Goal: Task Accomplishment & Management: Complete application form

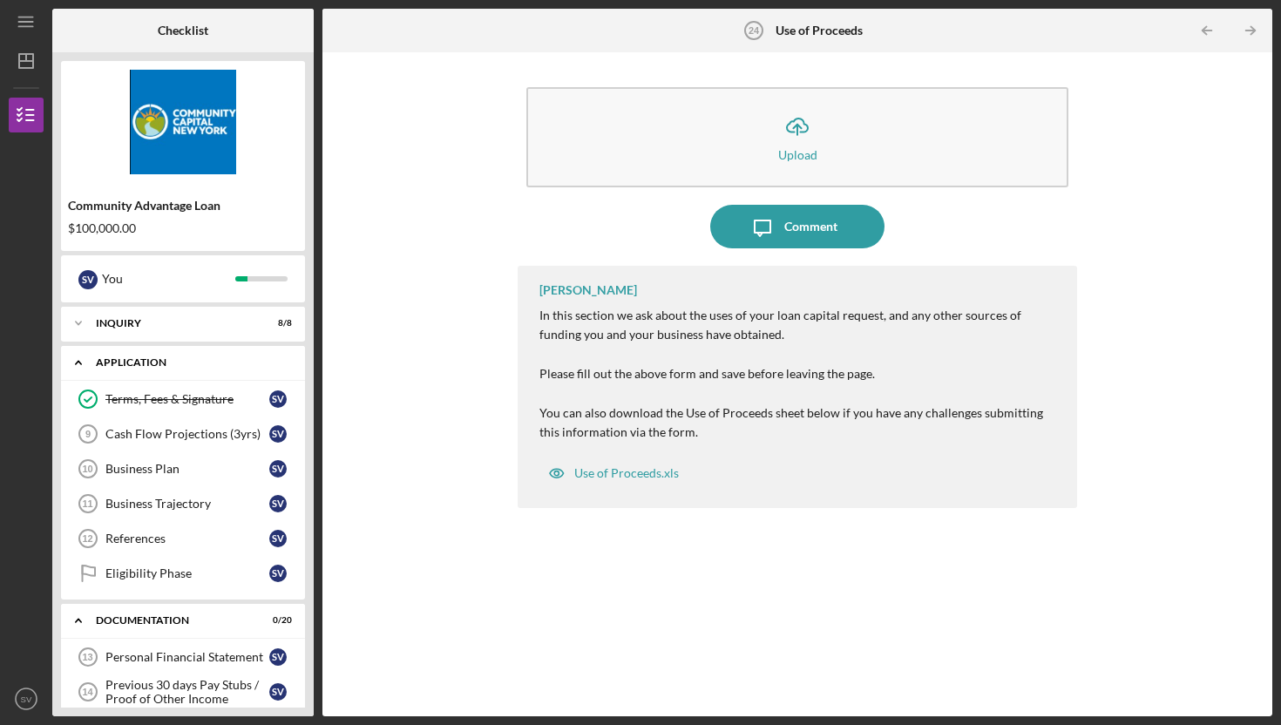
click at [77, 367] on icon "Icon/Expander" at bounding box center [78, 362] width 35 height 35
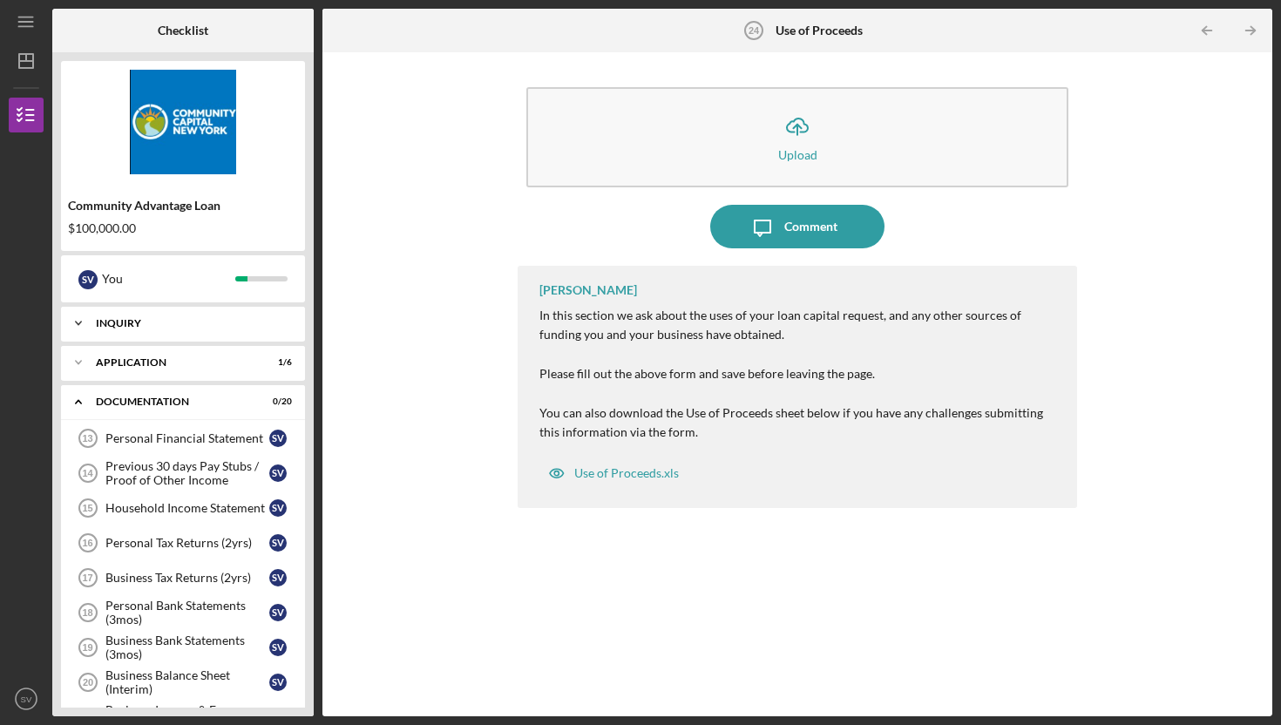
click at [79, 323] on polyline at bounding box center [78, 323] width 5 height 3
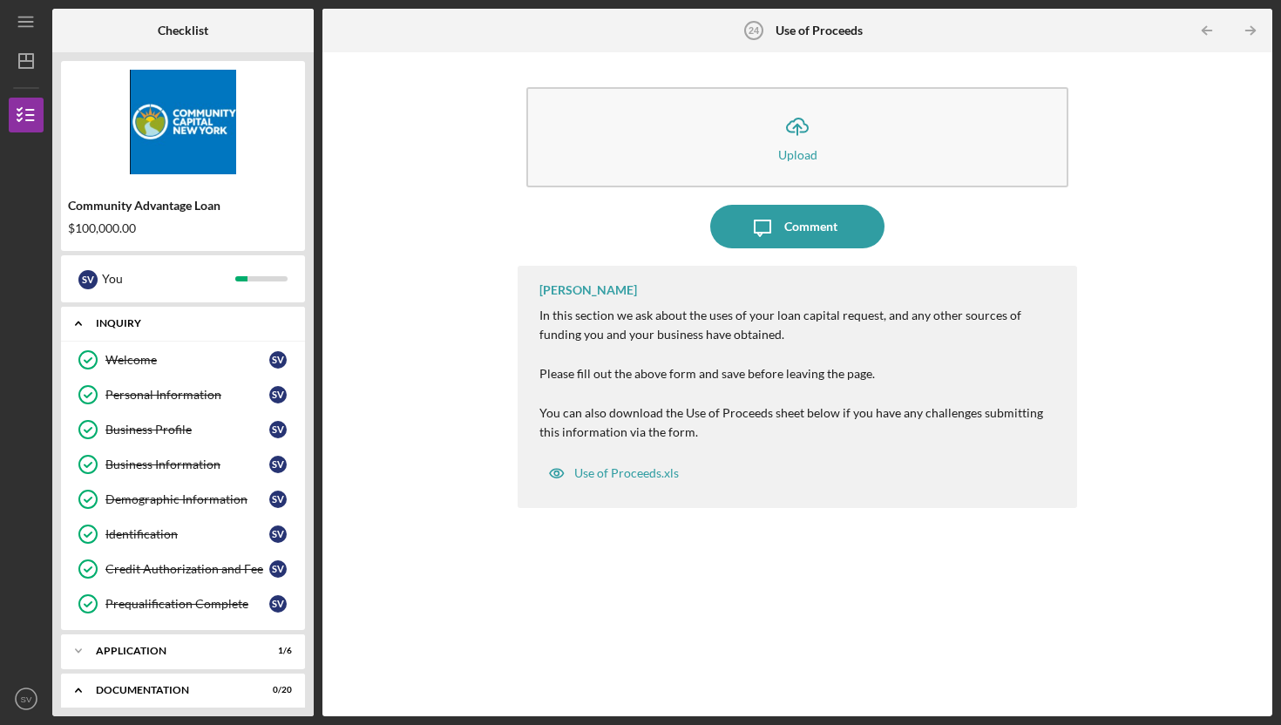
click at [79, 323] on polyline at bounding box center [78, 324] width 5 height 3
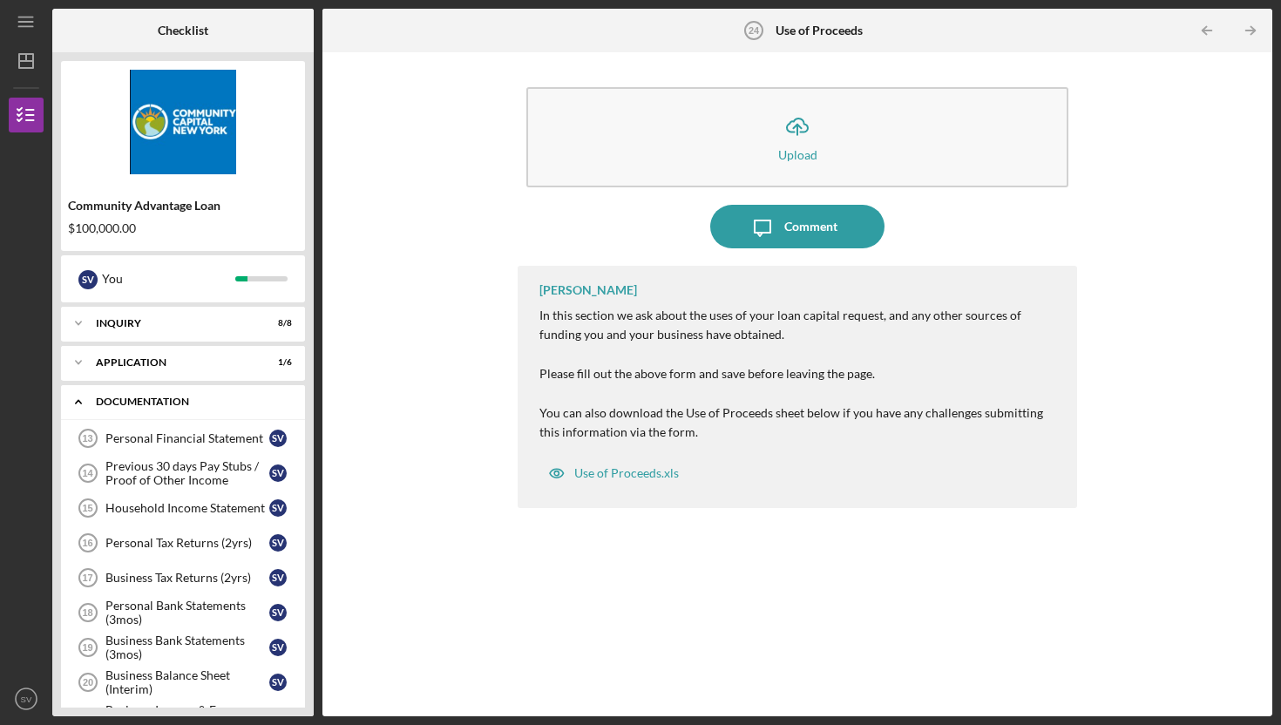
click at [83, 399] on icon "Icon/Expander" at bounding box center [78, 401] width 35 height 35
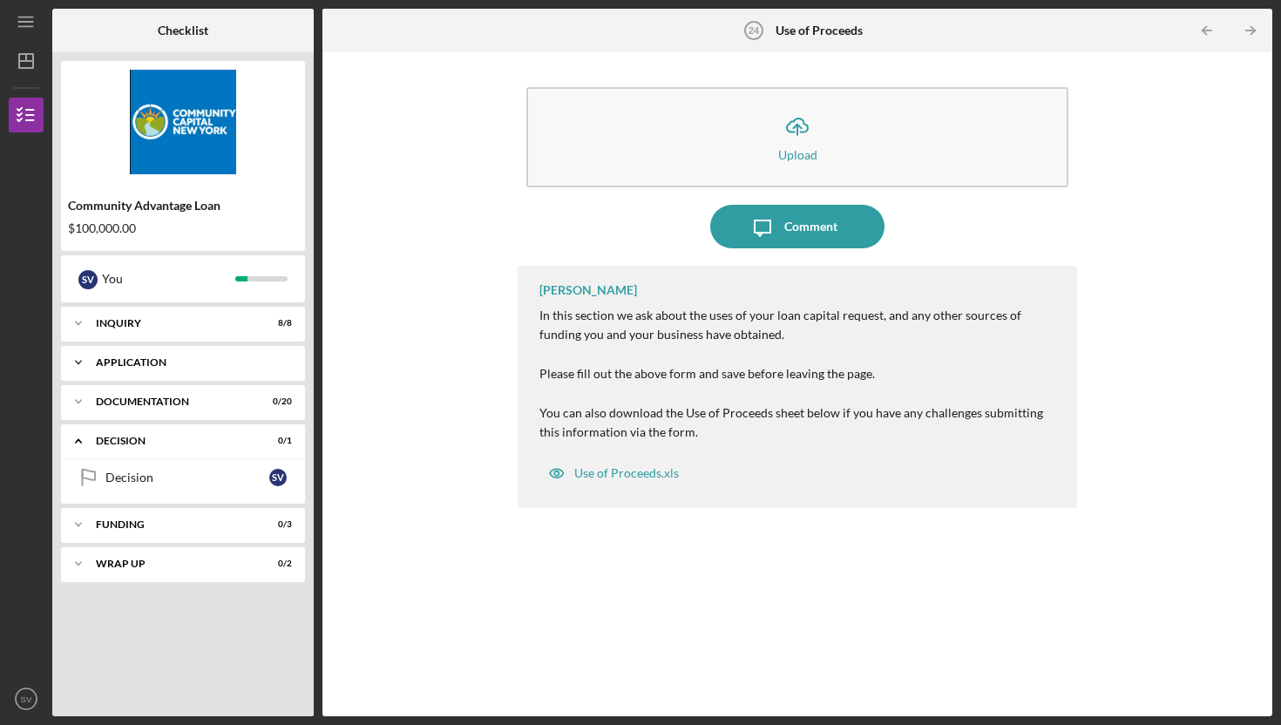
click at [81, 363] on icon "Icon/Expander" at bounding box center [78, 362] width 35 height 35
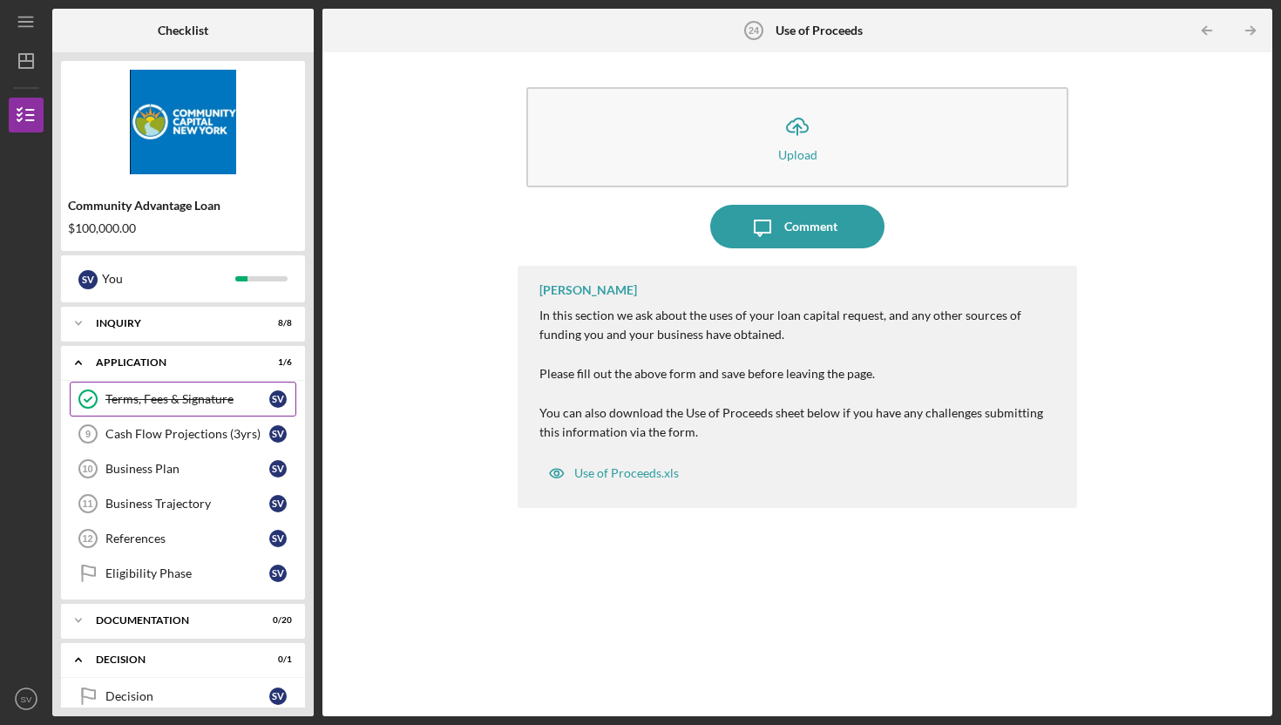
click at [191, 407] on link "Terms, Fees & Signature Terms, Fees & Signature S V" at bounding box center [183, 399] width 227 height 35
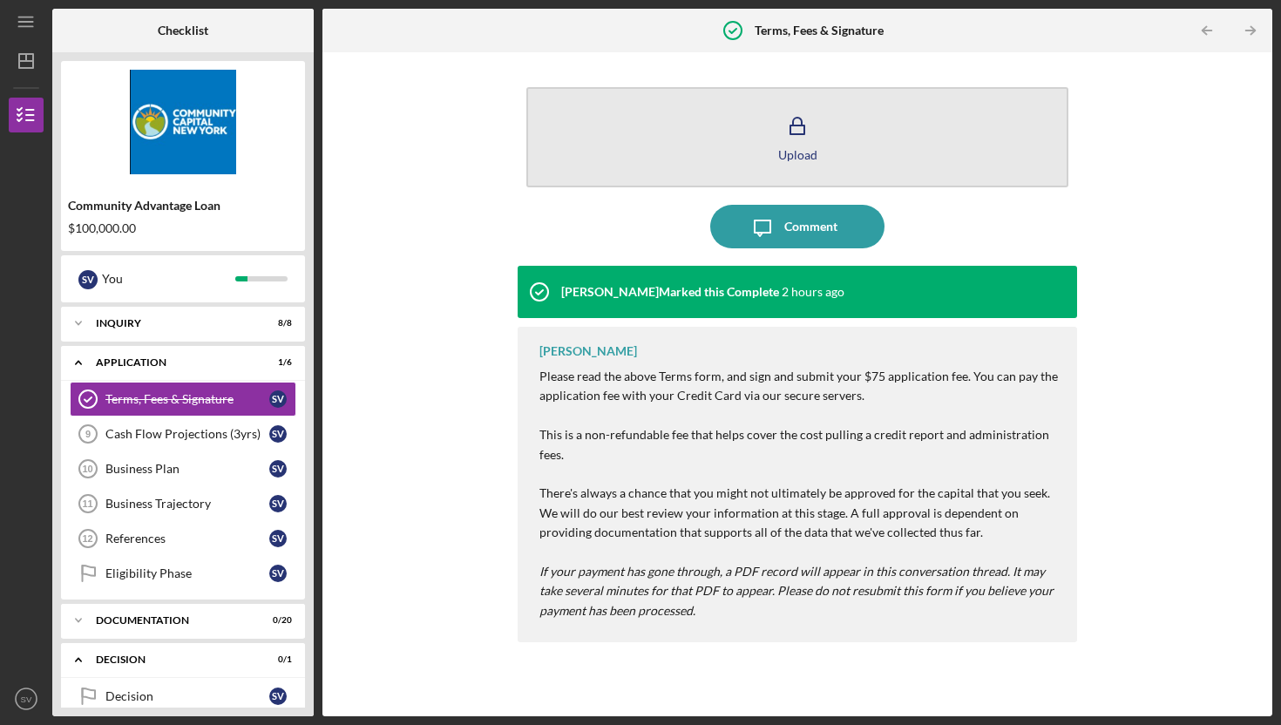
click at [786, 133] on icon "button" at bounding box center [798, 127] width 44 height 44
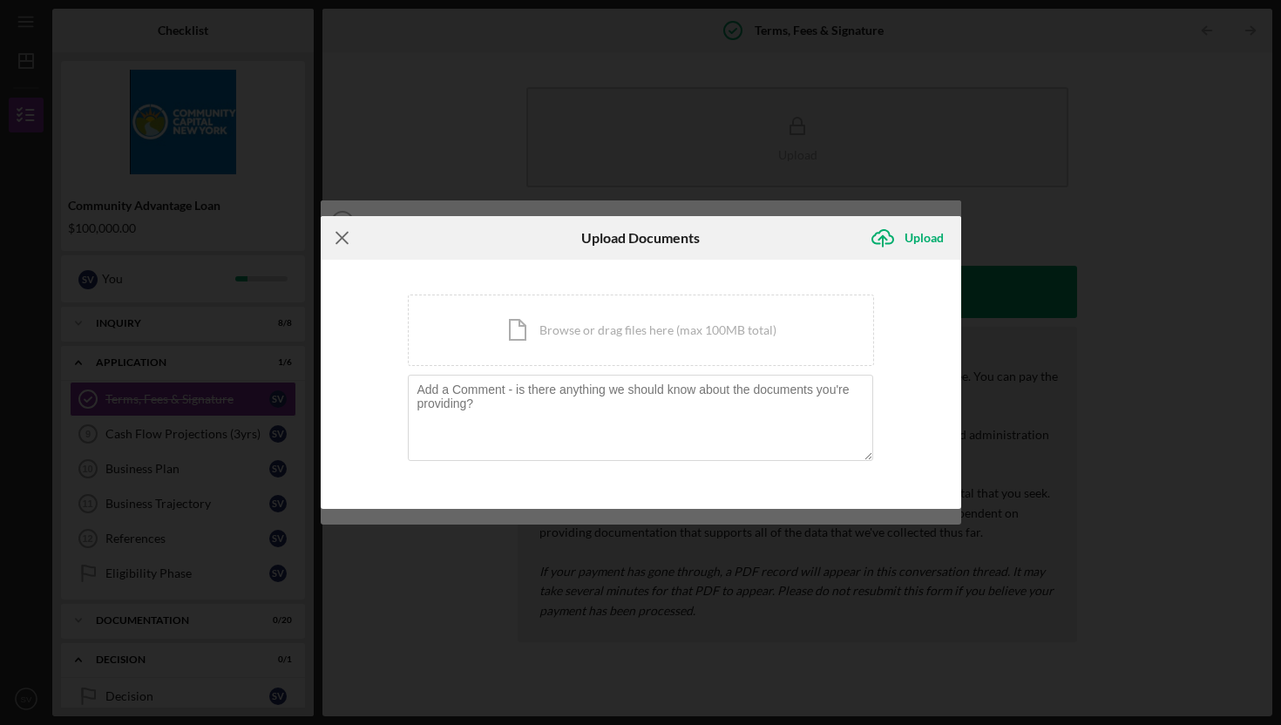
click at [345, 233] on icon "Icon/Menu Close" at bounding box center [343, 238] width 44 height 44
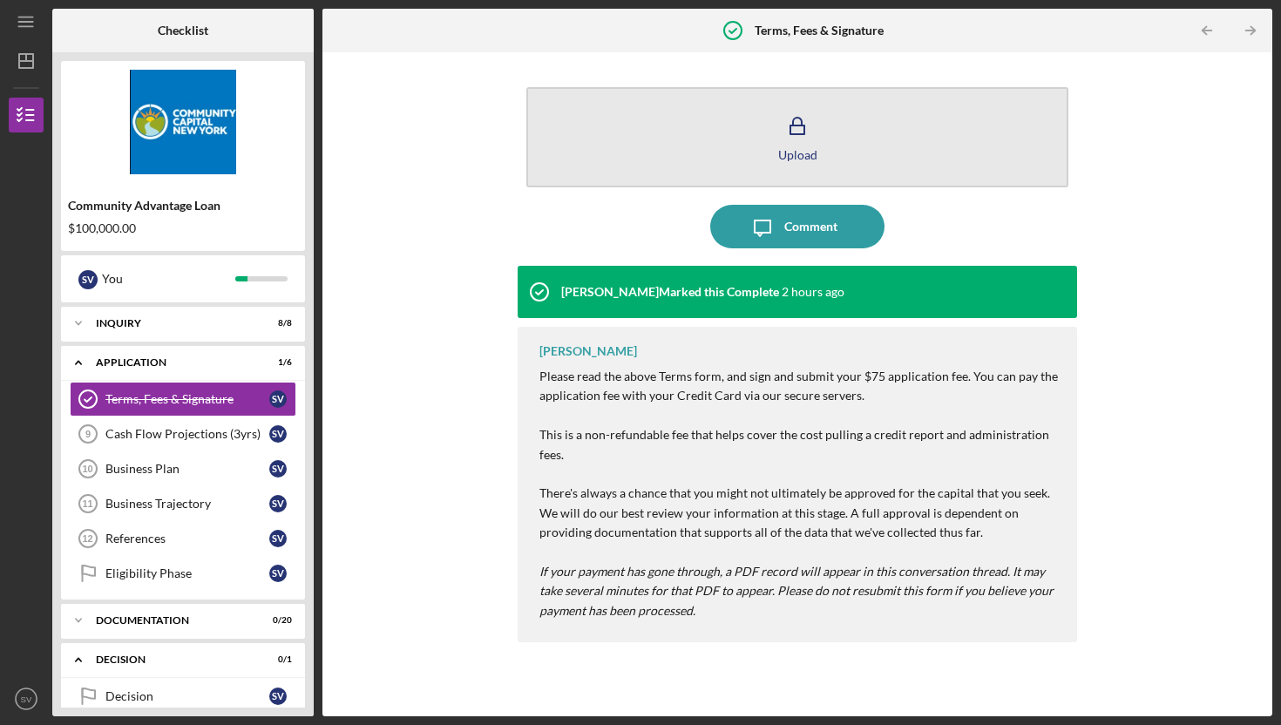
click at [920, 160] on button "Upload" at bounding box center [798, 137] width 542 height 100
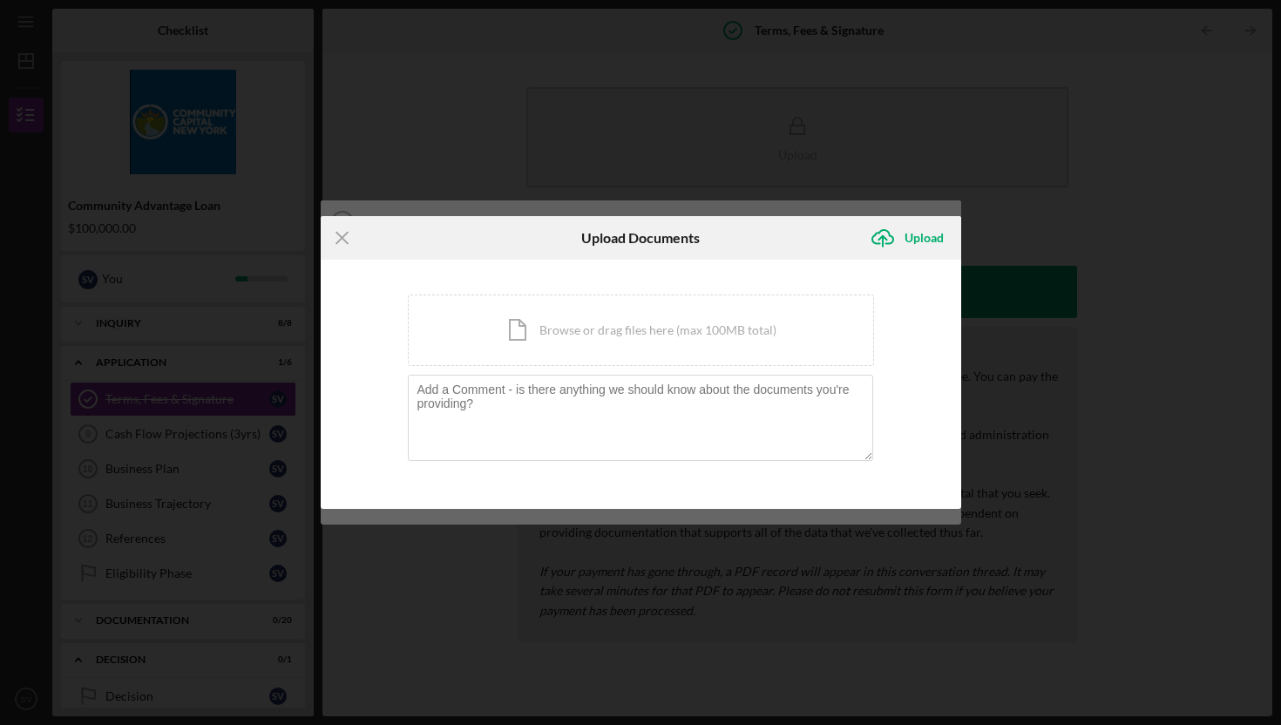
click at [1006, 91] on div "Icon/Menu Close Upload Documents Icon/Upload Upload You're uploading documents …" at bounding box center [640, 362] width 1281 height 725
click at [1196, 282] on div "Icon/Menu Close Upload Documents Icon/Upload Upload You're uploading documents …" at bounding box center [640, 362] width 1281 height 725
click at [1185, 282] on div "Icon/Menu Close Upload Documents Icon/Upload Upload You're uploading documents …" at bounding box center [640, 362] width 1281 height 725
click at [342, 235] on icon "Icon/Menu Close" at bounding box center [343, 238] width 44 height 44
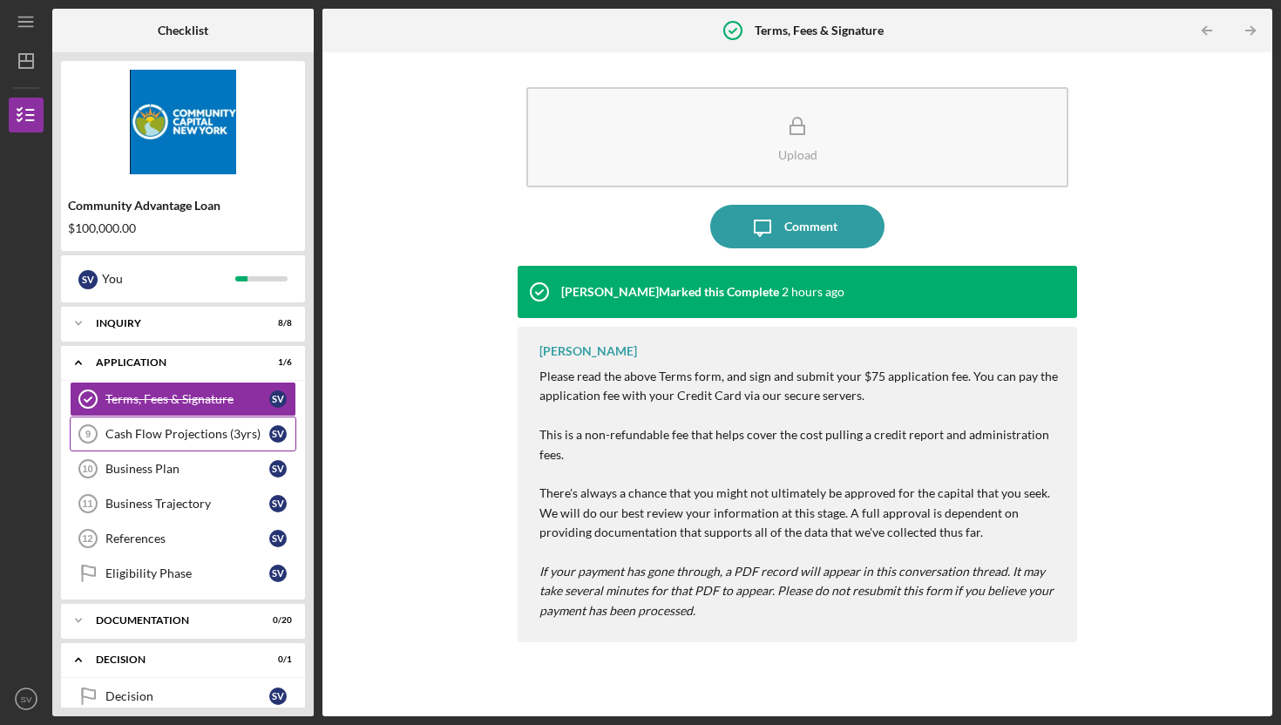
click at [209, 433] on div "Cash Flow Projections (3yrs)" at bounding box center [187, 434] width 164 height 14
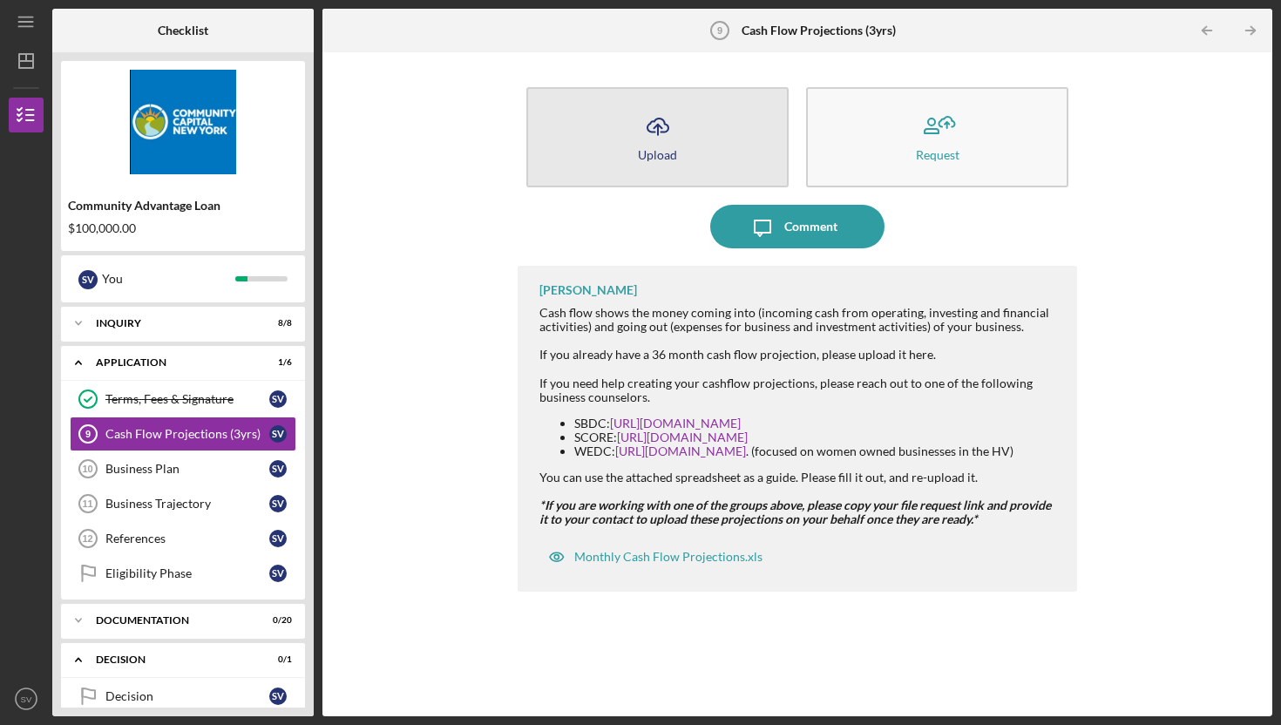
click at [656, 132] on icon "Icon/Upload" at bounding box center [658, 127] width 44 height 44
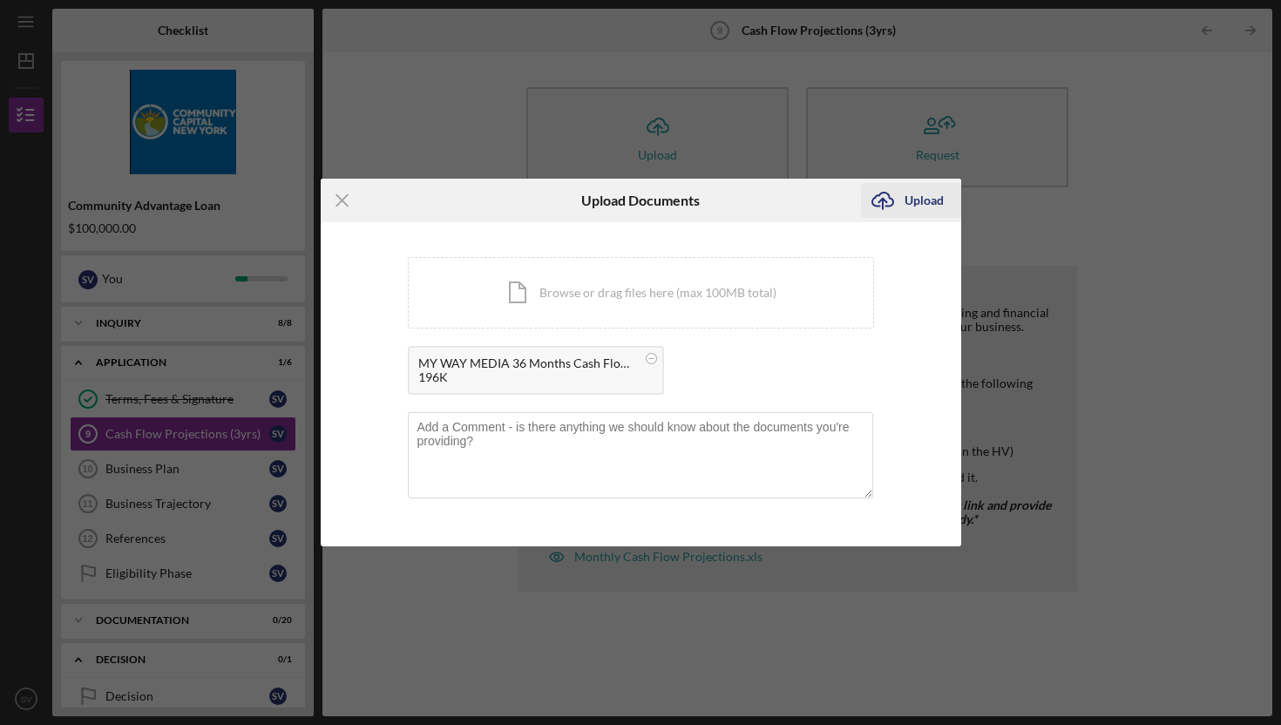
click at [908, 200] on div "Upload" at bounding box center [924, 200] width 39 height 35
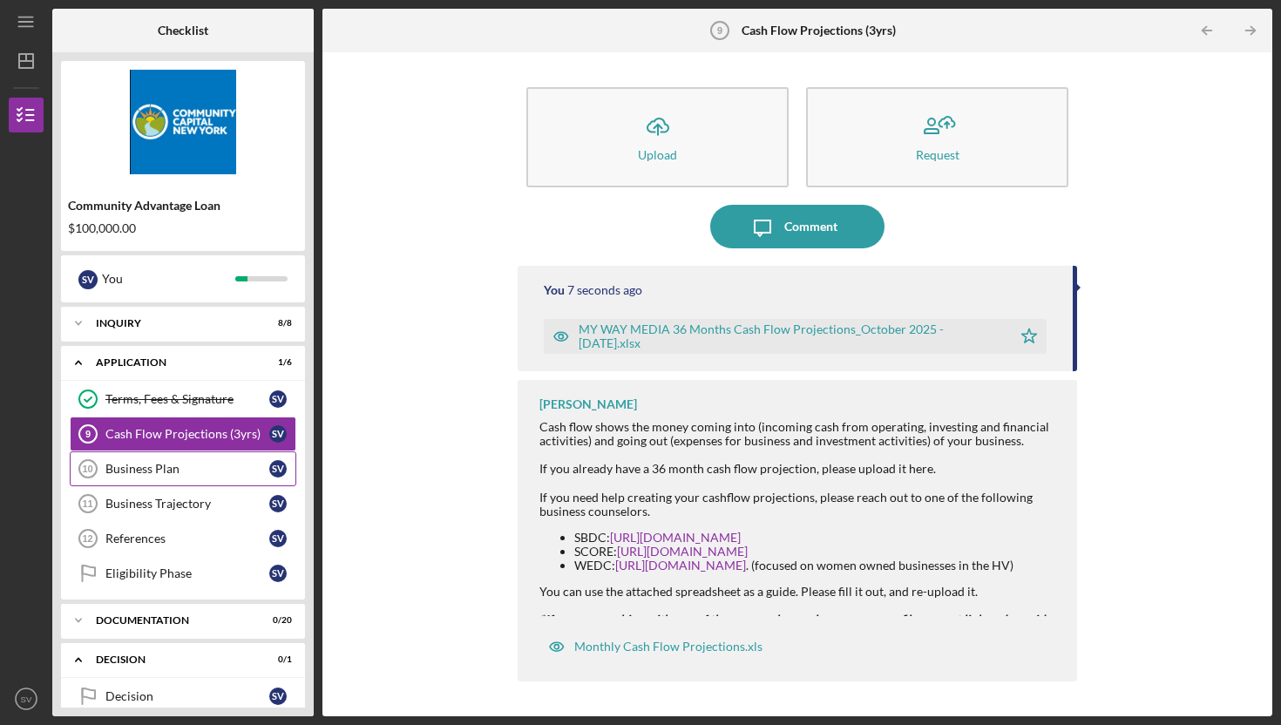
click at [187, 470] on div "Business Plan" at bounding box center [187, 469] width 164 height 14
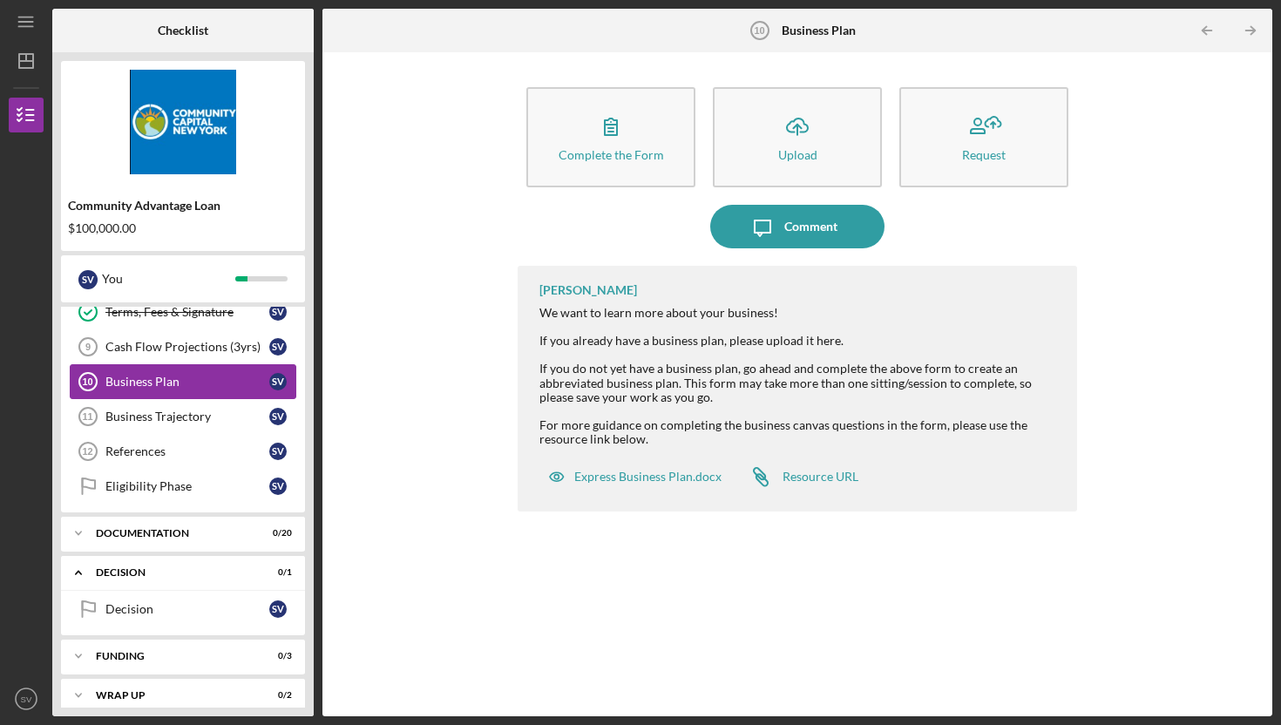
scroll to position [102, 0]
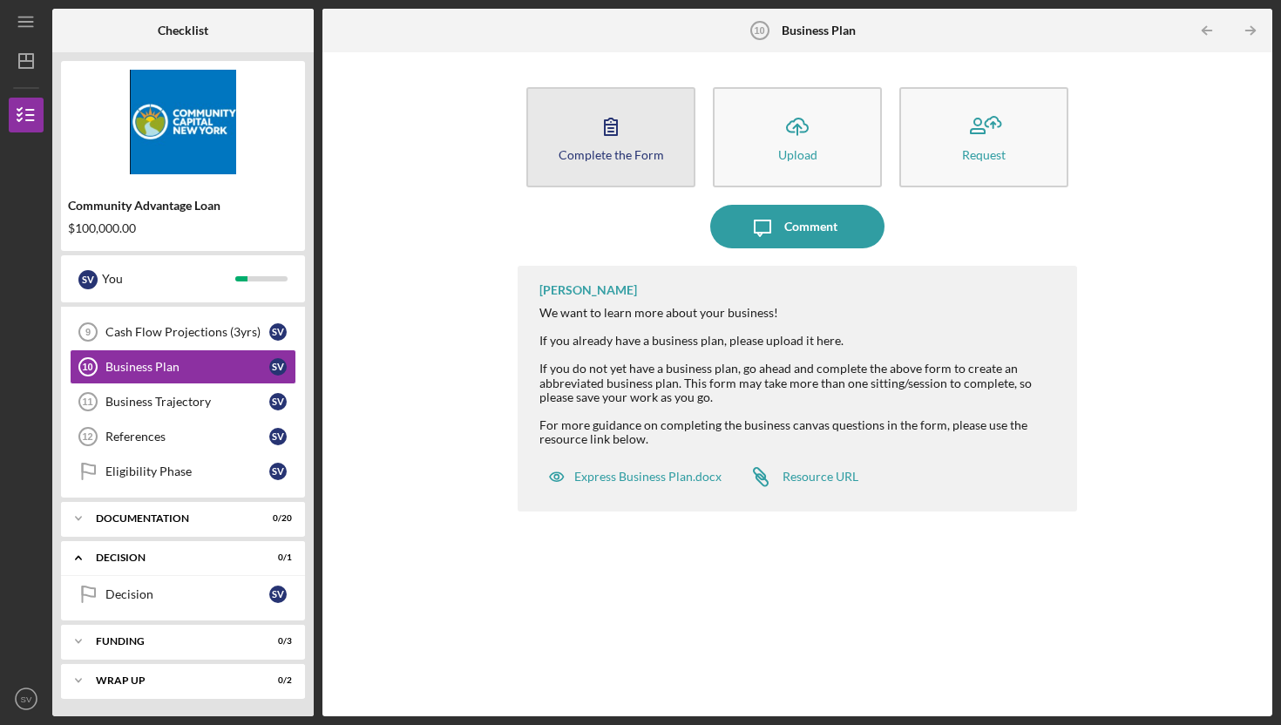
click at [601, 134] on icon "button" at bounding box center [611, 127] width 44 height 44
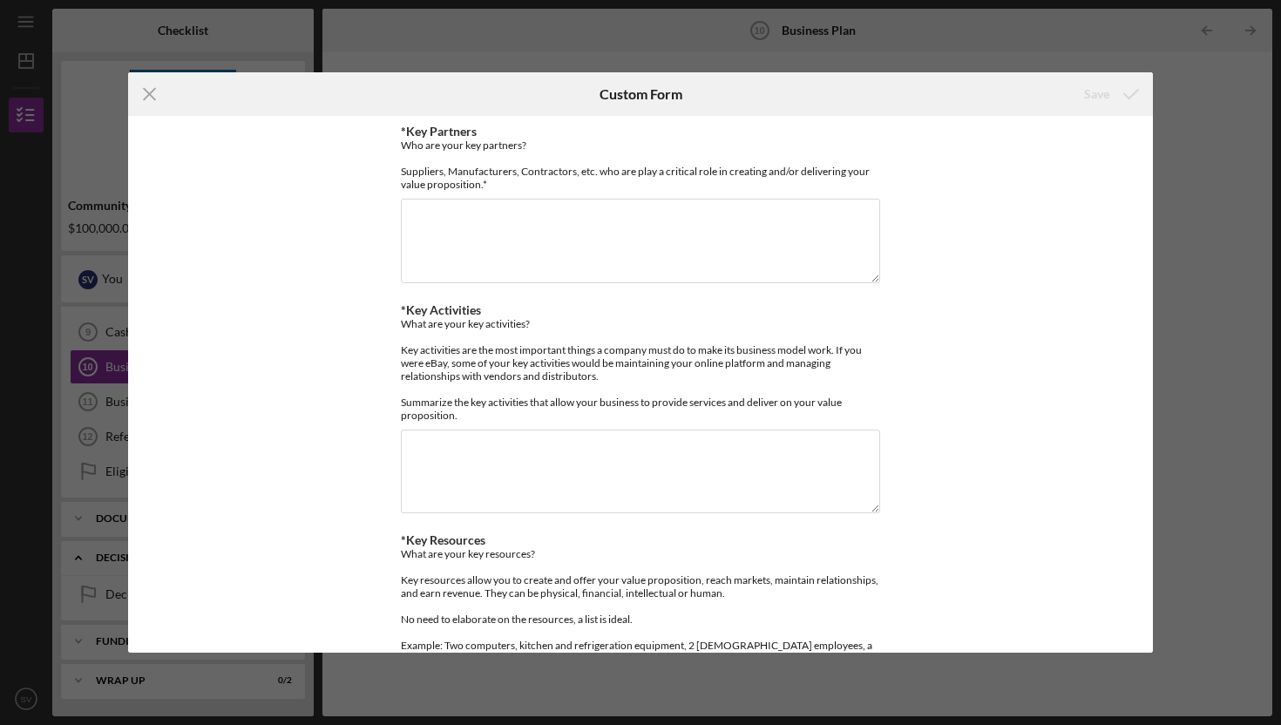
drag, startPoint x: 146, startPoint y: 94, endPoint x: 133, endPoint y: 98, distance: 13.5
click at [146, 94] on icon "Icon/Menu Close" at bounding box center [150, 94] width 44 height 44
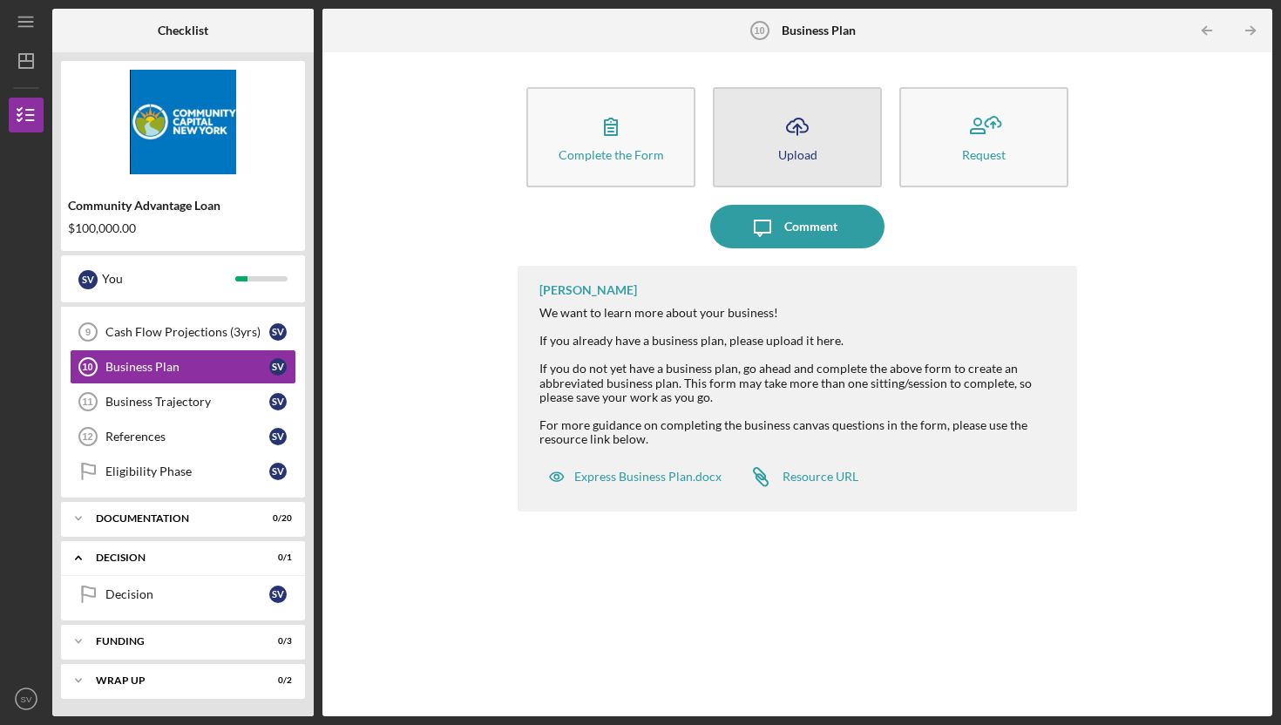
click at [810, 148] on div "Upload" at bounding box center [797, 154] width 39 height 13
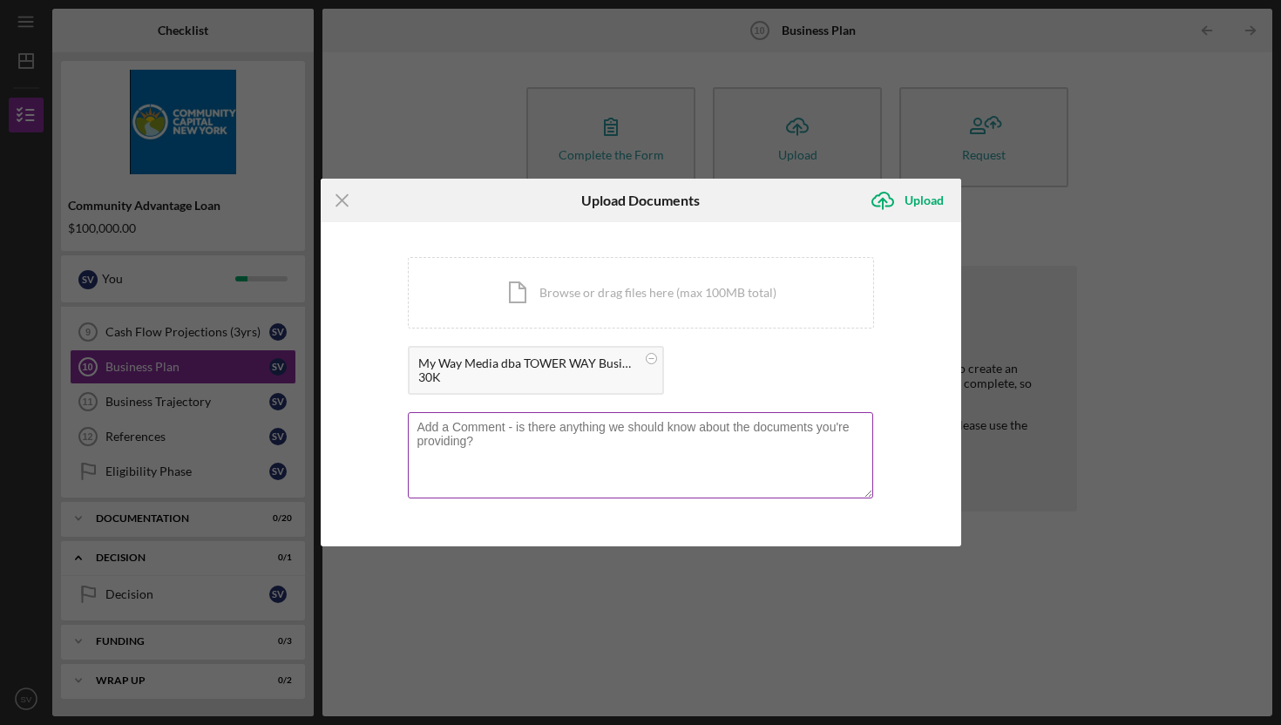
click at [483, 460] on textarea at bounding box center [641, 454] width 466 height 85
type textarea "Added Growth strategy section"
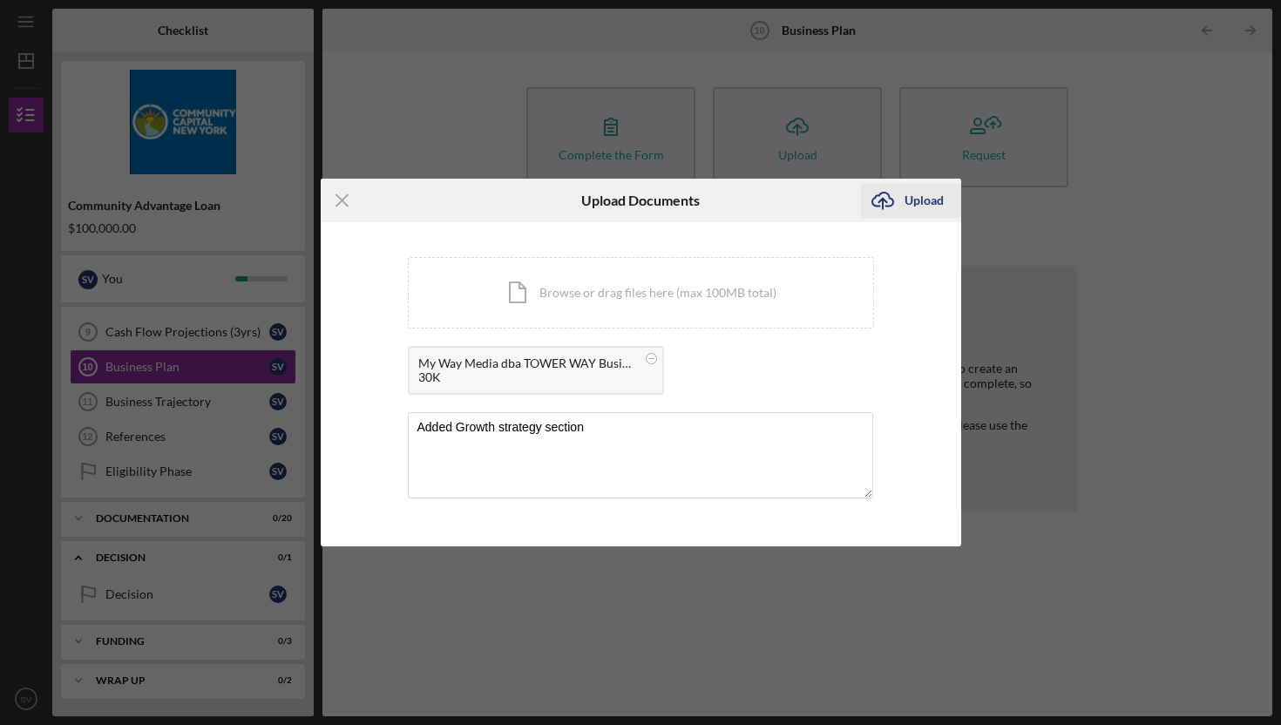
click at [926, 204] on div "Upload" at bounding box center [924, 200] width 39 height 35
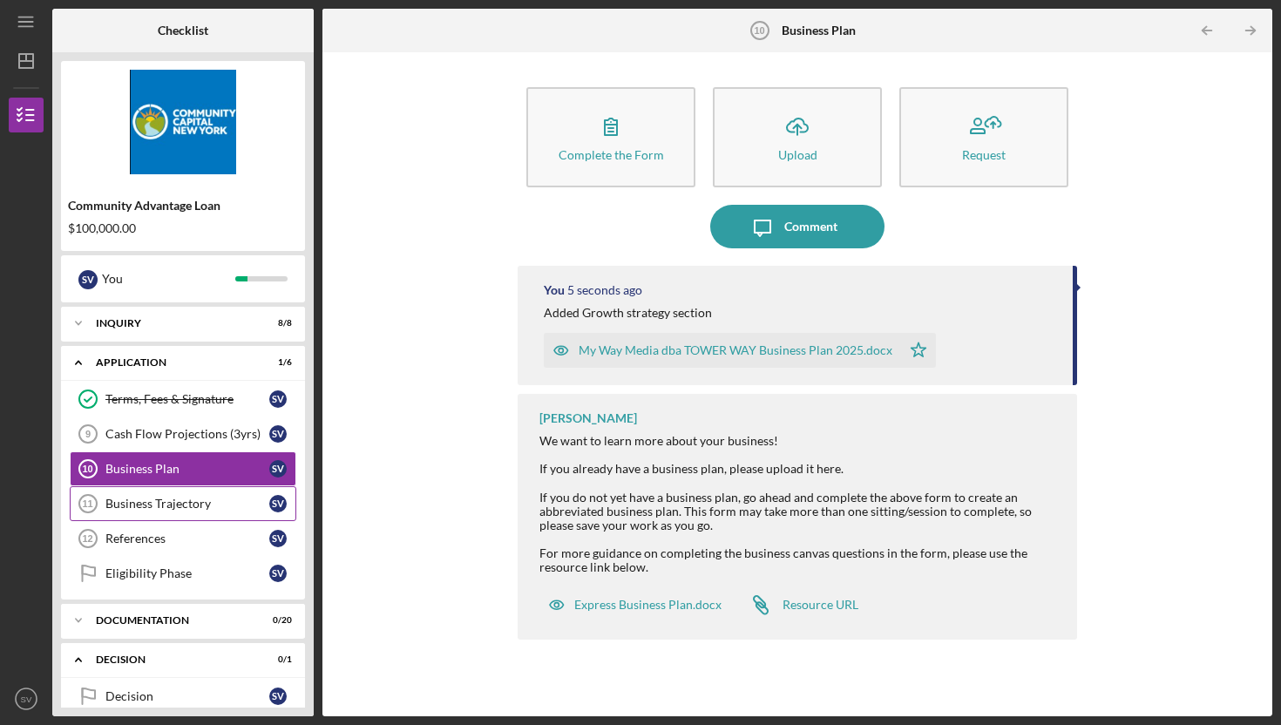
click at [193, 499] on div "Business Trajectory" at bounding box center [187, 504] width 164 height 14
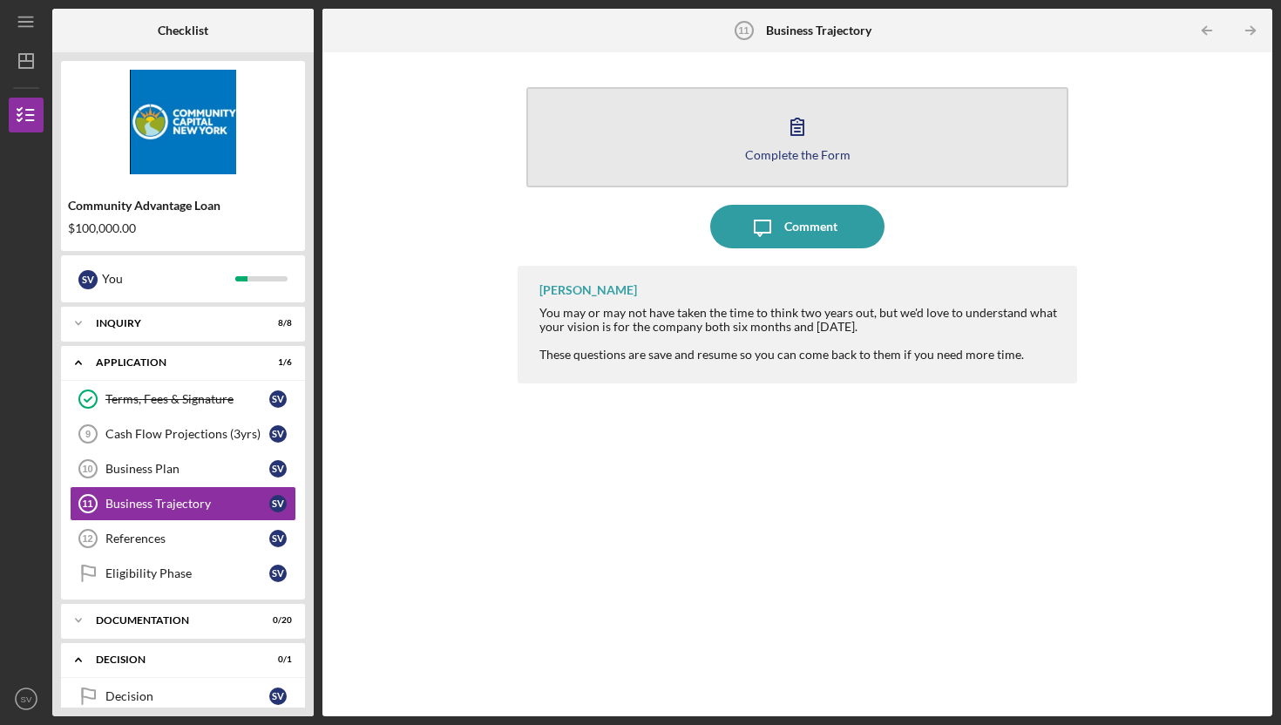
click at [801, 157] on div "Complete the Form" at bounding box center [797, 154] width 105 height 13
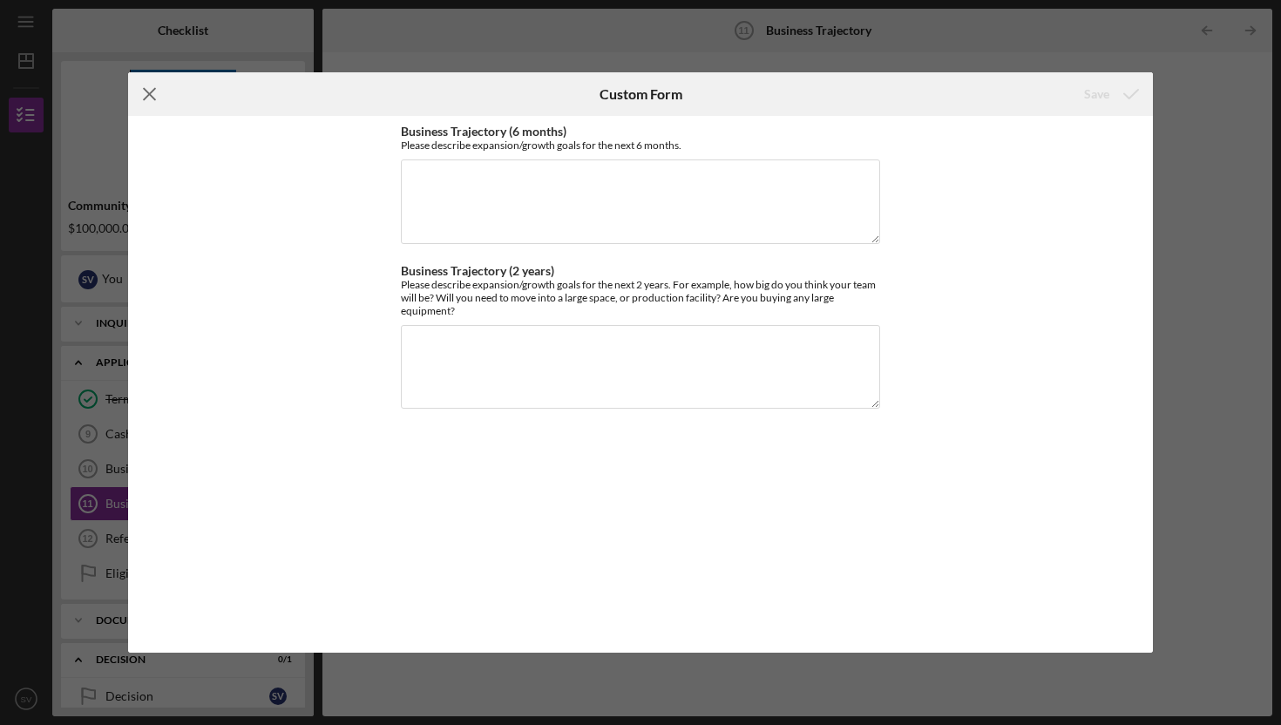
click at [149, 94] on line at bounding box center [149, 94] width 11 height 11
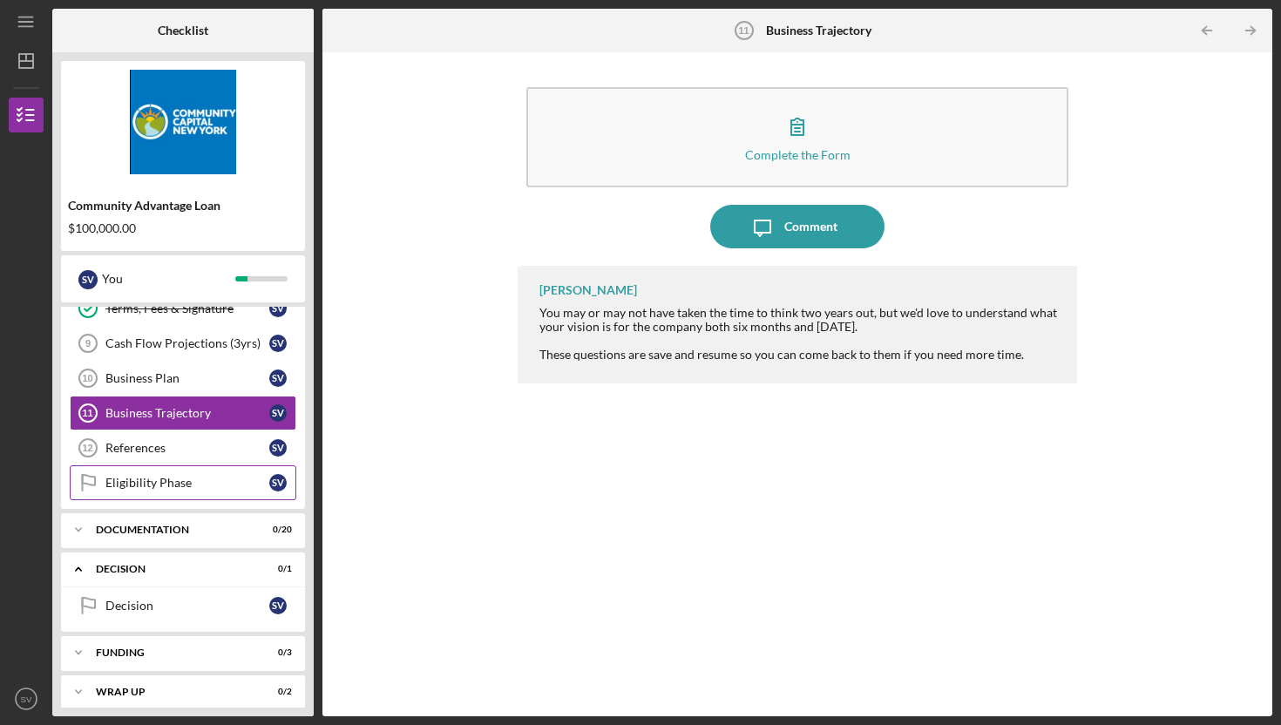
scroll to position [92, 0]
click at [166, 476] on div "Eligibility Phase" at bounding box center [187, 482] width 164 height 14
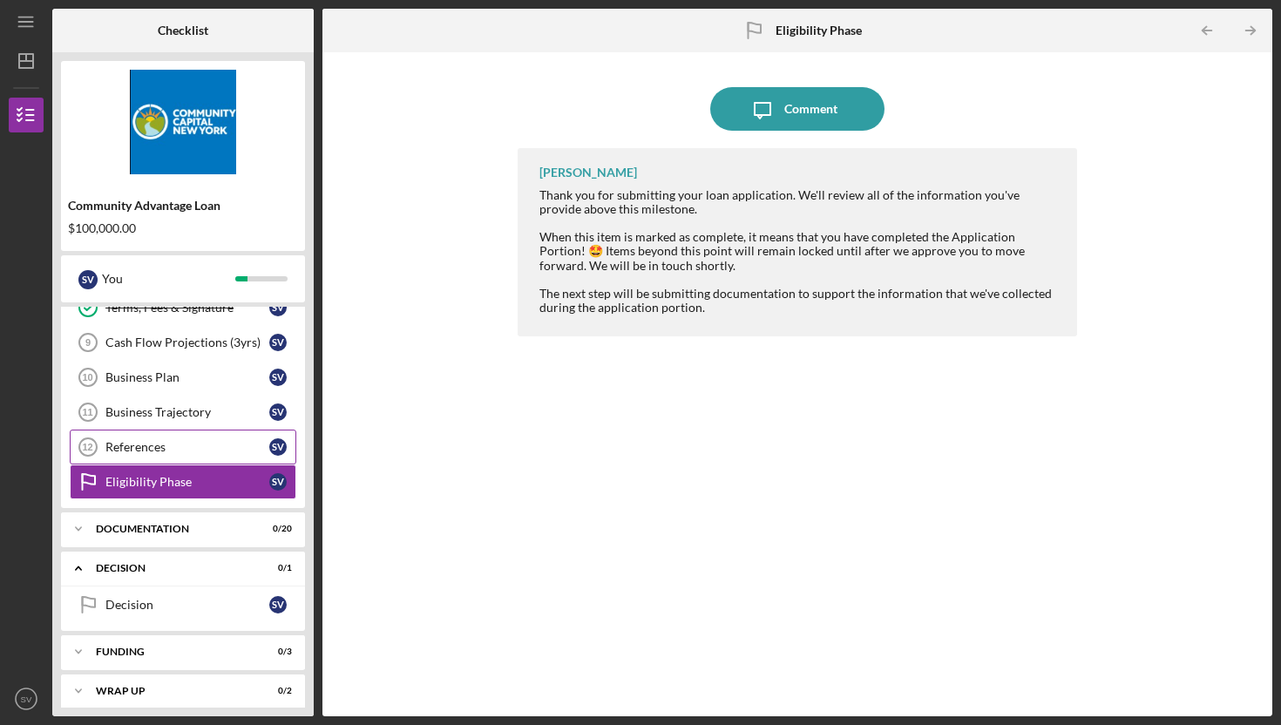
click at [149, 450] on div "References" at bounding box center [187, 447] width 164 height 14
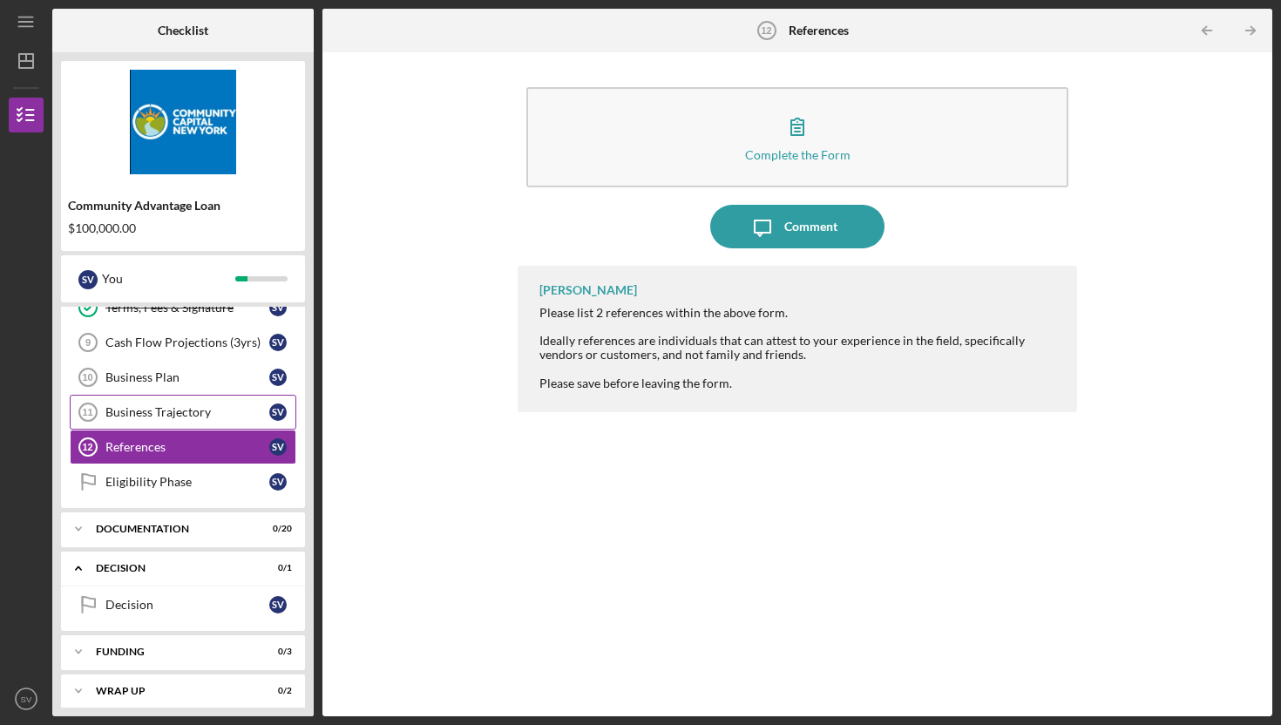
click at [137, 424] on link "Business Trajectory 11 Business Trajectory S V" at bounding box center [183, 412] width 227 height 35
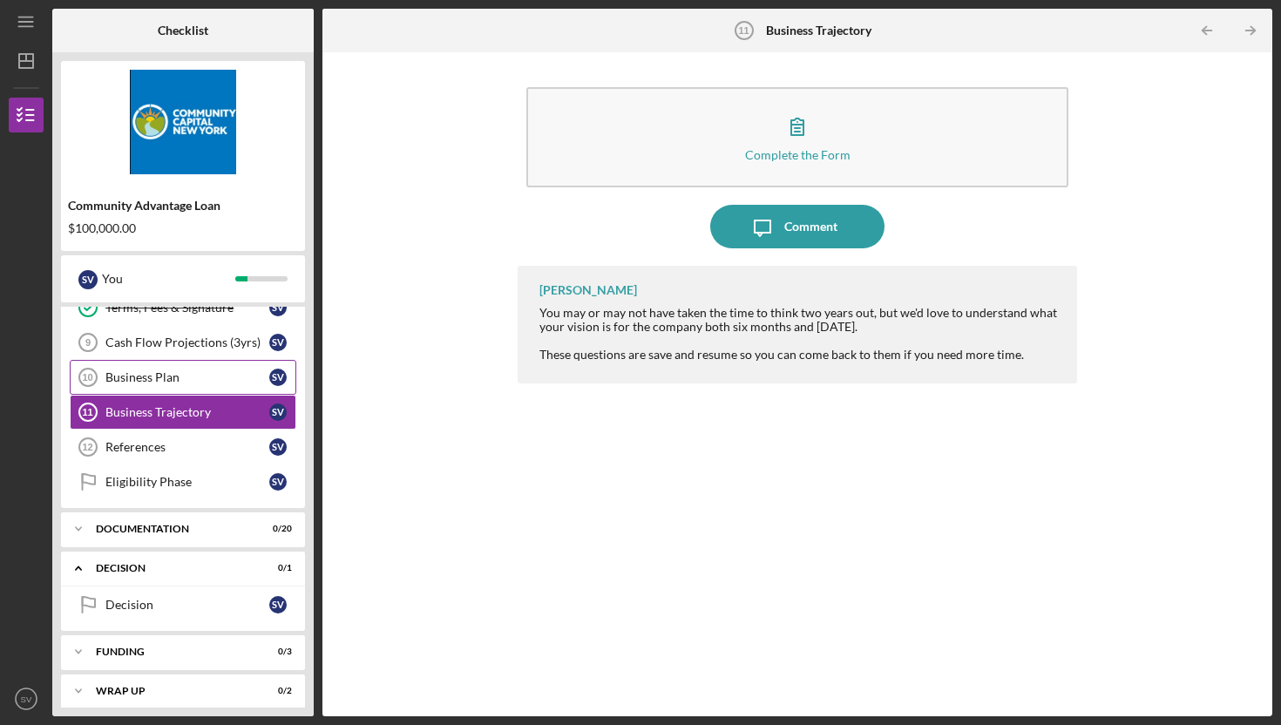
click at [137, 384] on div "Business Plan" at bounding box center [187, 377] width 164 height 14
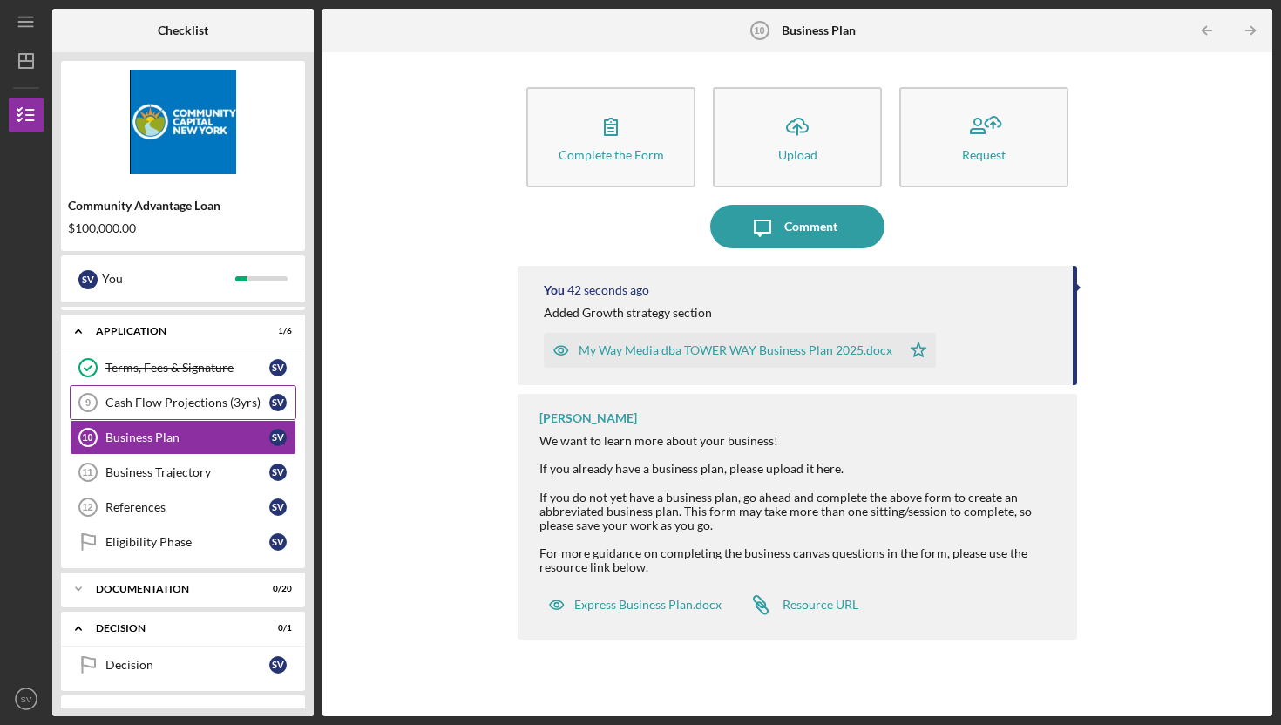
scroll to position [21, 0]
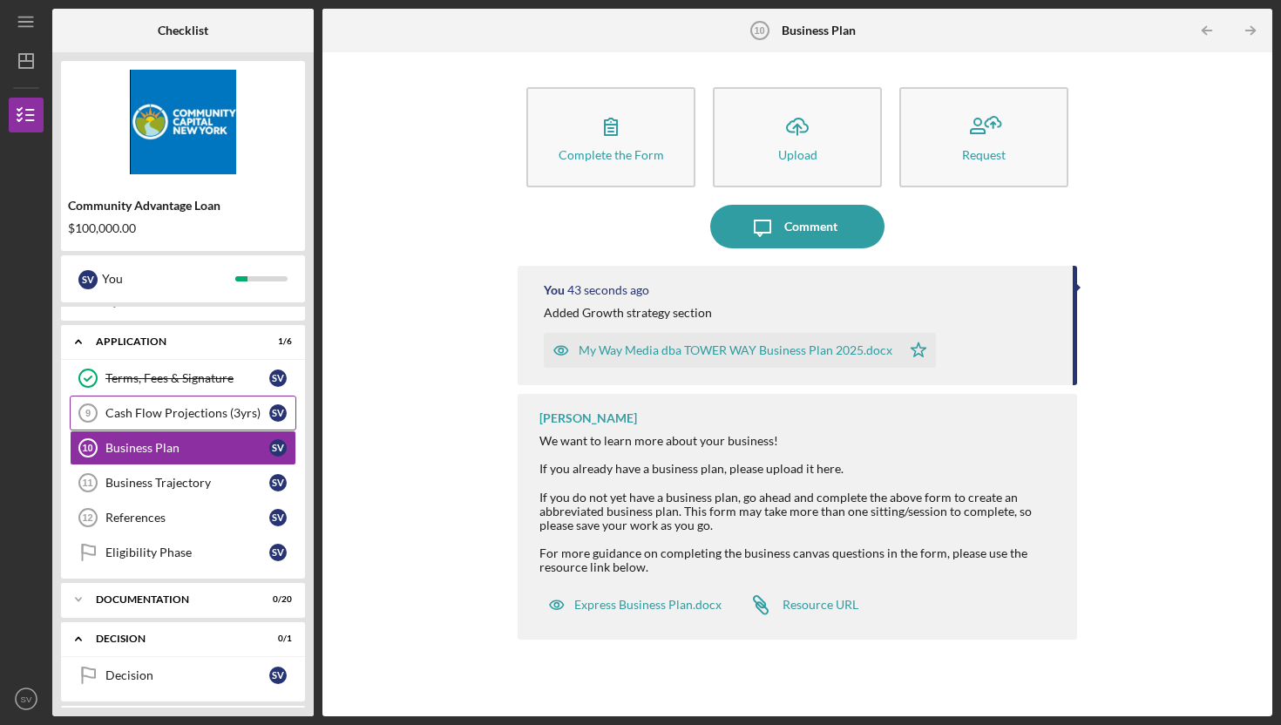
click at [165, 418] on div "Cash Flow Projections (3yrs)" at bounding box center [187, 413] width 164 height 14
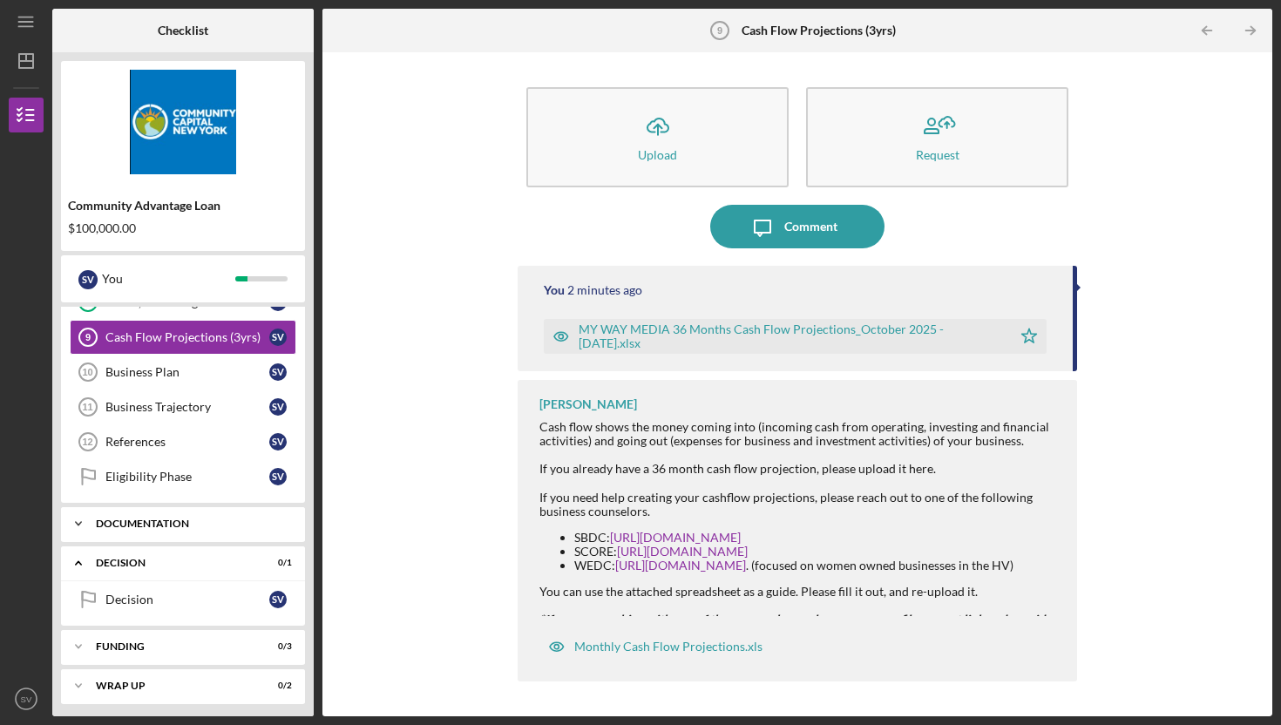
scroll to position [102, 0]
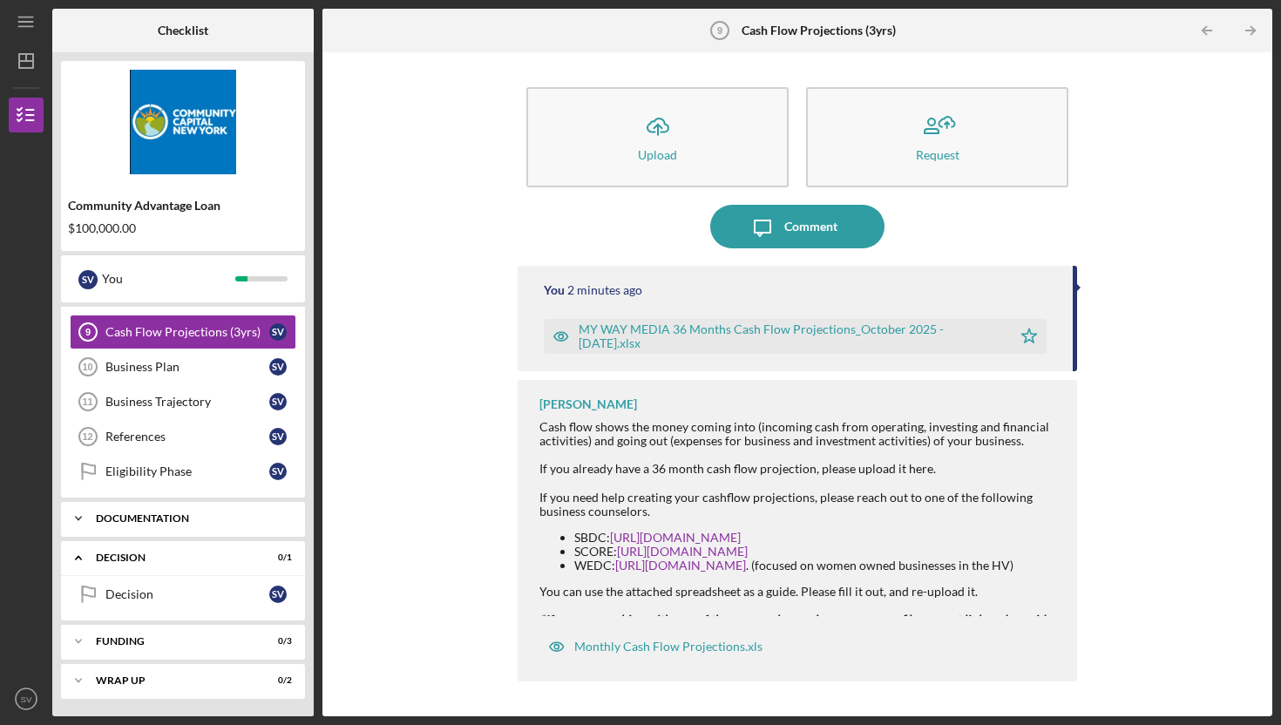
click at [79, 520] on icon "Icon/Expander" at bounding box center [78, 518] width 35 height 35
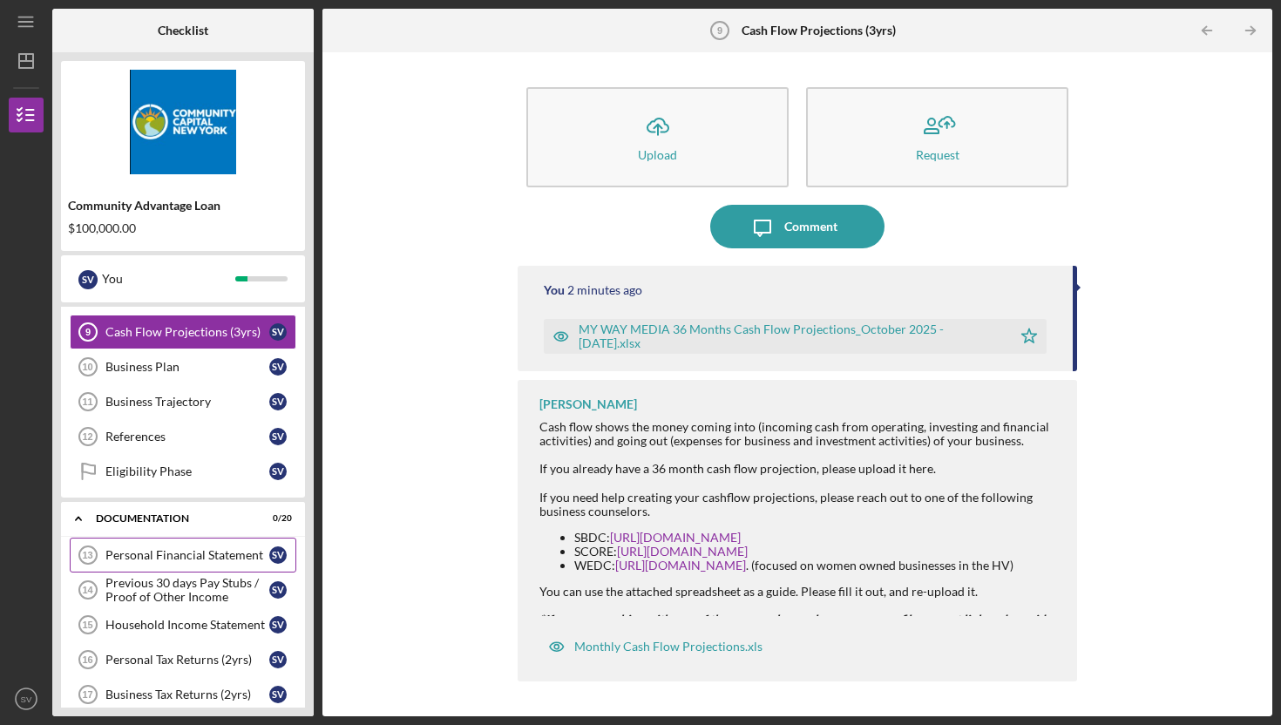
click at [230, 557] on div "Personal Financial Statement" at bounding box center [187, 555] width 164 height 14
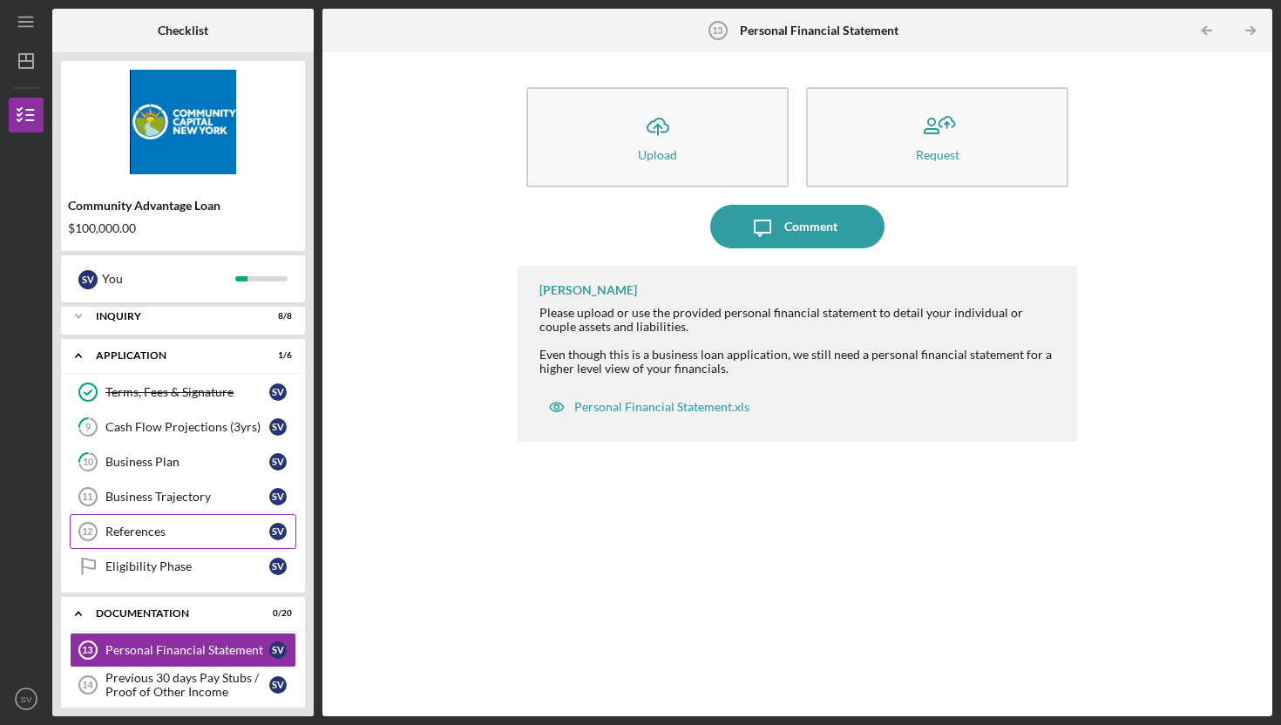
scroll to position [4, 0]
click at [154, 528] on div "References" at bounding box center [187, 534] width 164 height 14
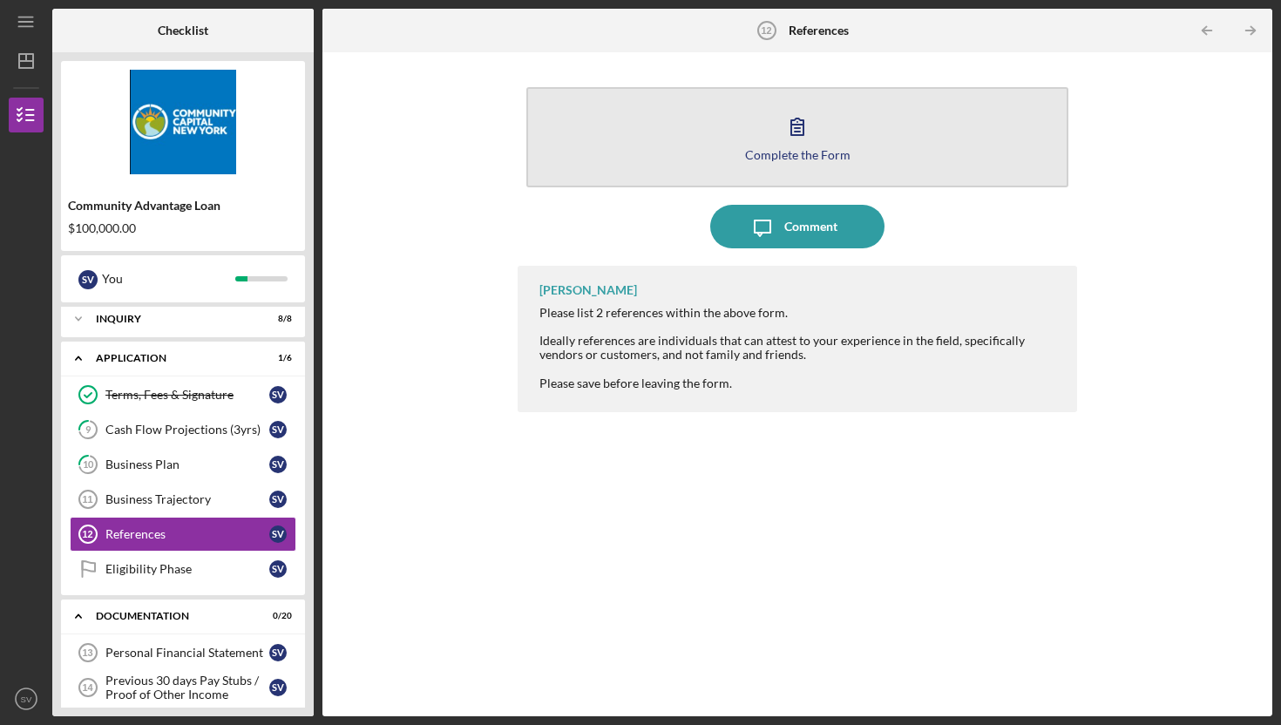
click at [790, 145] on icon "button" at bounding box center [798, 127] width 44 height 44
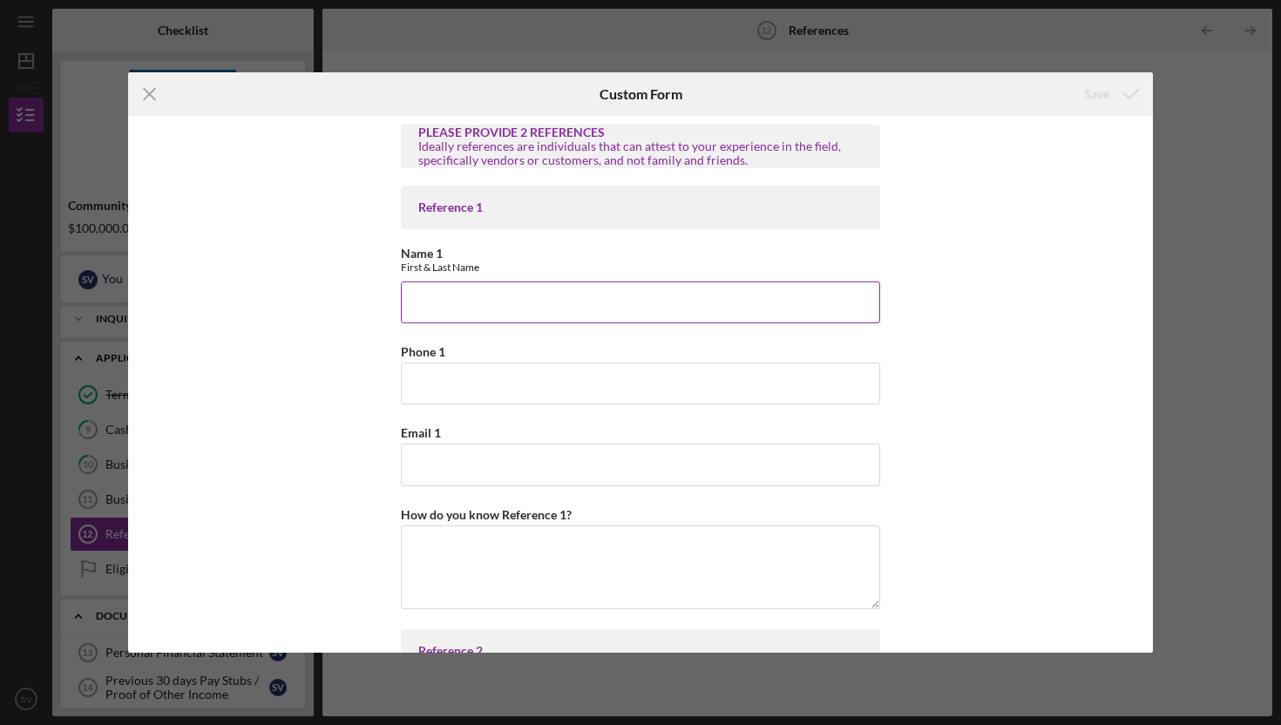
click at [420, 303] on input "Name 1" at bounding box center [640, 303] width 479 height 42
type input "[PERSON_NAME]"
click at [437, 385] on input "Phone 1" at bounding box center [640, 384] width 479 height 42
type input "3109099318"
click at [444, 463] on input "Email 1" at bounding box center [640, 465] width 479 height 42
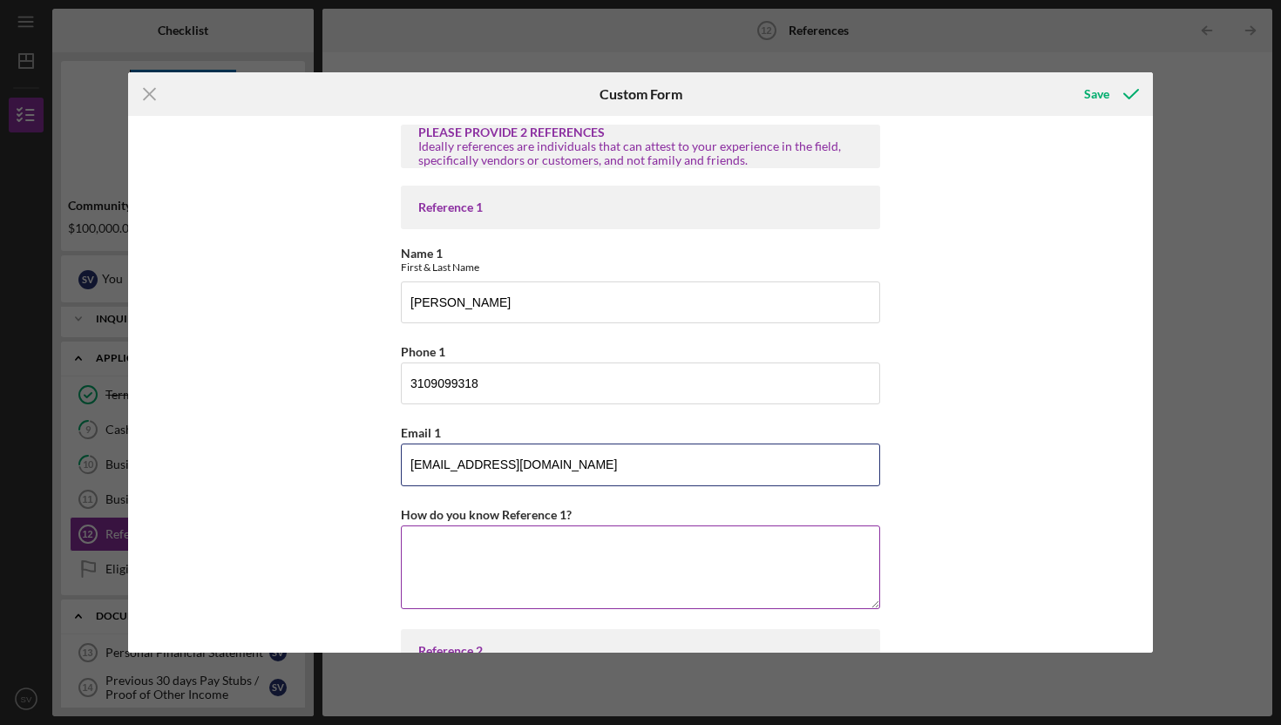
type input "[EMAIL_ADDRESS][DOMAIN_NAME]"
click at [493, 545] on textarea "How do you know Reference 1?" at bounding box center [640, 568] width 479 height 84
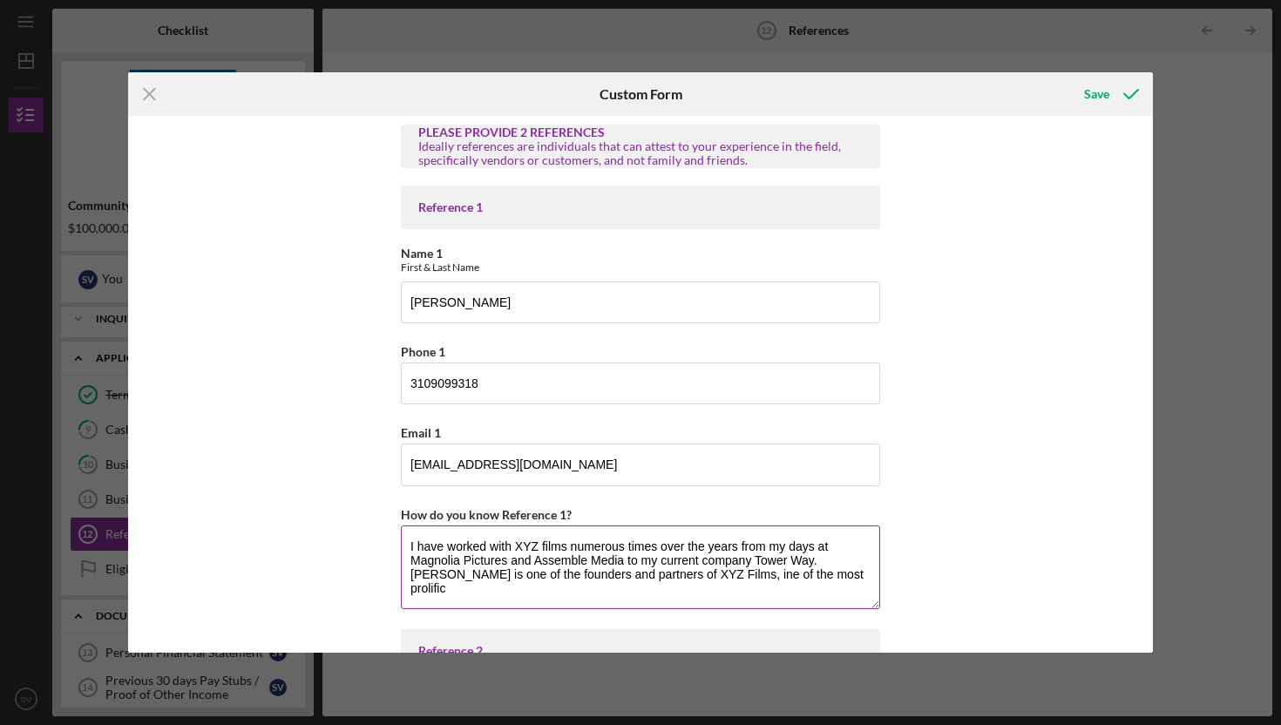
click at [667, 578] on textarea "I have worked with XYZ films numerous times over the years from my days at Magn…" at bounding box center [640, 568] width 479 height 84
click at [817, 581] on textarea "I have worked with XYZ films numerous times over the years from my days at Magn…" at bounding box center [640, 568] width 479 height 84
type textarea "I have worked with XYZ films numerous times over the years from my days at Magn…"
click at [981, 492] on div "PLEASE PROVIDE 2 REFERENCES Ideally references are individuals that can attest …" at bounding box center [640, 384] width 1025 height 537
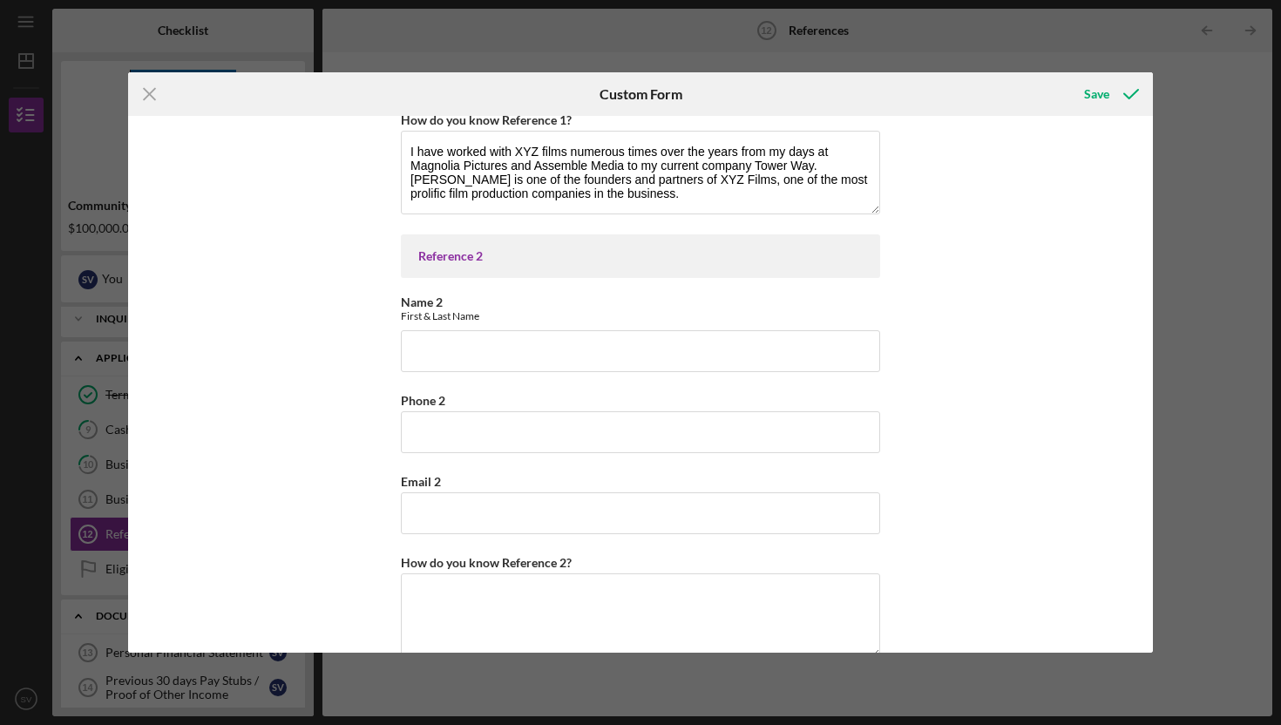
scroll to position [428, 0]
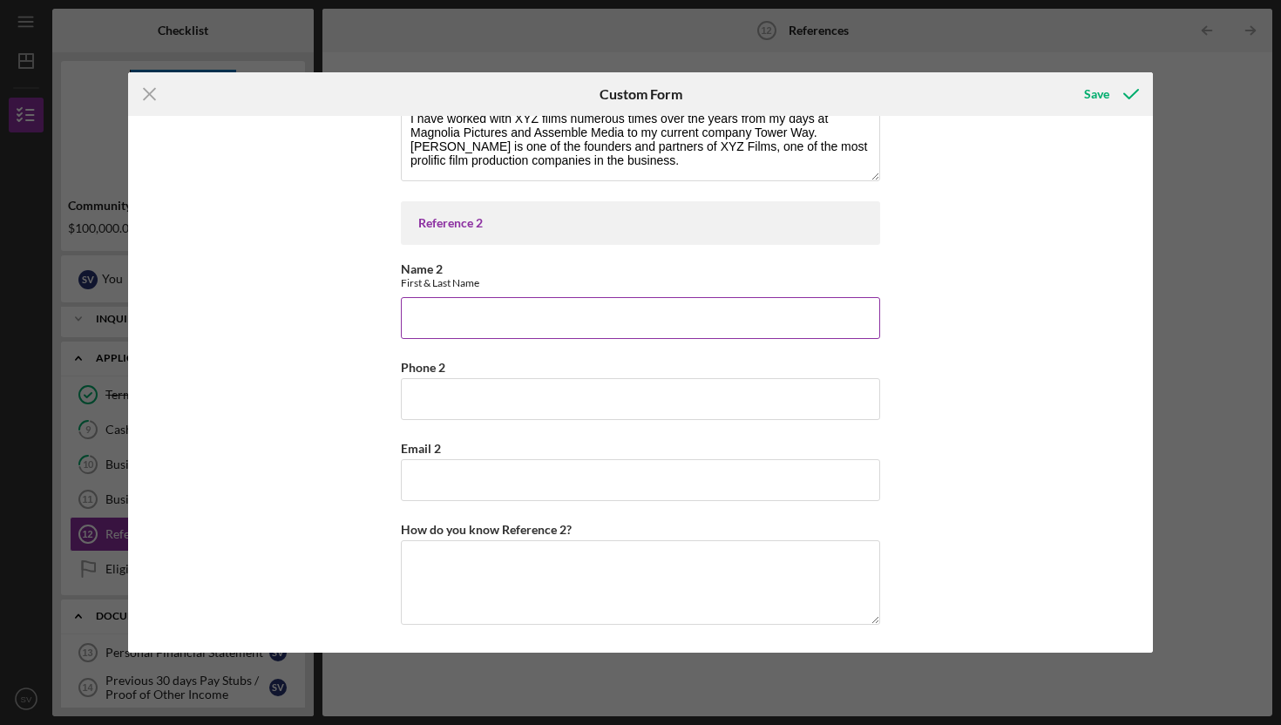
click at [452, 313] on input "Name 2" at bounding box center [640, 318] width 479 height 42
click at [493, 321] on input "[PERSON_NAME] Spikesm - CEO MoviePass" at bounding box center [640, 318] width 479 height 42
type input "[PERSON_NAME] - CEO MoviePass"
click at [445, 399] on input "Phone 2" at bounding box center [640, 399] width 479 height 42
type input "9173753781"
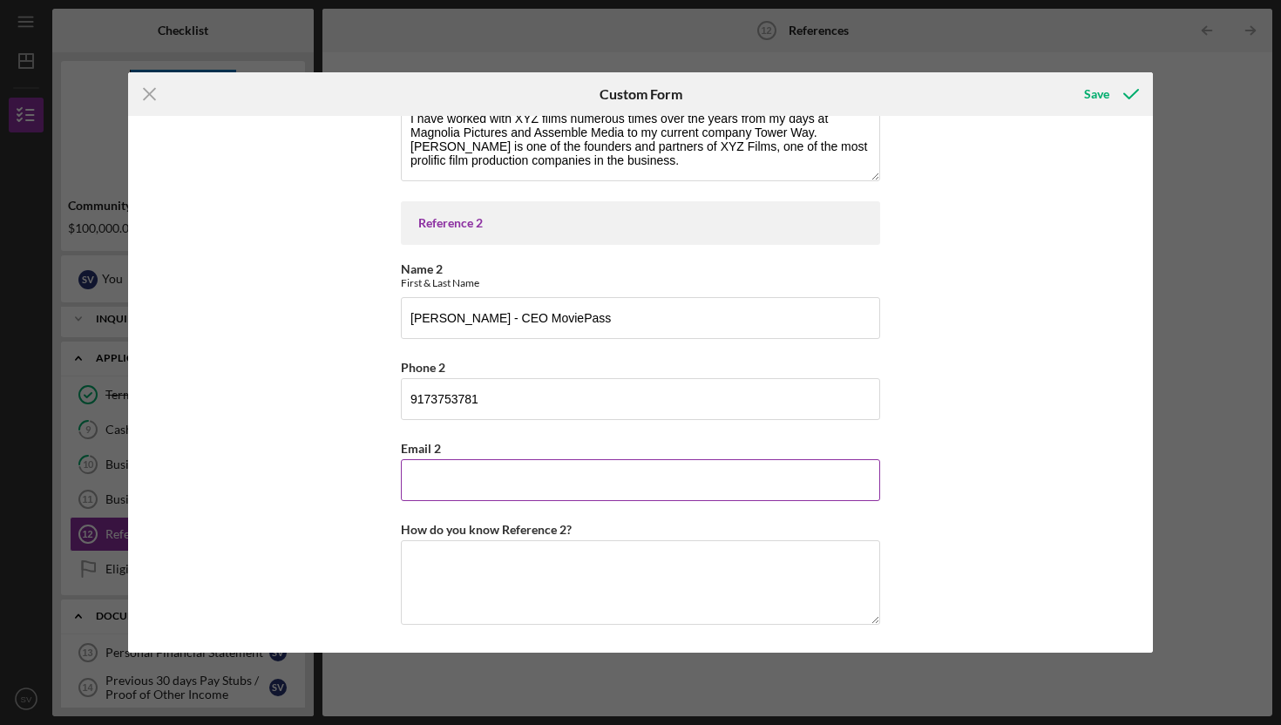
drag, startPoint x: 397, startPoint y: 477, endPoint x: 419, endPoint y: 477, distance: 22.7
click at [402, 477] on div "PLEASE PROVIDE 2 REFERENCES Ideally references are individuals that can attest …" at bounding box center [640, 384] width 1025 height 537
click at [419, 477] on input "Email 2" at bounding box center [640, 480] width 479 height 42
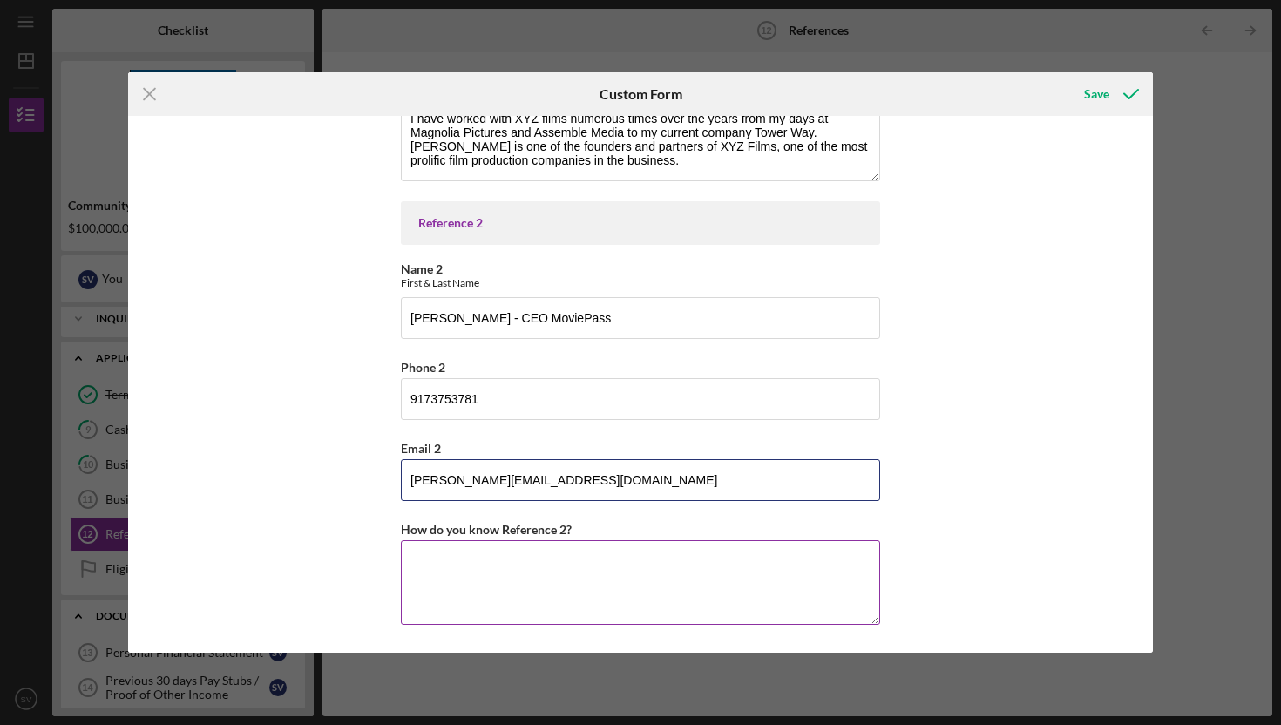
type input "[PERSON_NAME][EMAIL_ADDRESS][DOMAIN_NAME]"
click at [498, 557] on textarea "How do you know Reference 2?" at bounding box center [640, 582] width 479 height 84
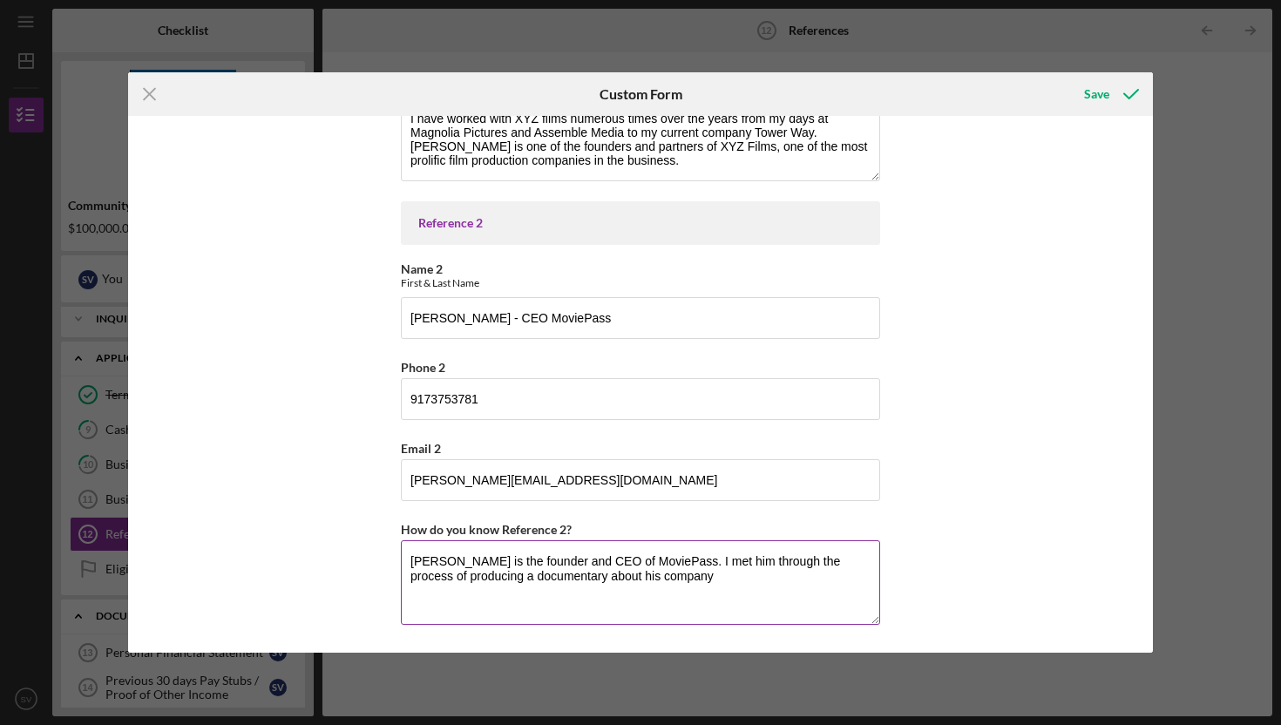
click at [670, 579] on textarea "[PERSON_NAME] is the founder and CEO of MoviePass. I met him through the proces…" at bounding box center [640, 582] width 479 height 84
click at [572, 591] on textarea "[PERSON_NAME] is the founder and CEO of MoviePass. I met him through the proces…" at bounding box center [640, 582] width 479 height 84
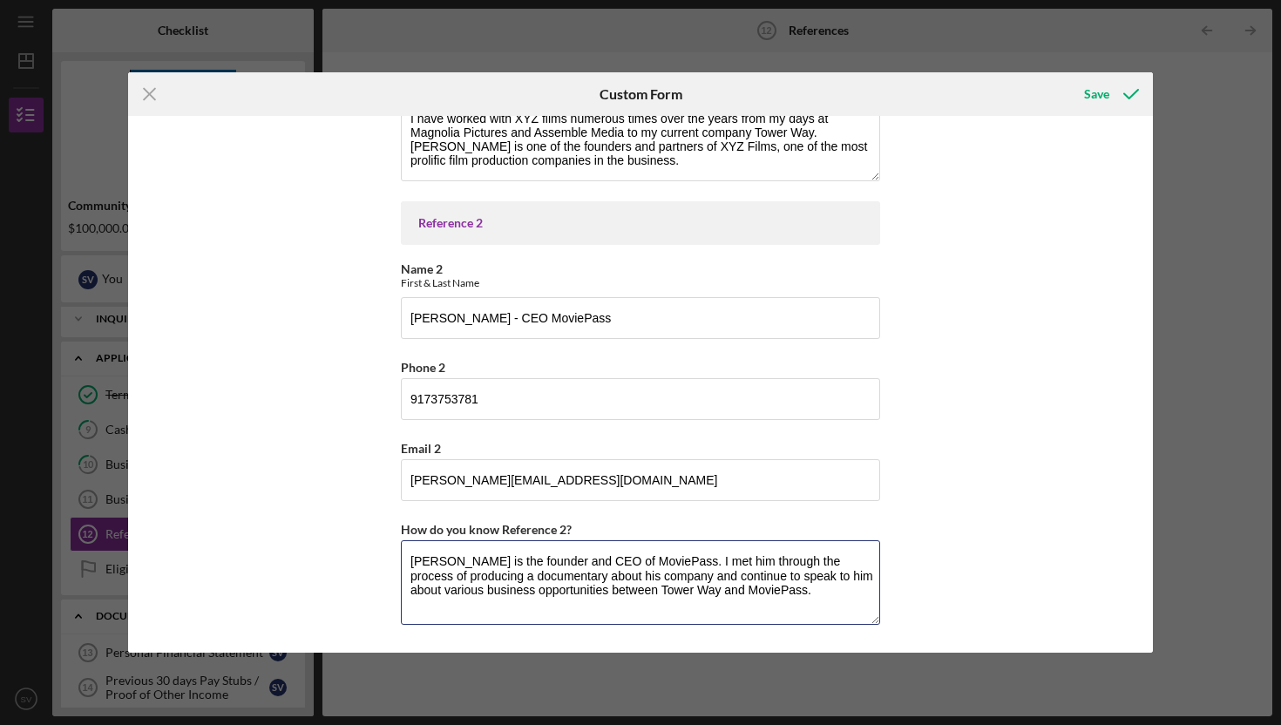
type textarea "[PERSON_NAME] is the founder and CEO of MoviePass. I met him through the proces…"
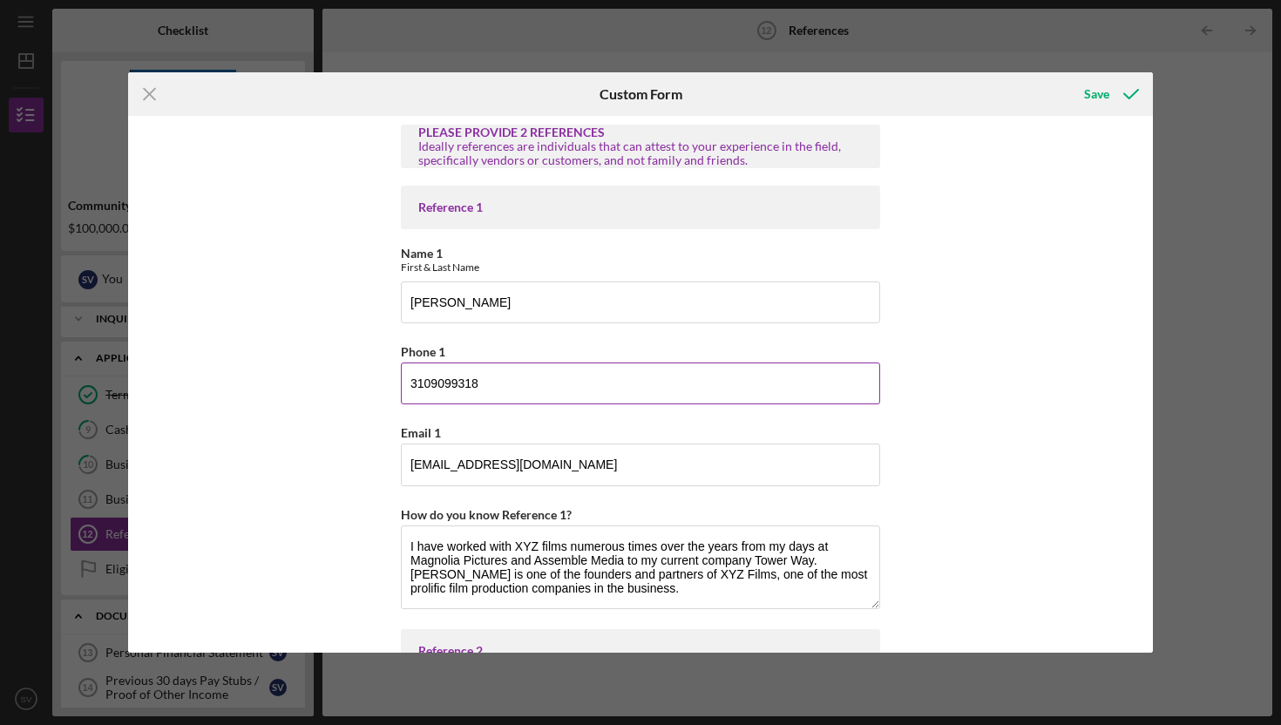
scroll to position [1, 0]
click at [428, 378] on input "3109099318" at bounding box center [640, 383] width 479 height 42
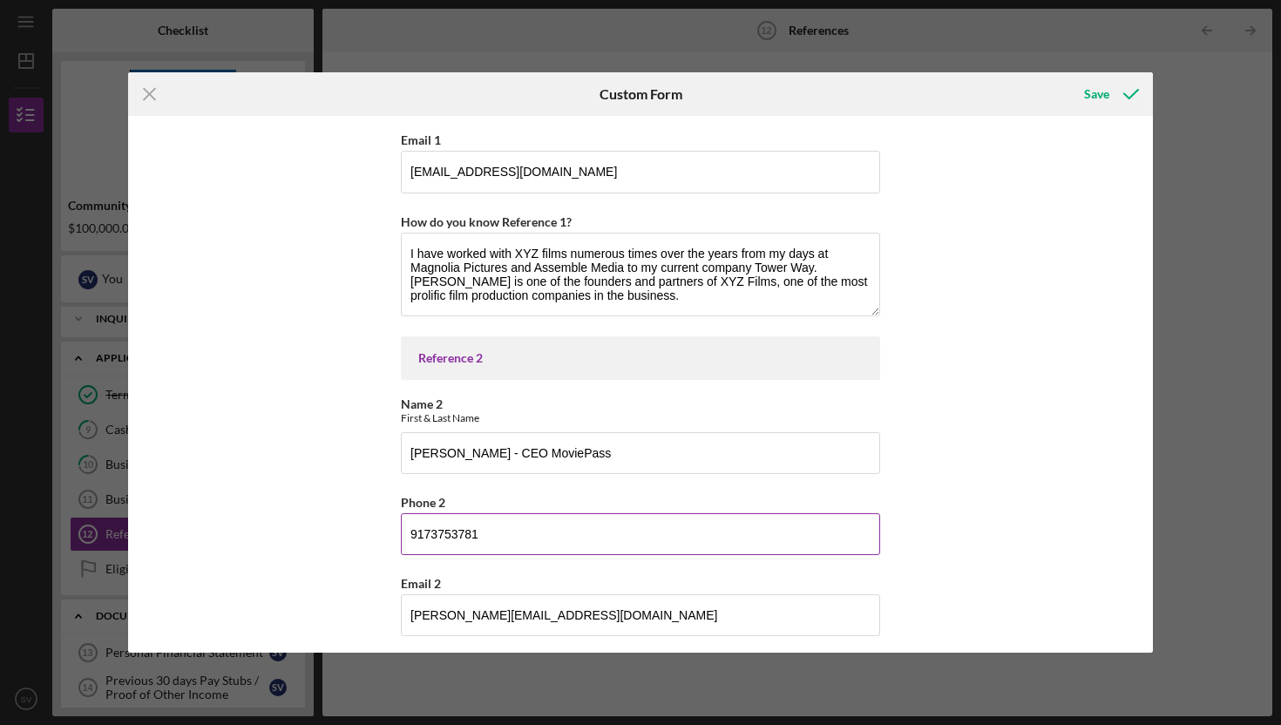
scroll to position [302, 0]
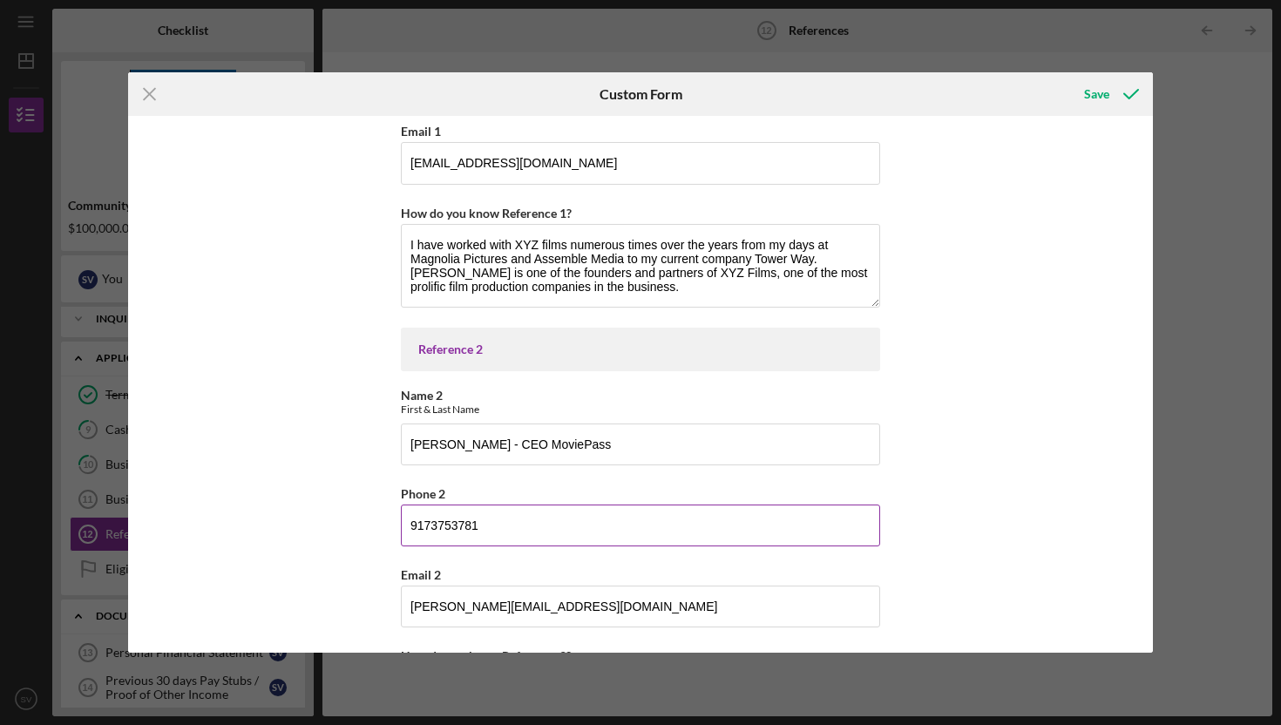
type input "[PHONE_NUMBER]"
click at [425, 526] on input "9173753781" at bounding box center [640, 526] width 479 height 42
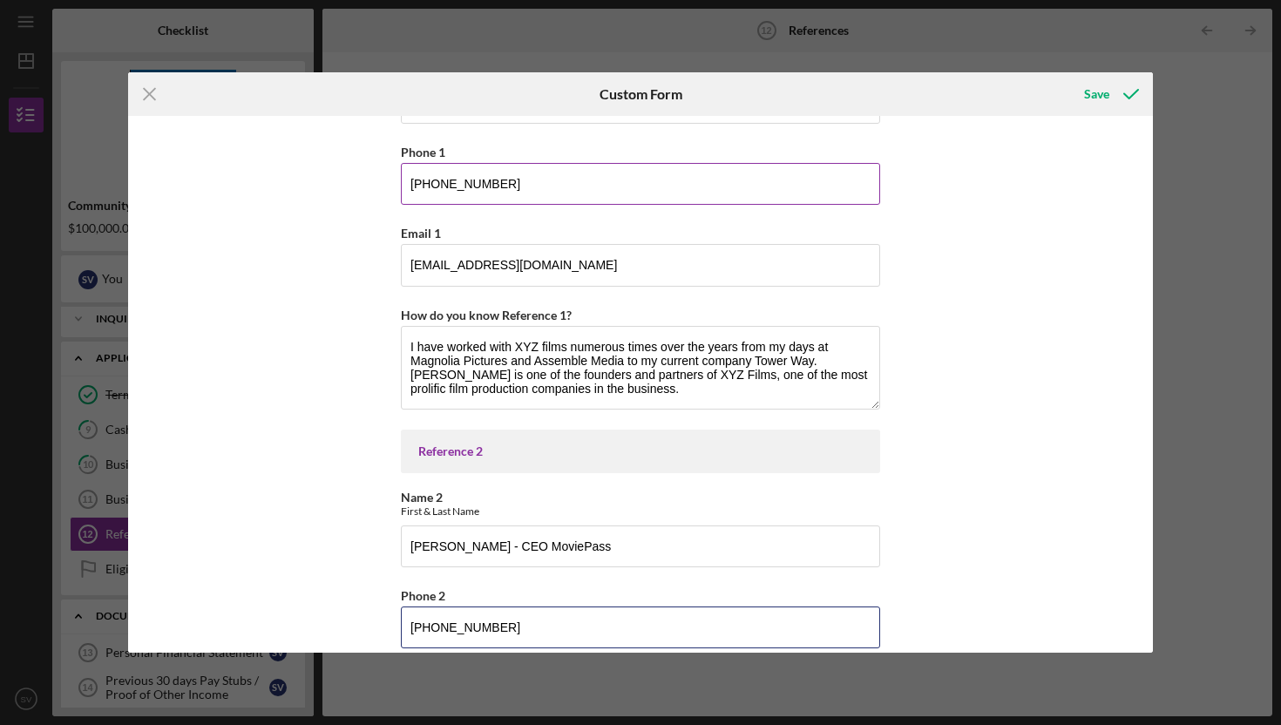
scroll to position [0, 0]
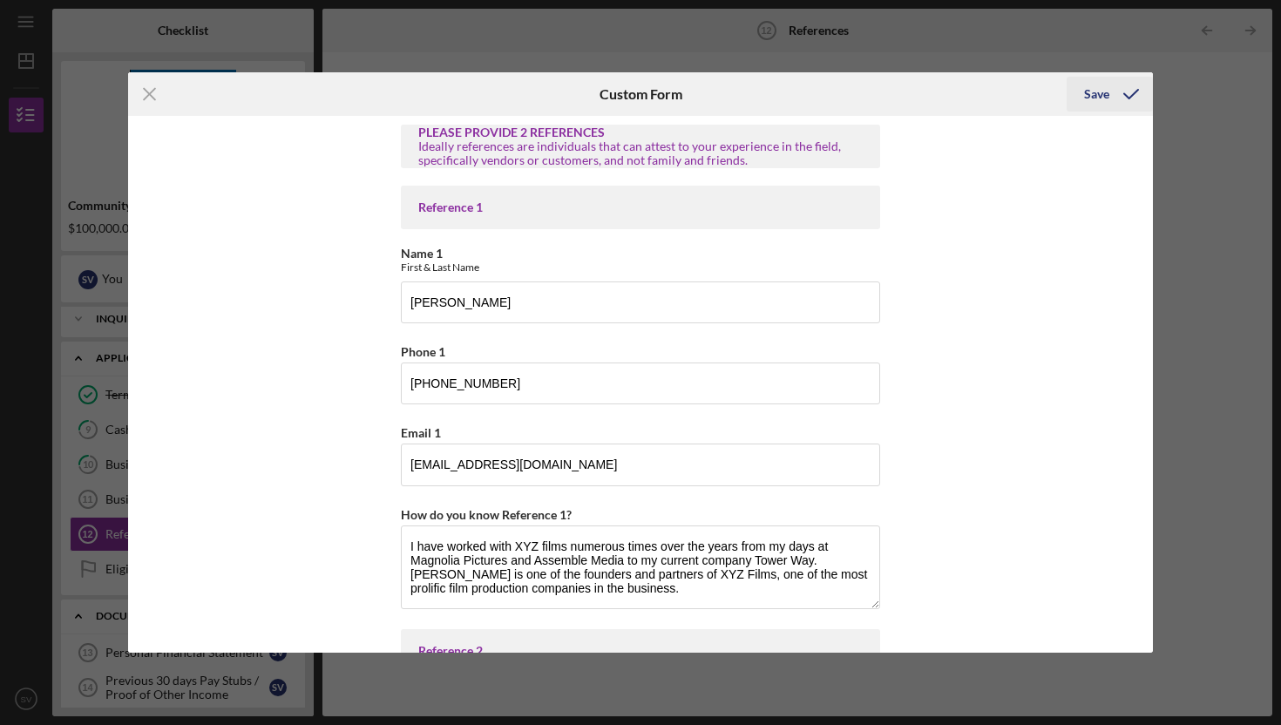
type input "[PHONE_NUMBER]"
drag, startPoint x: 1098, startPoint y: 92, endPoint x: 483, endPoint y: 310, distance: 652.1
click at [418, 322] on form "Icon/Menu Close Custom Form Save PLEASE PROVIDE 2 REFERENCES Ideally references…" at bounding box center [640, 362] width 1025 height 581
click at [522, 308] on input "[PERSON_NAME]" at bounding box center [640, 303] width 479 height 42
click at [623, 302] on input "[PERSON_NAME] - Founder and Partner, XUZ Films" at bounding box center [640, 303] width 479 height 42
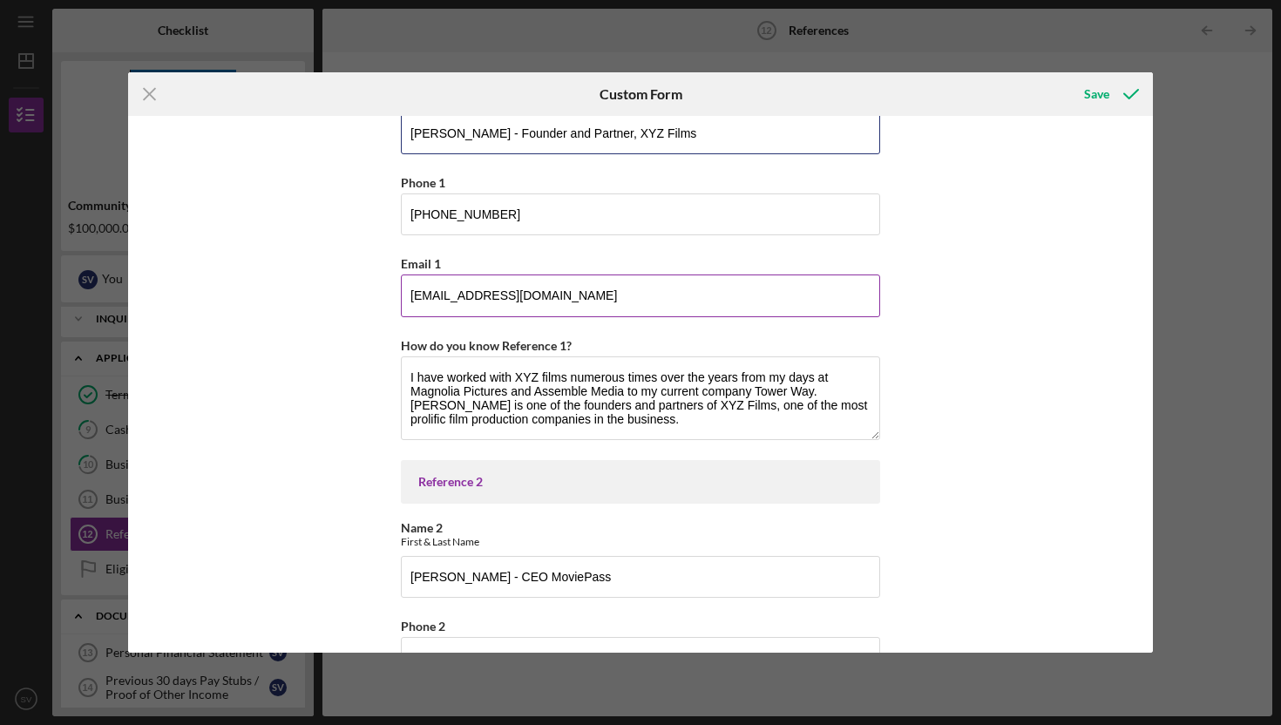
scroll to position [428, 0]
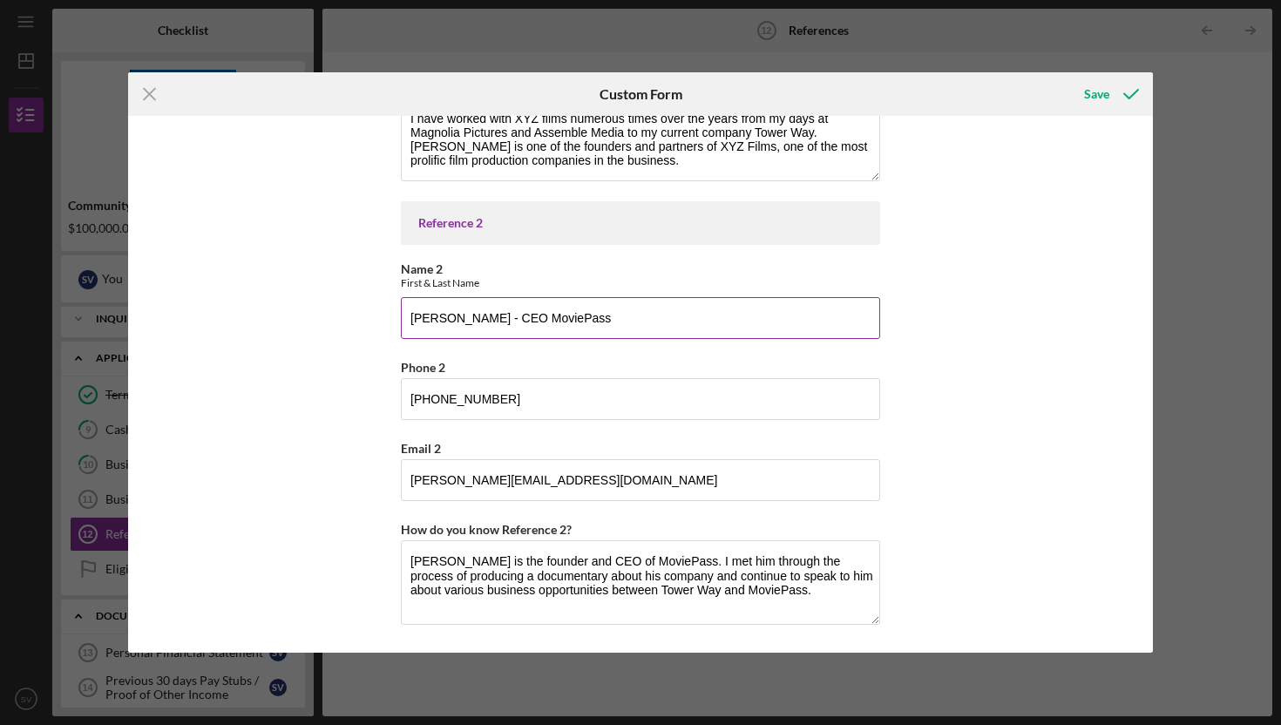
type input "[PERSON_NAME] - Founder and Partner, XYZ Films"
click at [522, 318] on input "[PERSON_NAME] - CEO MoviePass" at bounding box center [640, 318] width 479 height 42
click at [500, 318] on input "[PERSON_NAME] - CEO, MoviePass" at bounding box center [640, 318] width 479 height 42
type input "[PERSON_NAME] - Founder and CEO, MoviePass"
click at [1098, 98] on div "Save" at bounding box center [1096, 94] width 25 height 35
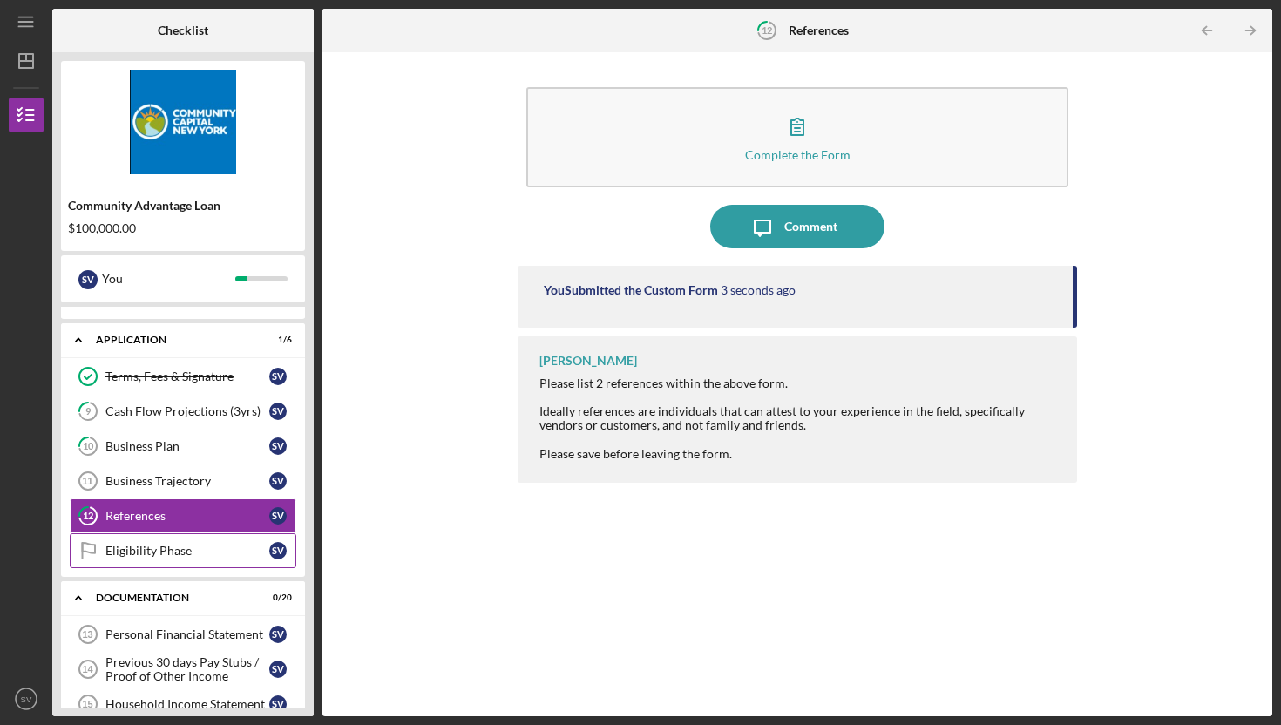
scroll to position [36, 0]
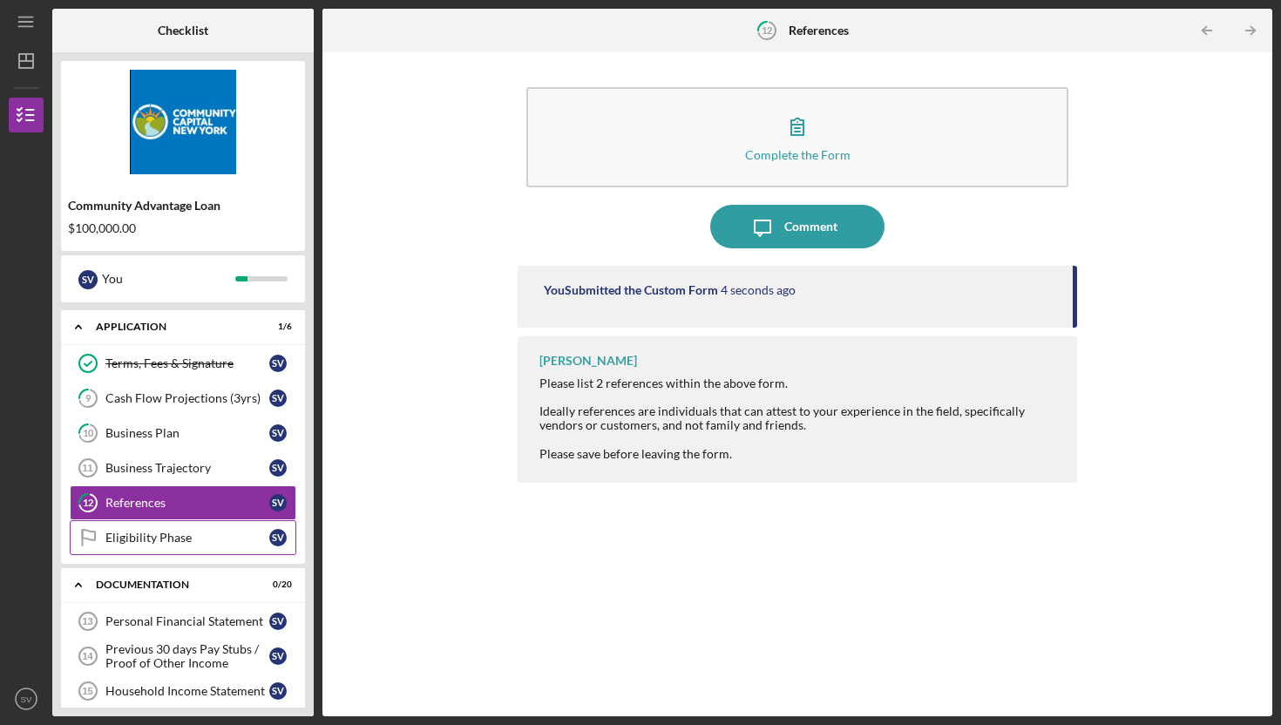
click at [201, 534] on div "Eligibility Phase" at bounding box center [187, 538] width 164 height 14
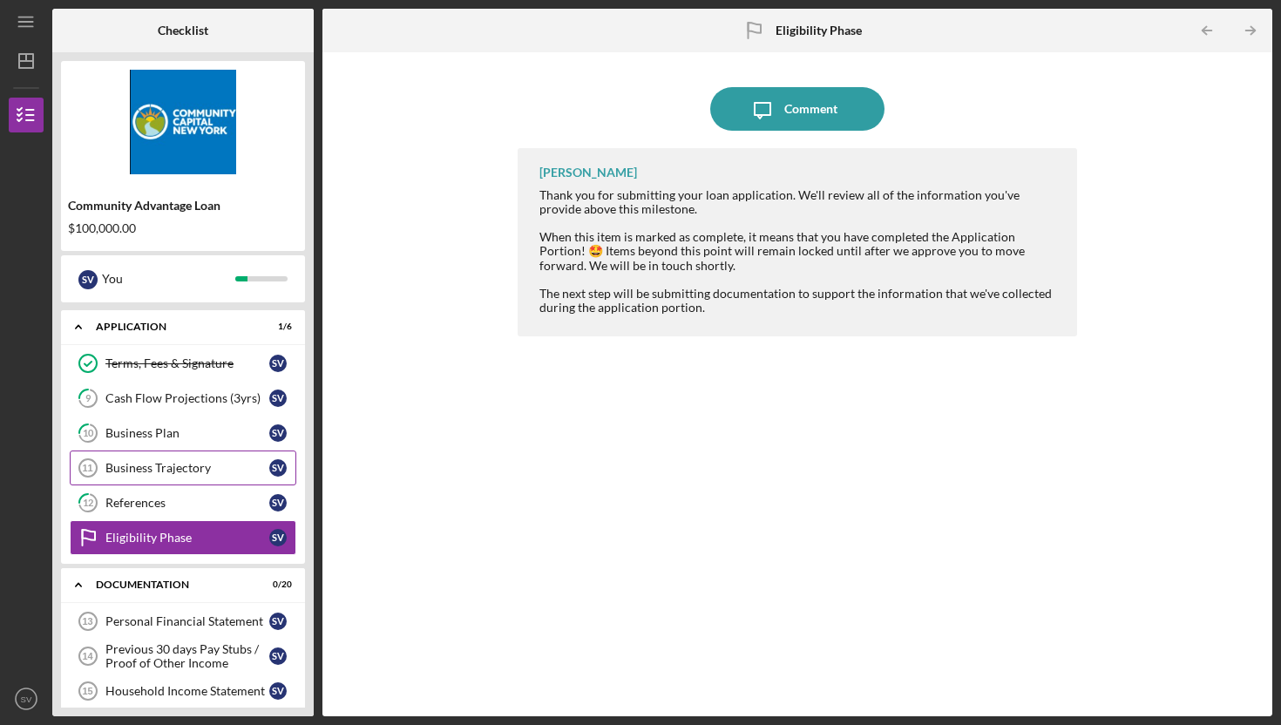
click at [197, 469] on div "Business Trajectory" at bounding box center [187, 468] width 164 height 14
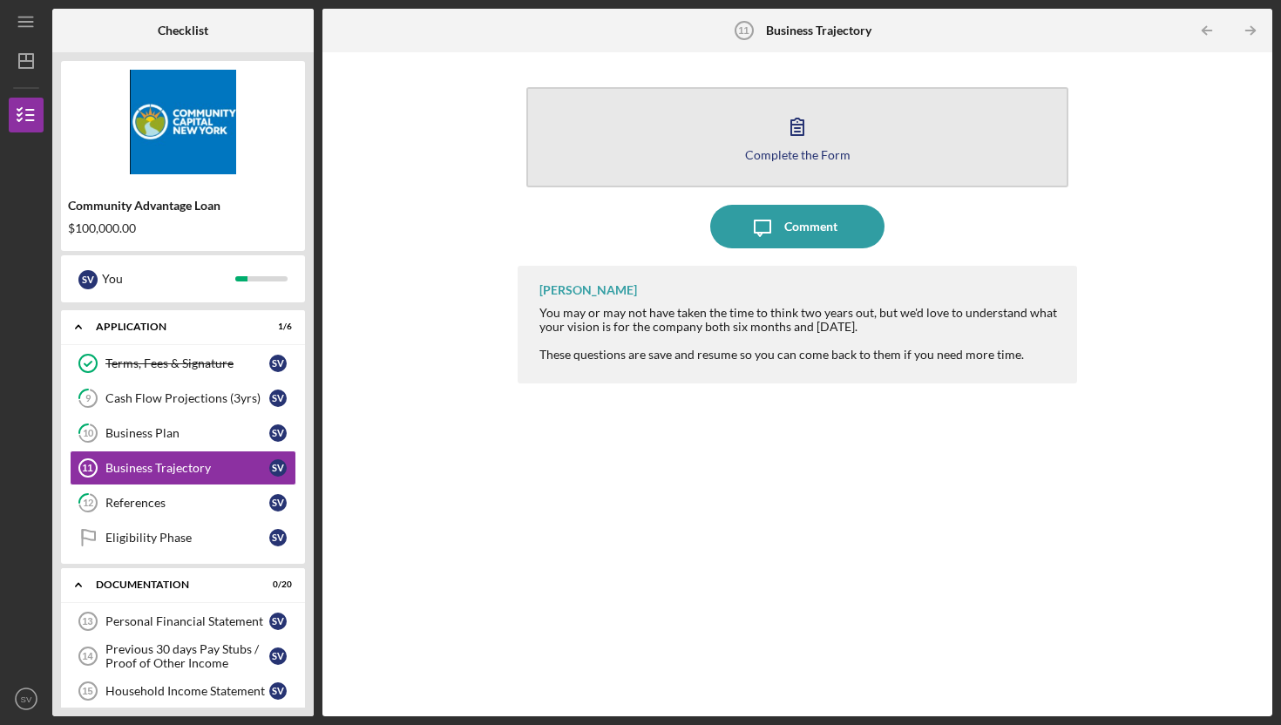
click at [728, 137] on button "Complete the Form Form" at bounding box center [798, 137] width 542 height 100
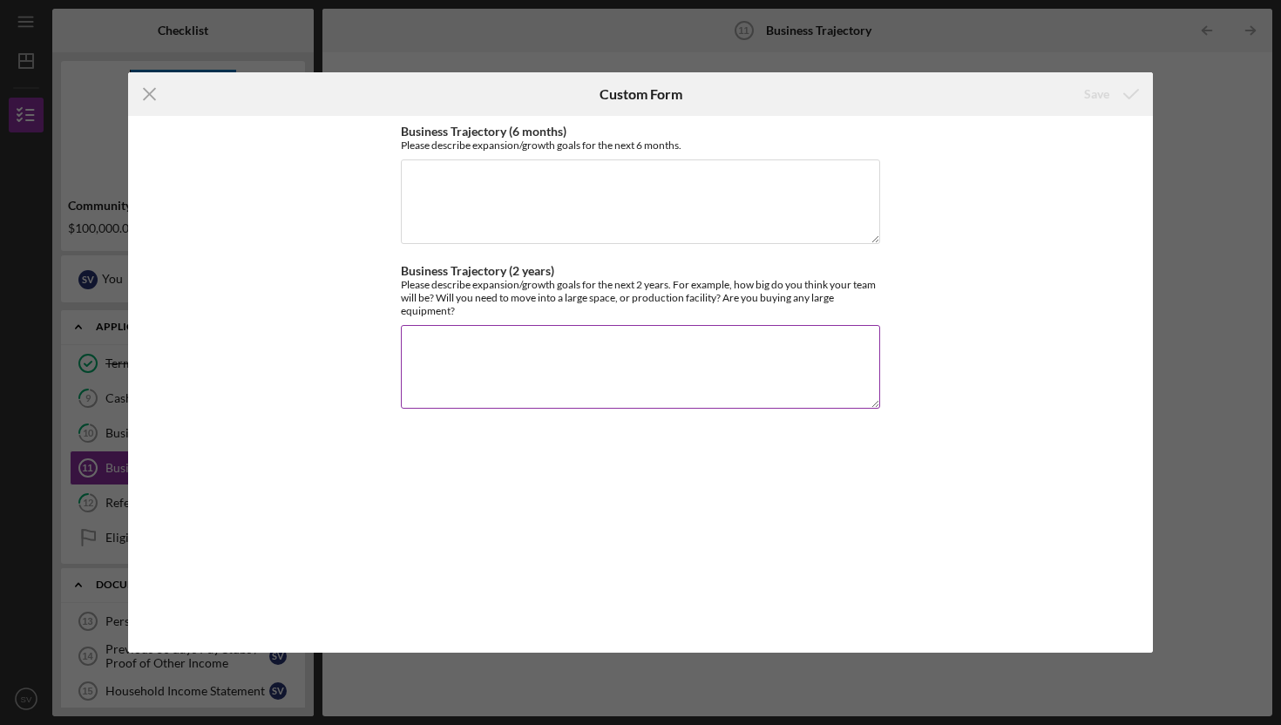
click at [430, 352] on textarea "Business Trajectory (2 years)" at bounding box center [640, 367] width 479 height 84
paste textarea "Loremips Dol Sitametc Adi elit seddoei, te inci utlabore et dolore magnaa-enim …"
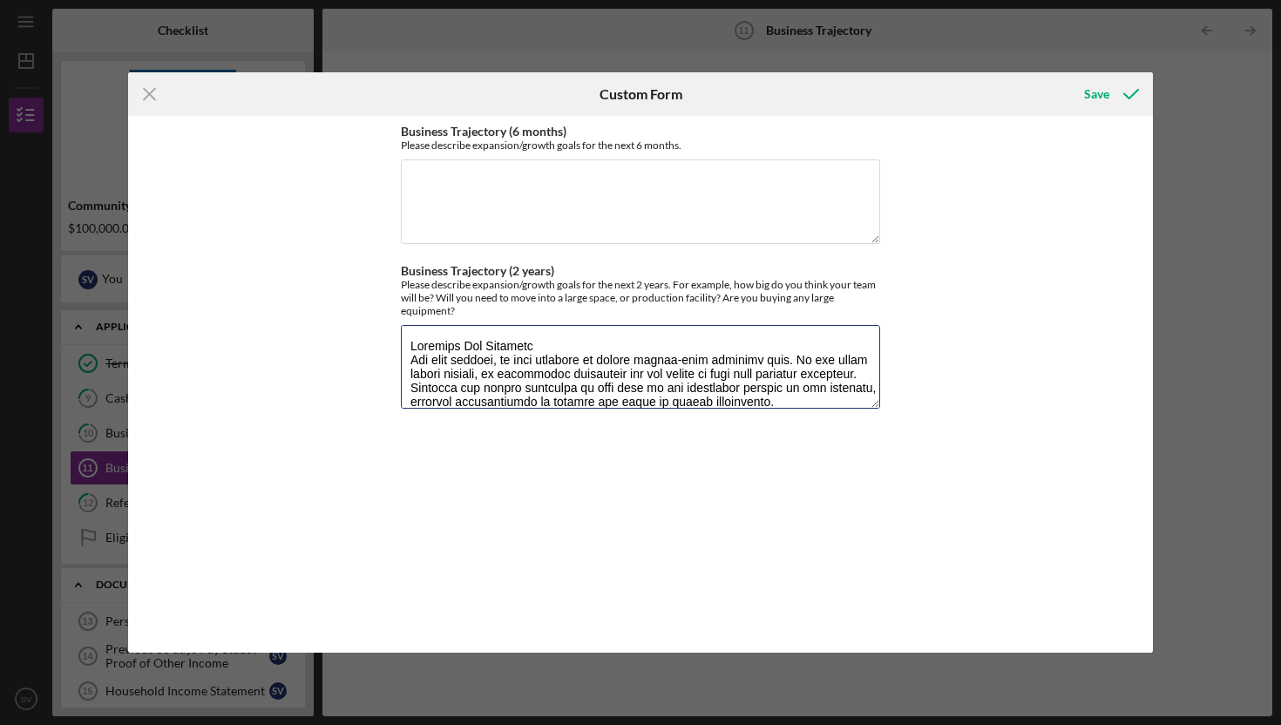
drag, startPoint x: 540, startPoint y: 349, endPoint x: 370, endPoint y: 347, distance: 170.0
click at [370, 347] on div "Business Trajectory (6 months) Please describe expansion/growth goals for the n…" at bounding box center [640, 384] width 1025 height 537
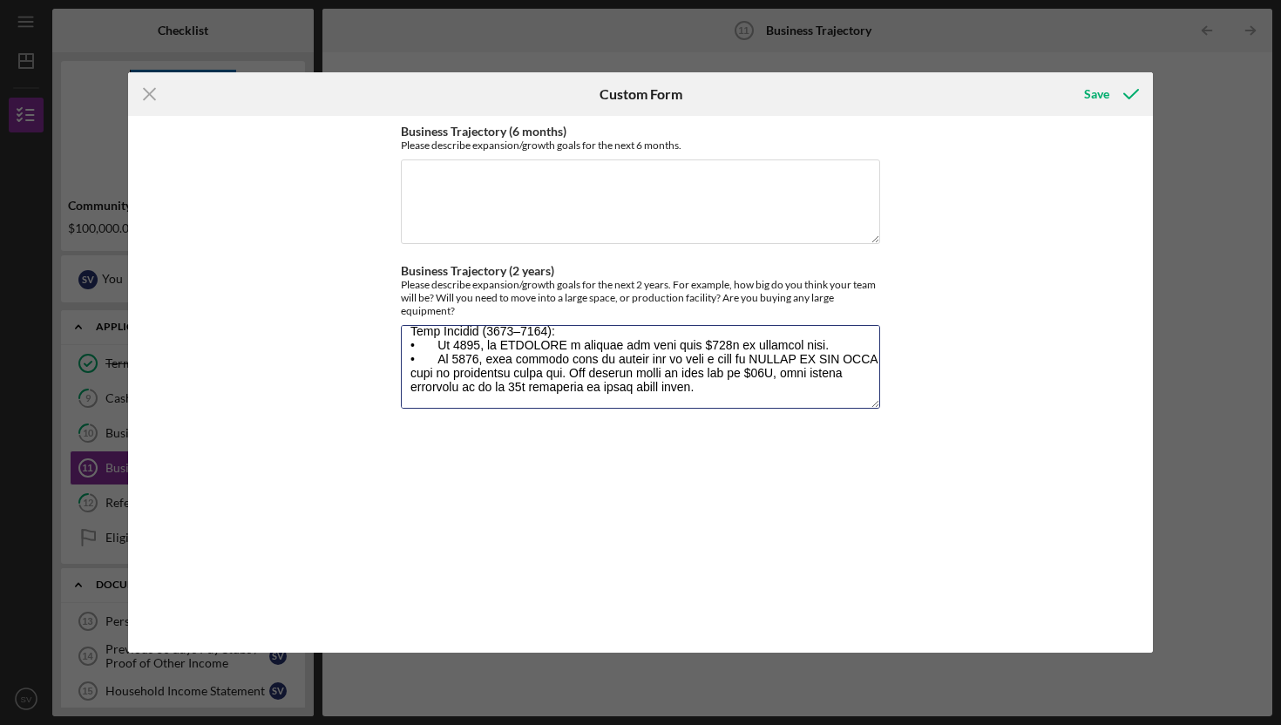
drag, startPoint x: 408, startPoint y: 343, endPoint x: 751, endPoint y: 509, distance: 381.7
click at [751, 509] on div "Business Trajectory (6 months) Please describe expansion/growth goals for the n…" at bounding box center [640, 385] width 479 height 520
drag, startPoint x: 696, startPoint y: 381, endPoint x: 355, endPoint y: 206, distance: 383.3
click at [355, 201] on div "Business Trajectory (6 months) Please describe expansion/growth goals for the n…" at bounding box center [640, 384] width 1025 height 537
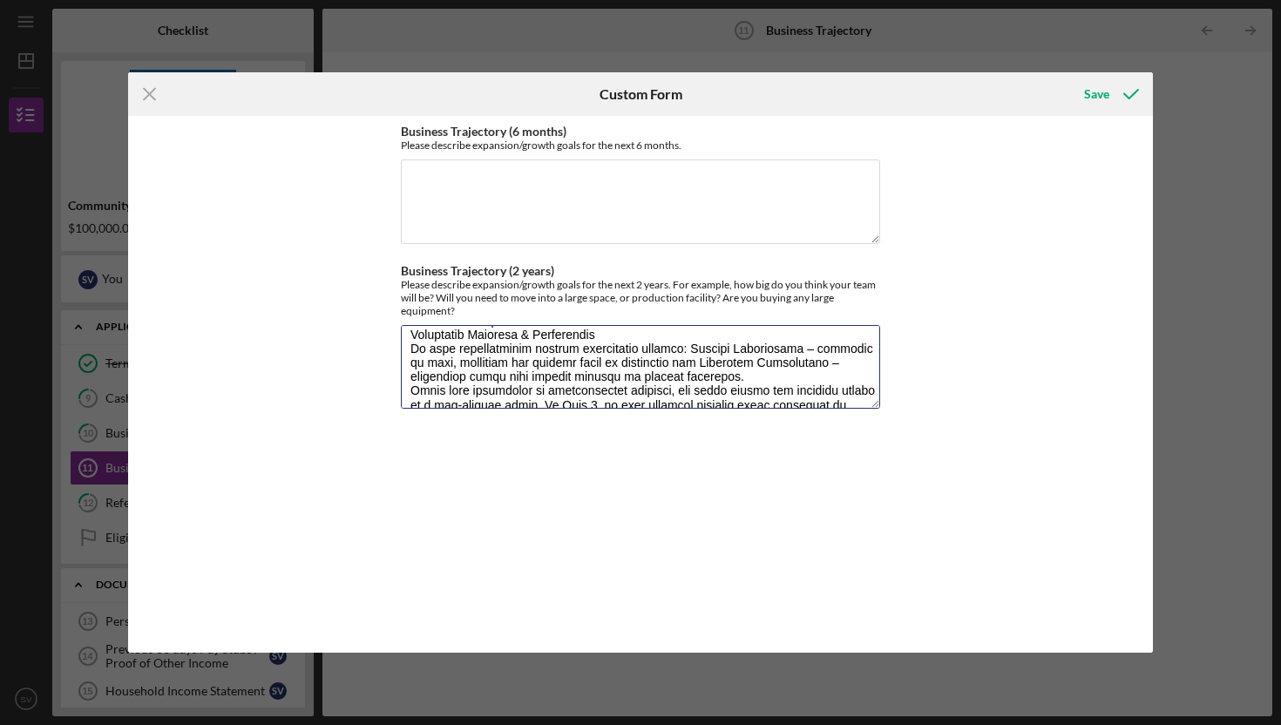
scroll to position [0, 0]
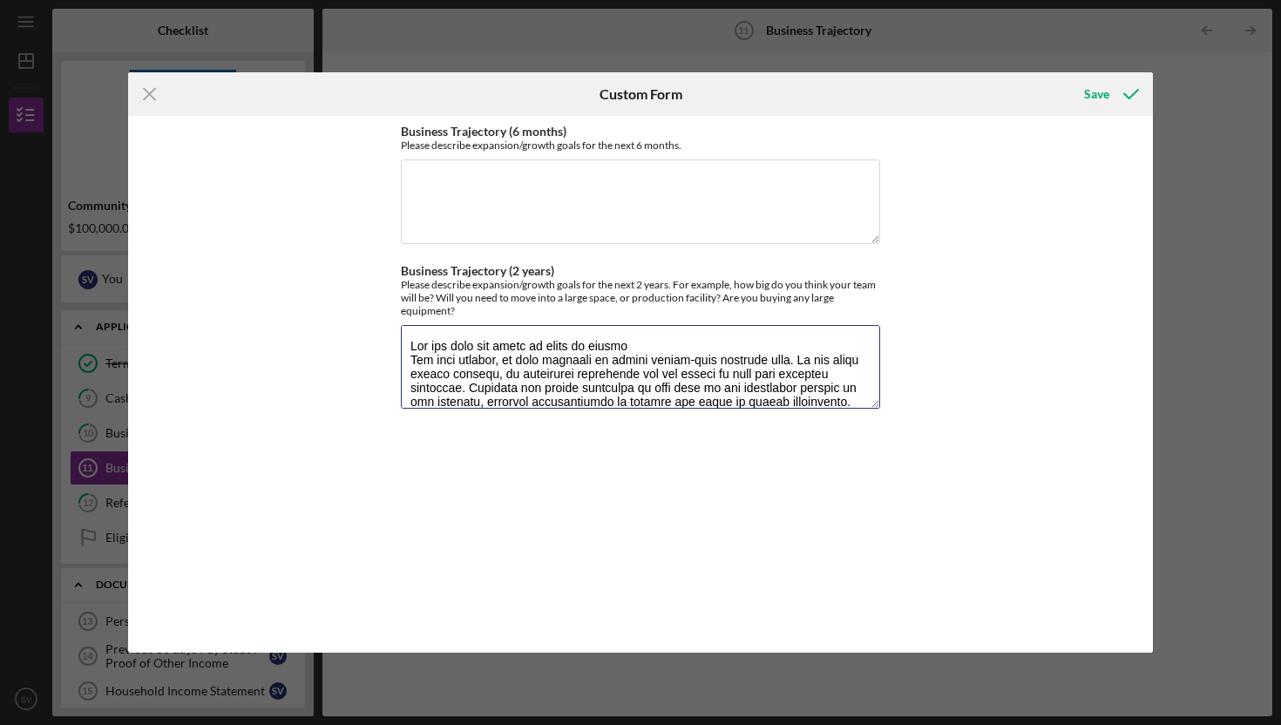
drag, startPoint x: 711, startPoint y: 380, endPoint x: 254, endPoint y: 210, distance: 488.2
click at [255, 211] on div "Business Trajectory (6 months) Please describe expansion/growth goals for the n…" at bounding box center [640, 384] width 1025 height 537
paste textarea "lo ipsumd sitametc adip 1 elitseddoei temporin ut 0-5 laboreetdol magnaali. Eni…"
type textarea "Lor ips dolo sit ametc ad elit se doeius temporin utla 3 etdoloremag aliquaen a…"
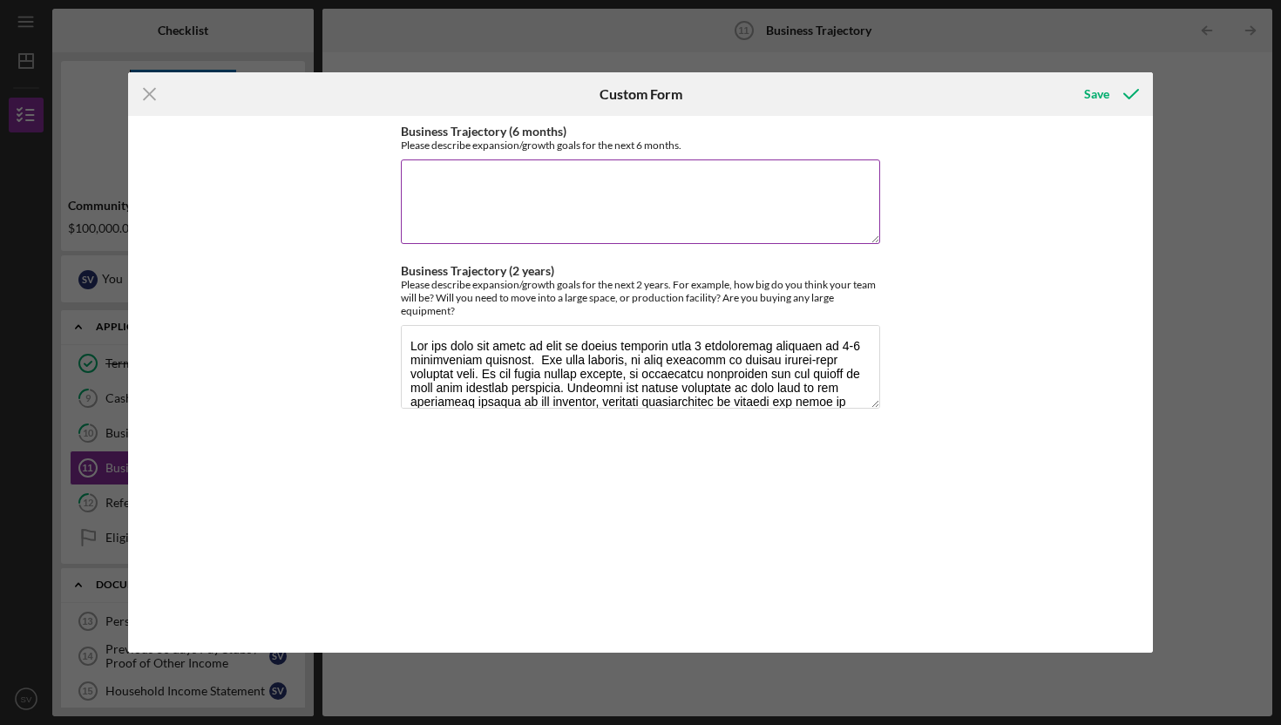
click at [445, 189] on textarea "Business Trajectory (6 months)" at bounding box center [640, 202] width 479 height 84
paste textarea "Over the next 6 months ([DATE] - [DATE]) we plan to finish off four different p…"
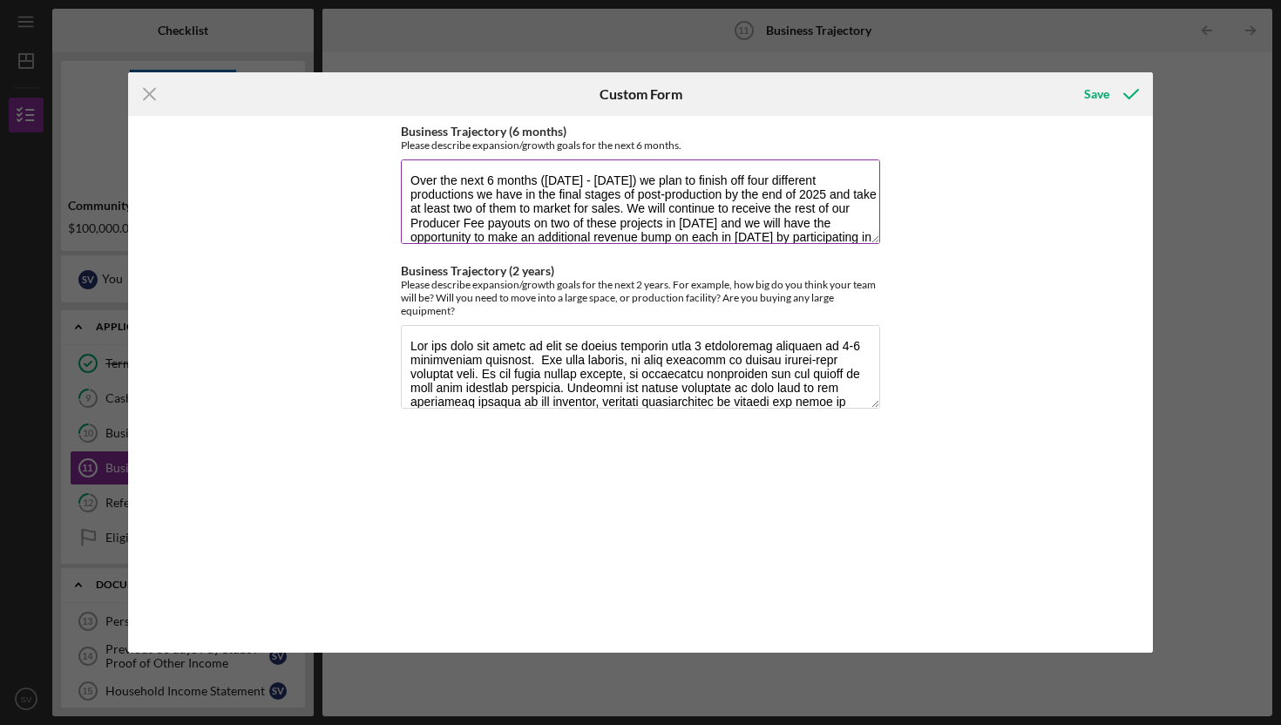
scroll to position [127, 0]
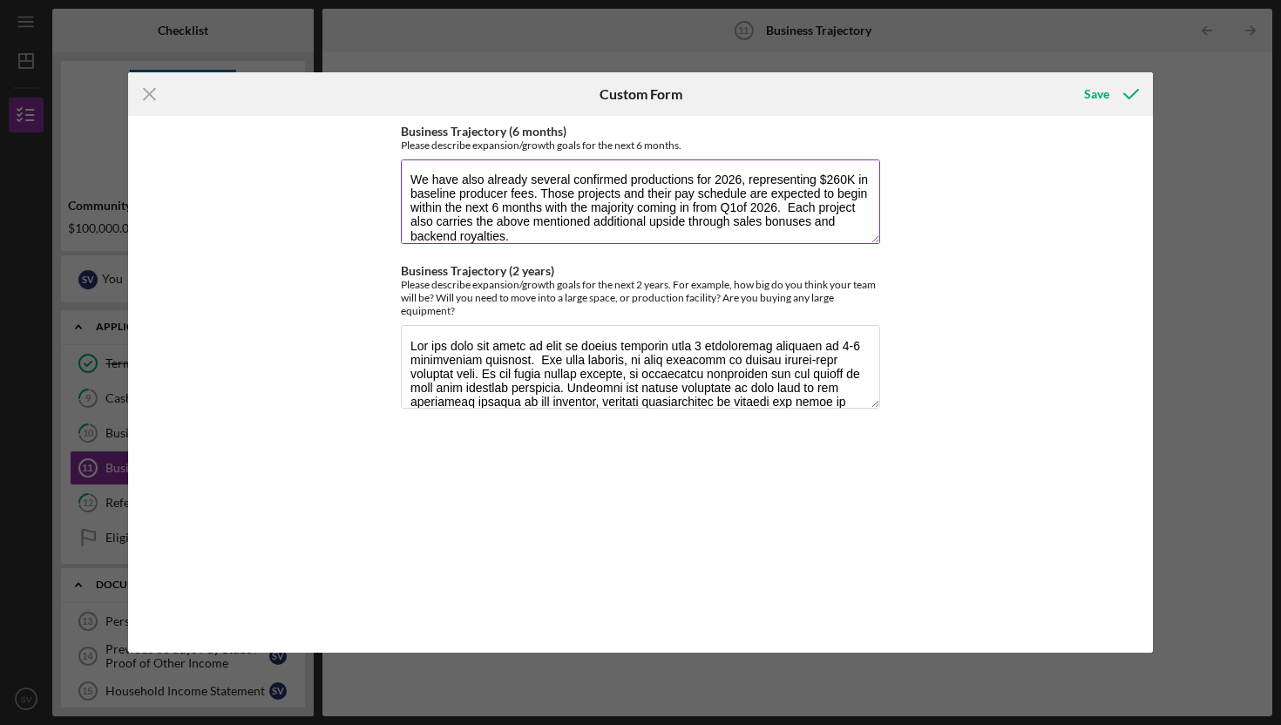
drag, startPoint x: 648, startPoint y: 223, endPoint x: 595, endPoint y: 220, distance: 53.3
click at [595, 220] on textarea "Over the next 6 months ([DATE] - [DATE]) we plan to finish off four different p…" at bounding box center [640, 202] width 479 height 84
drag, startPoint x: 687, startPoint y: 220, endPoint x: 650, endPoint y: 219, distance: 36.6
click at [650, 221] on textarea "Over the next 6 months ([DATE] - [DATE]) we plan to finish off four different p…" at bounding box center [640, 202] width 479 height 84
click at [540, 235] on textarea "Over the next 6 months ([DATE] - [DATE]) we plan to finish off four different p…" at bounding box center [640, 202] width 479 height 84
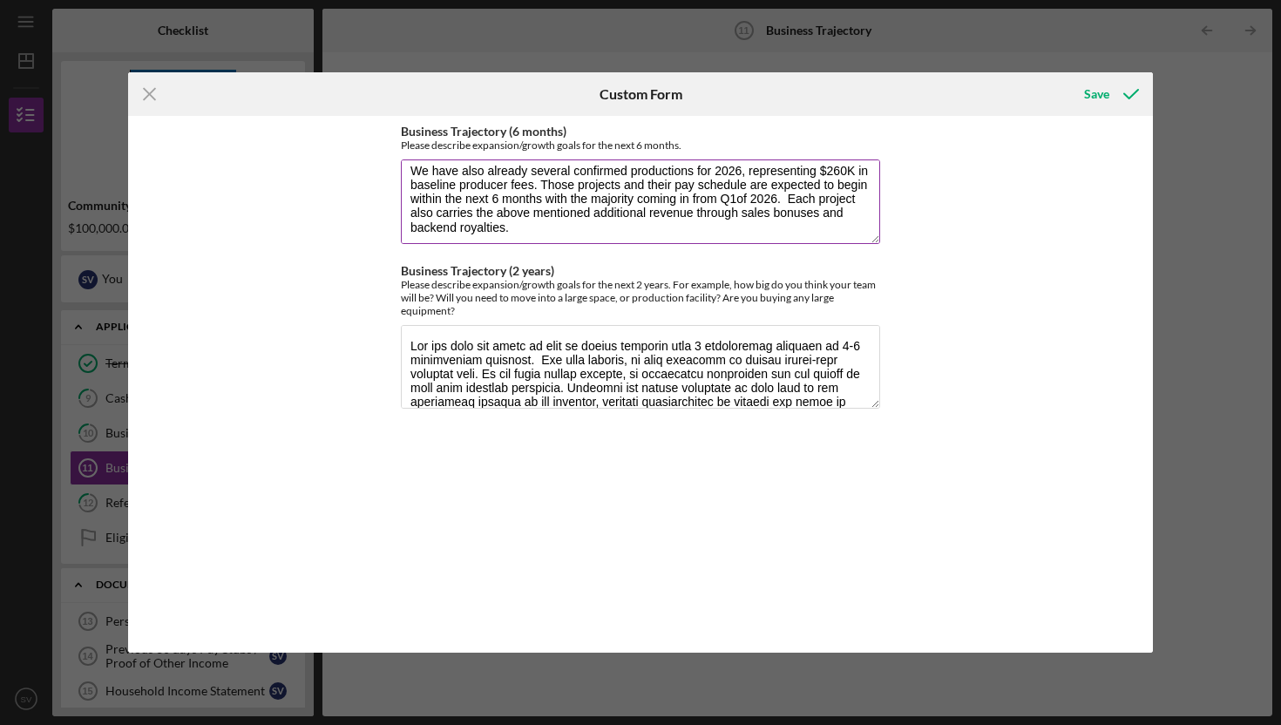
scroll to position [140, 0]
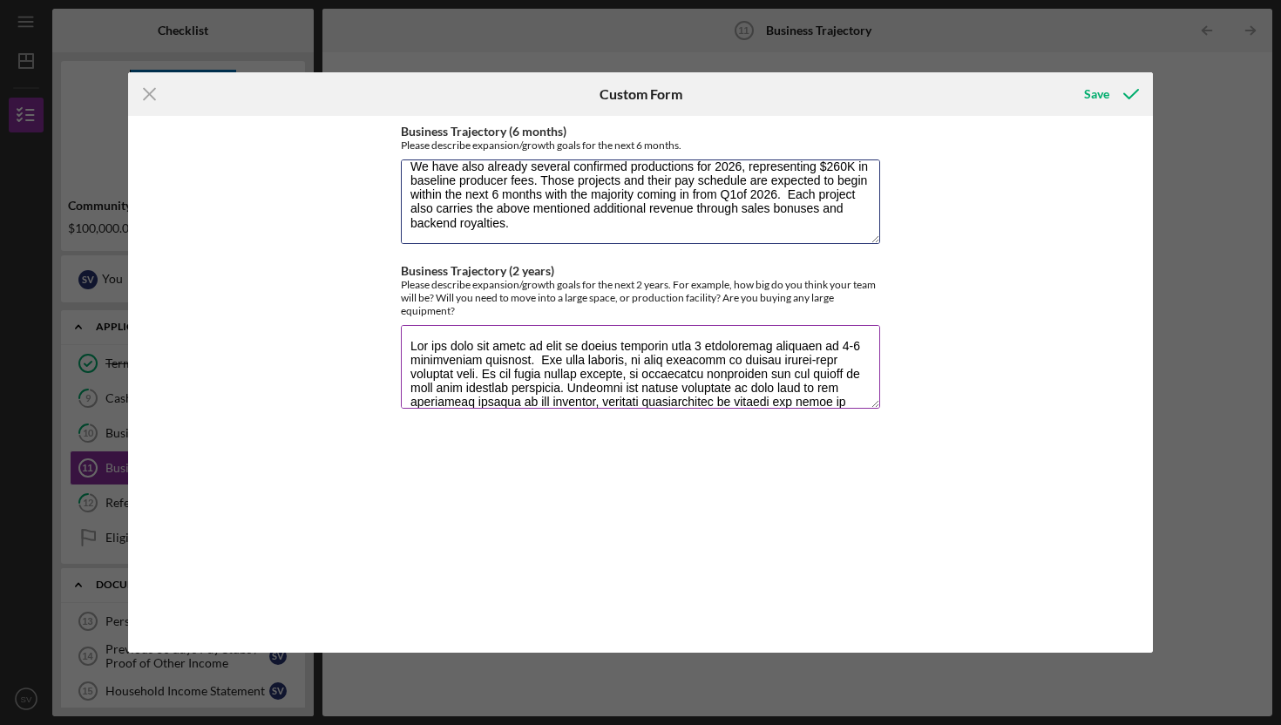
drag, startPoint x: 687, startPoint y: 209, endPoint x: 734, endPoint y: 299, distance: 101.4
click at [649, 210] on textarea "Over the next 6 months ([DATE] - [DATE]) we plan to finish off four different p…" at bounding box center [640, 202] width 479 height 84
click at [525, 222] on textarea "Over the next 6 months ([DATE] - [DATE]) we plan to finish off four different p…" at bounding box center [640, 202] width 479 height 84
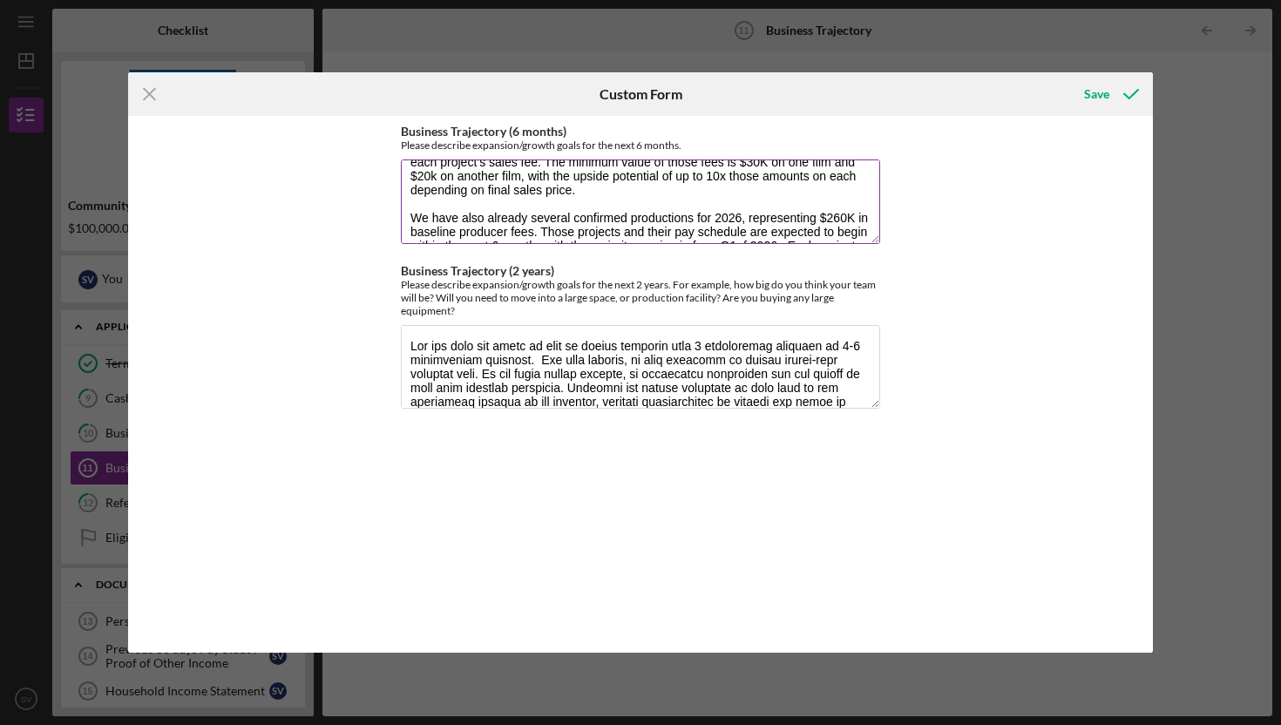
scroll to position [93, 0]
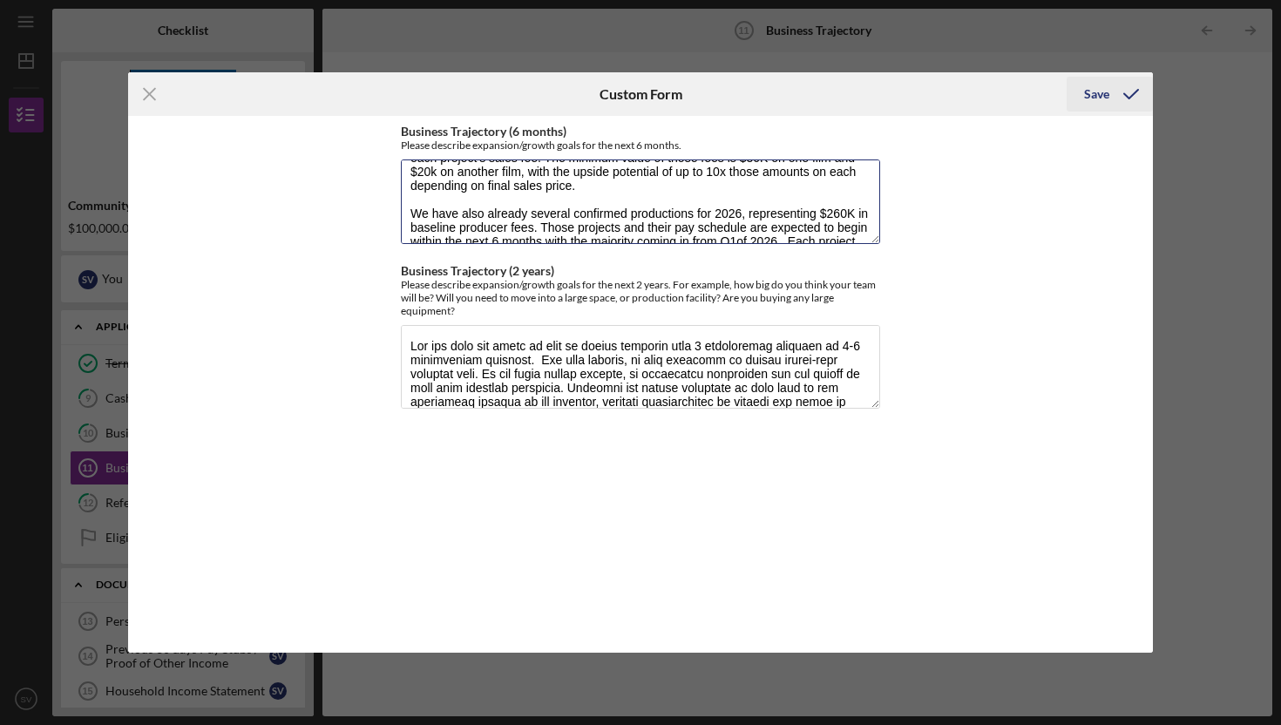
type textarea "Over the next 6 months ([DATE] - [DATE]) we plan to finish off four different p…"
drag, startPoint x: 1107, startPoint y: 92, endPoint x: 1100, endPoint y: 105, distance: 15.6
click at [1108, 92] on div "Save" at bounding box center [1096, 94] width 25 height 35
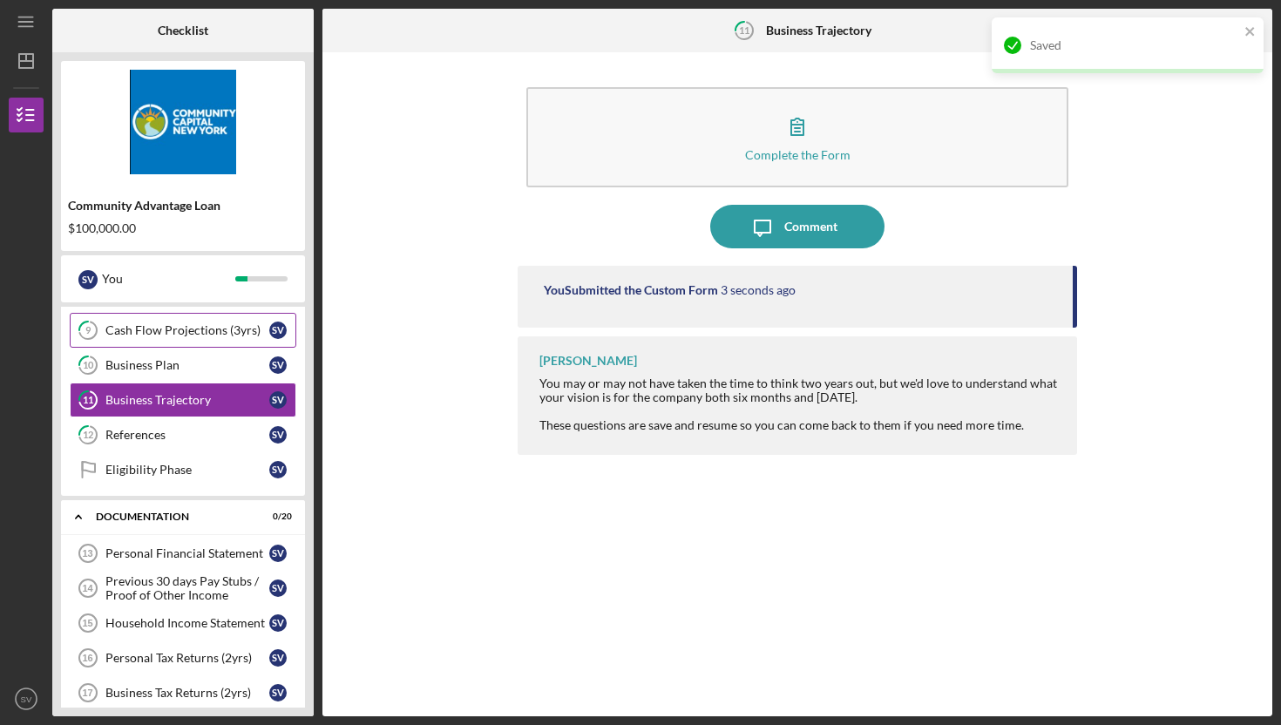
scroll to position [105, 0]
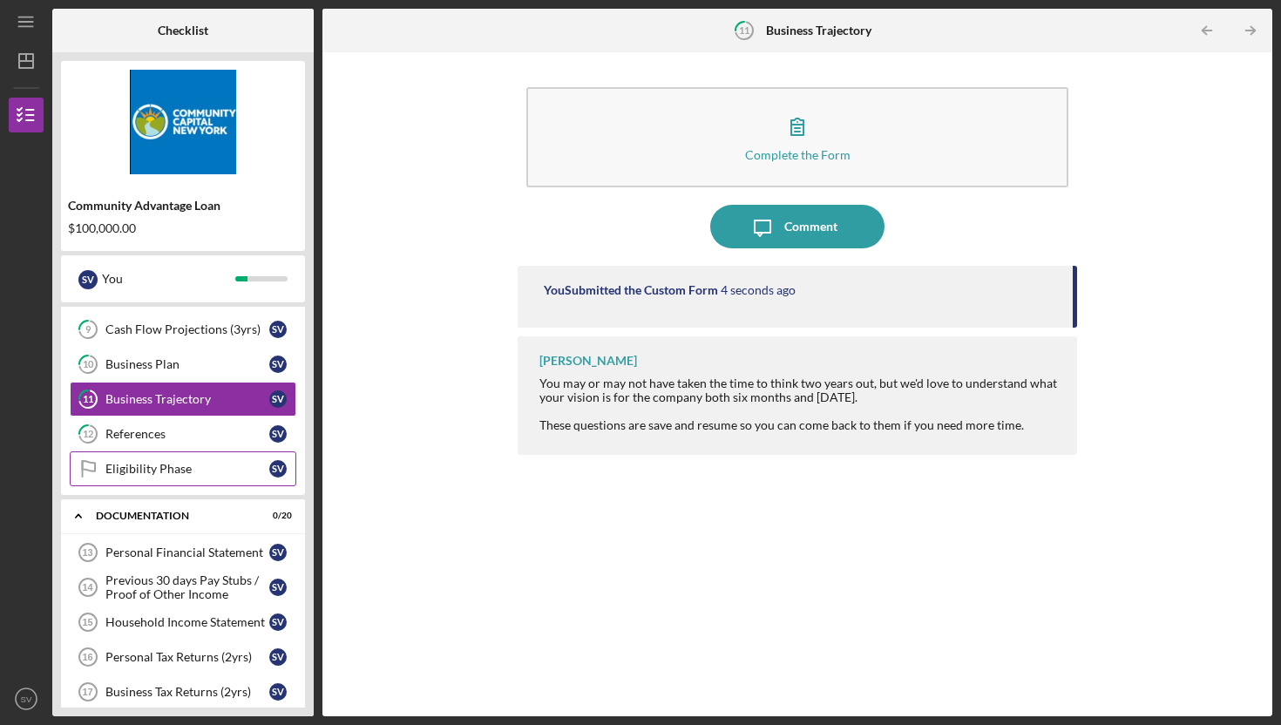
click at [185, 484] on link "Eligibility Phase Eligibility Phase S V" at bounding box center [183, 469] width 227 height 35
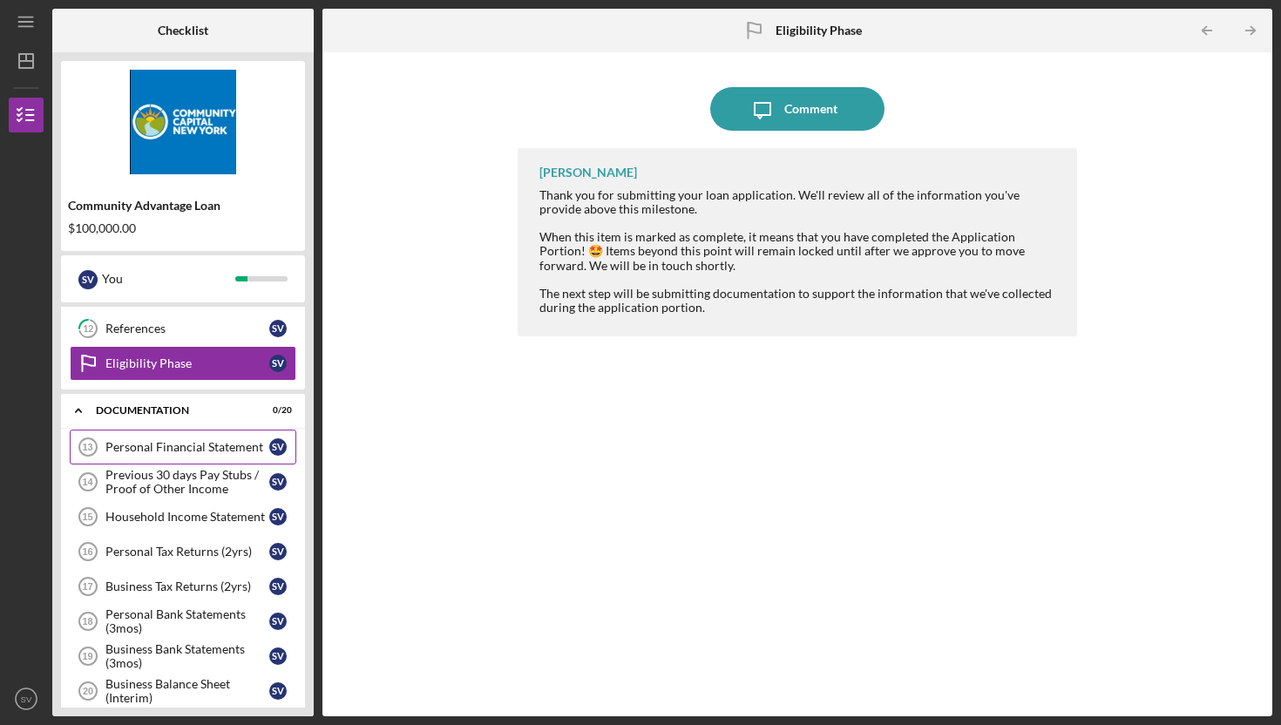
scroll to position [211, 0]
click at [165, 442] on div "Personal Financial Statement" at bounding box center [187, 446] width 164 height 14
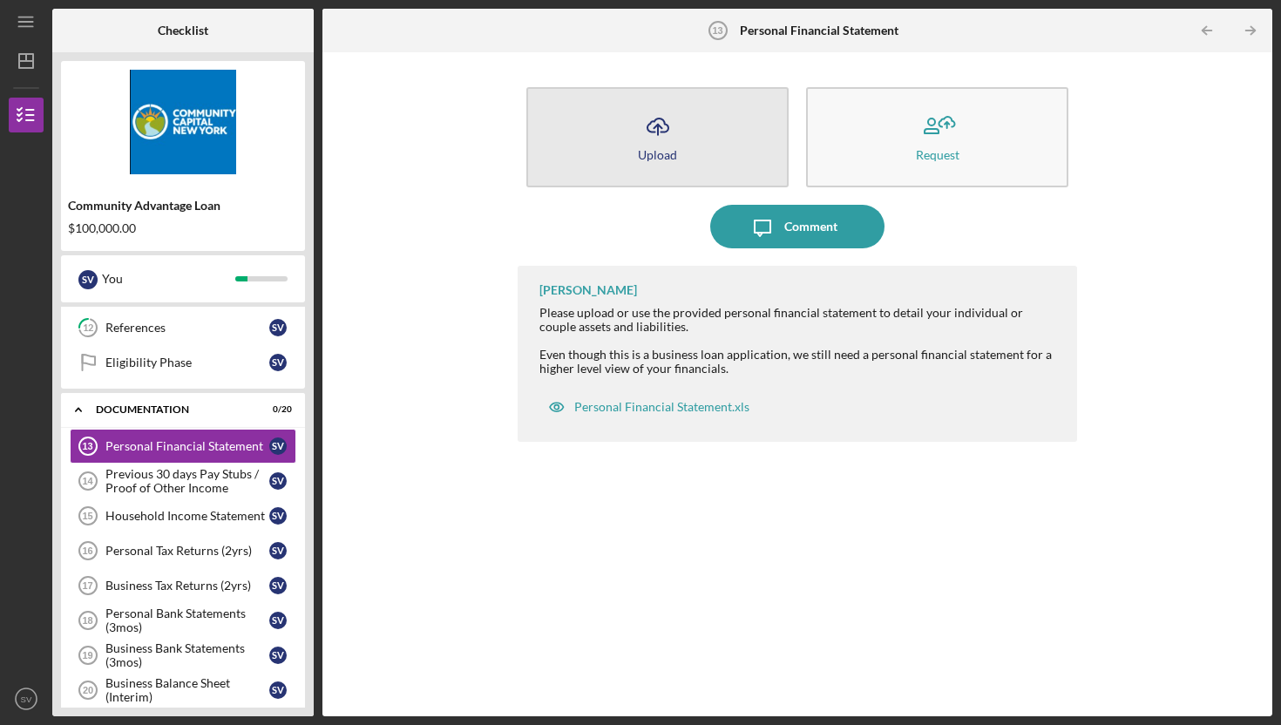
click at [630, 145] on button "Icon/Upload Upload" at bounding box center [658, 137] width 262 height 100
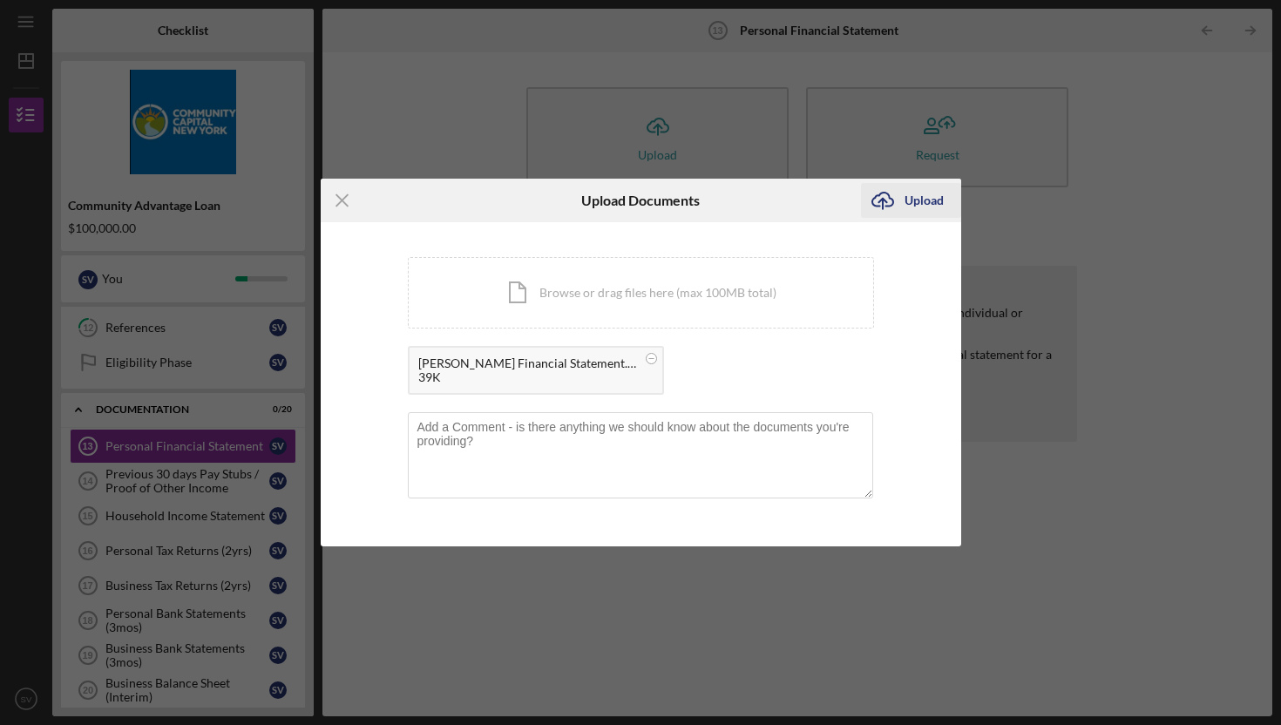
click at [899, 202] on icon "Icon/Upload" at bounding box center [883, 201] width 44 height 44
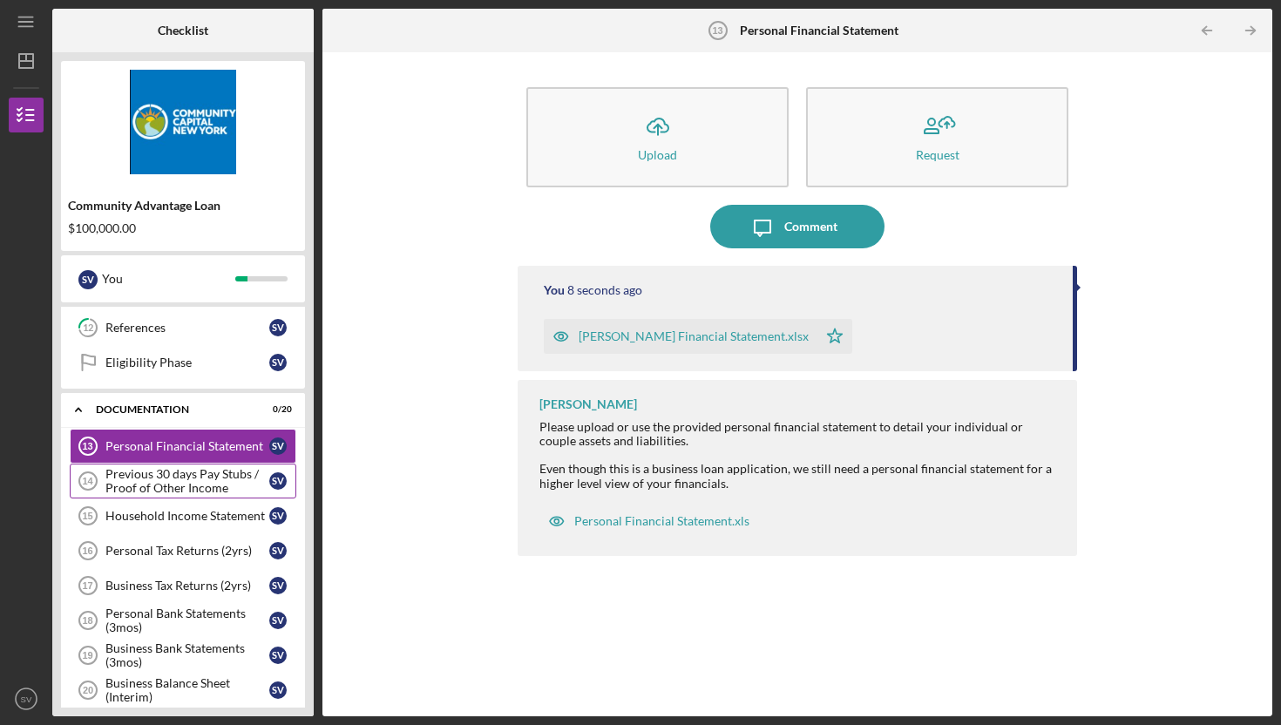
scroll to position [248, 0]
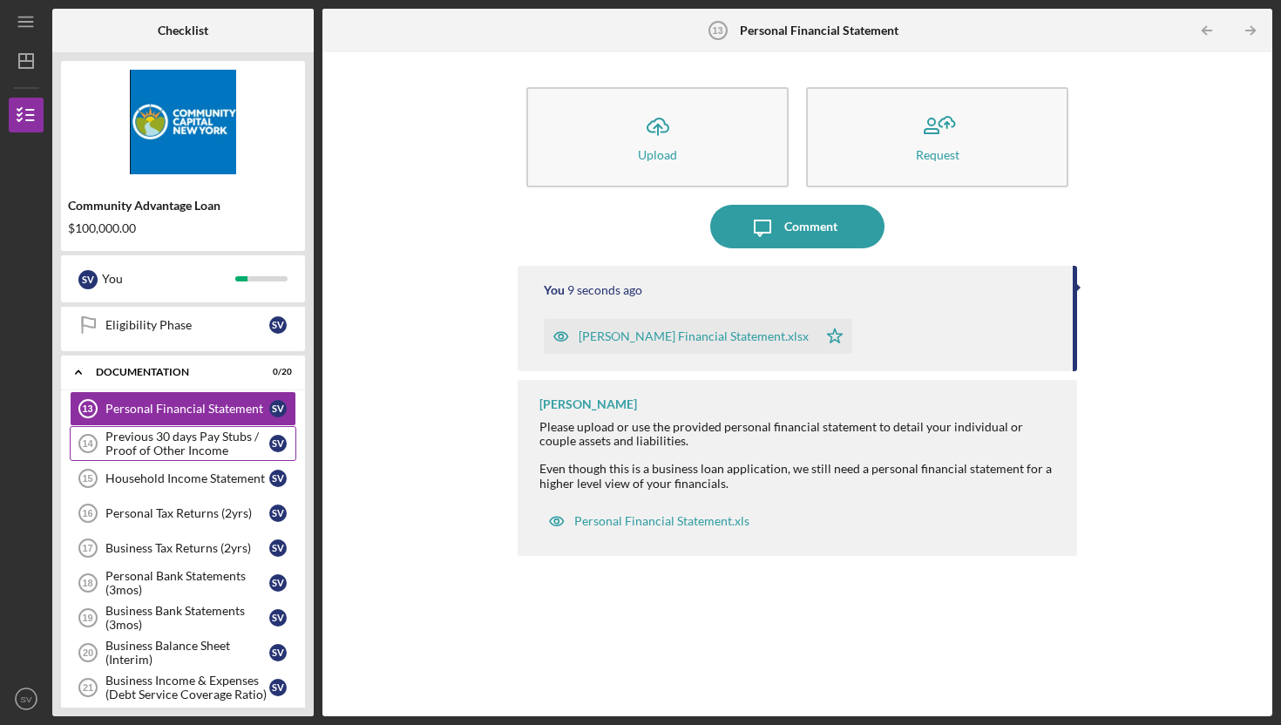
click at [151, 448] on div "Previous 30 days Pay Stubs / Proof of Other Income" at bounding box center [187, 444] width 164 height 28
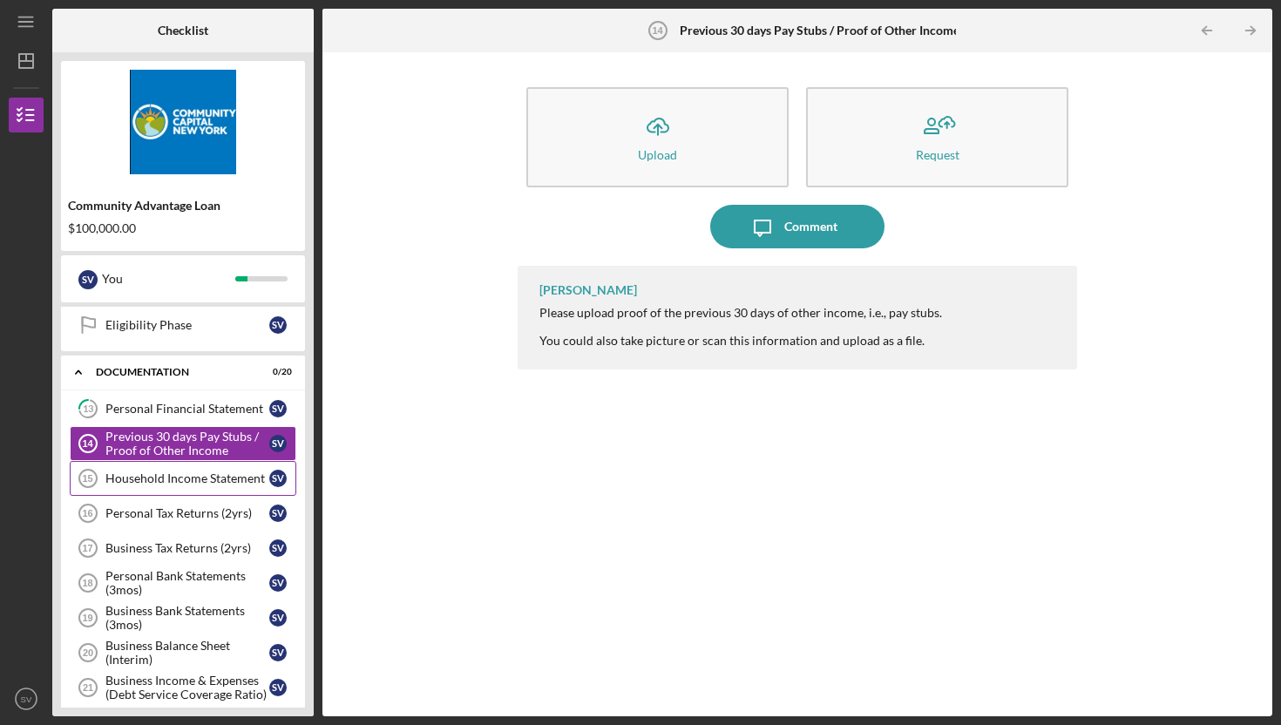
click at [161, 480] on div "Household Income Statement" at bounding box center [187, 479] width 164 height 14
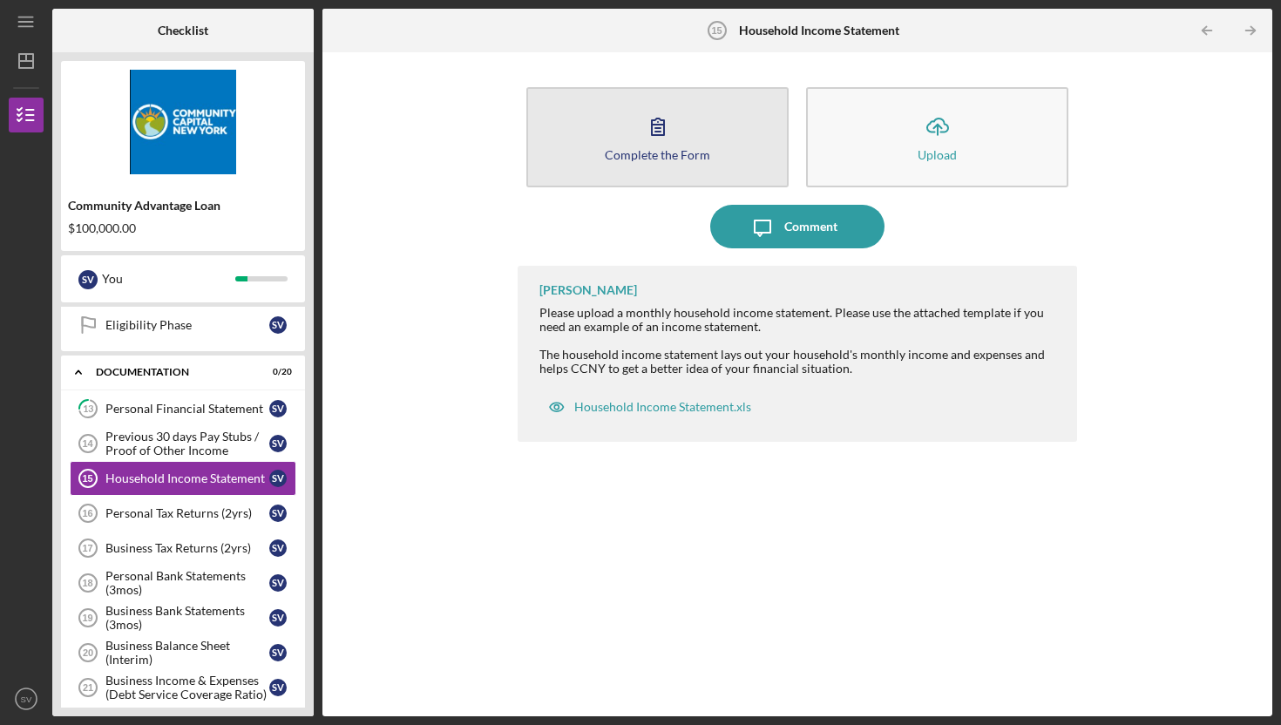
click at [646, 152] on div "Complete the Form" at bounding box center [657, 154] width 105 height 13
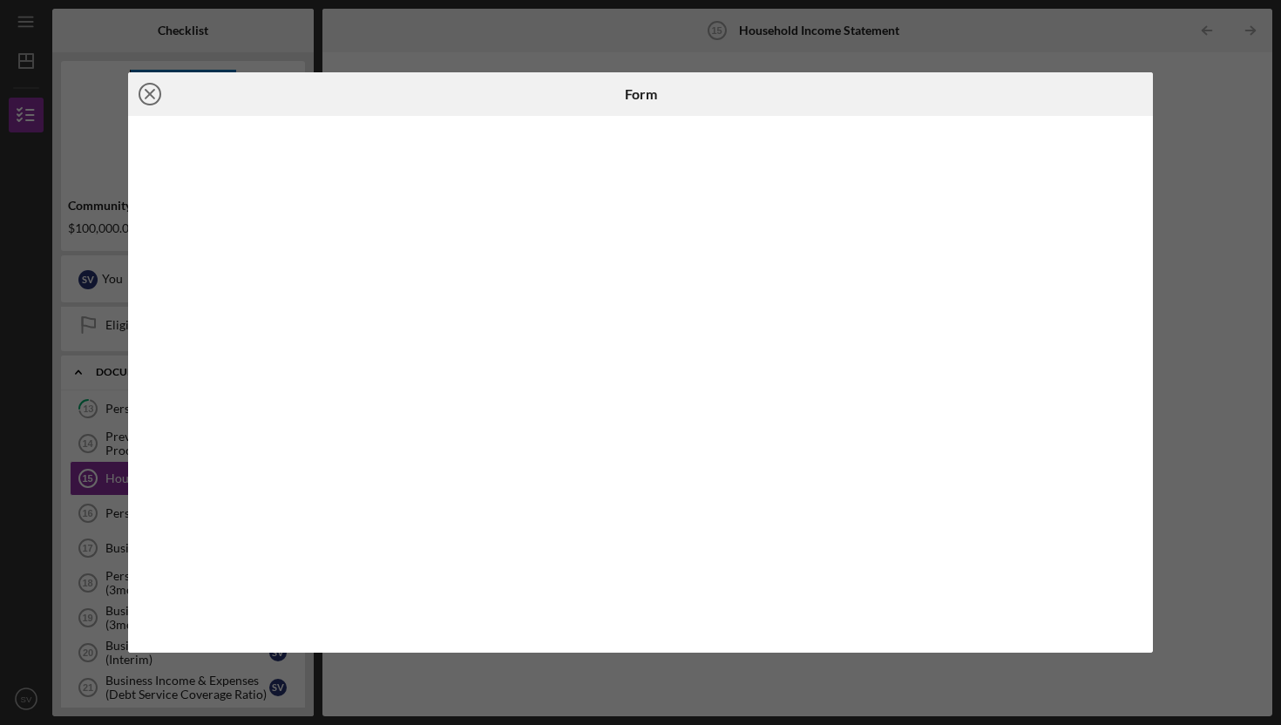
click at [155, 93] on icon "Icon/Close" at bounding box center [150, 94] width 44 height 44
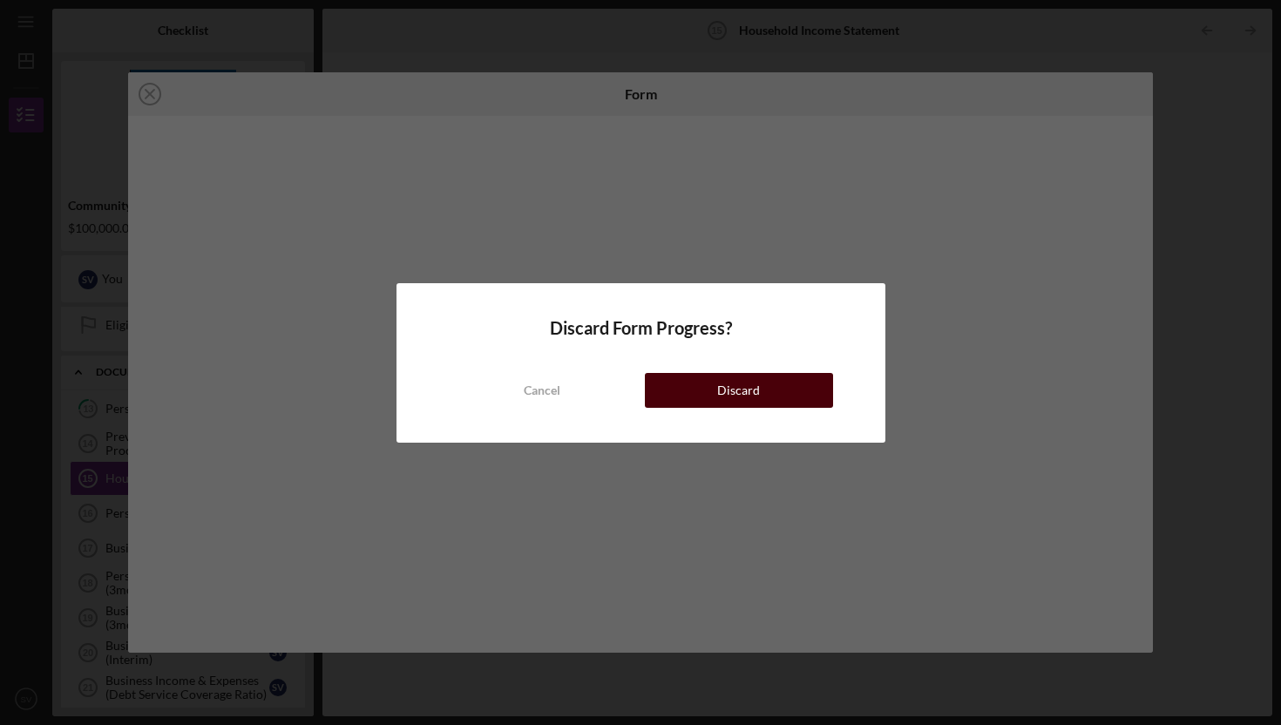
click at [716, 383] on button "Discard" at bounding box center [739, 390] width 188 height 35
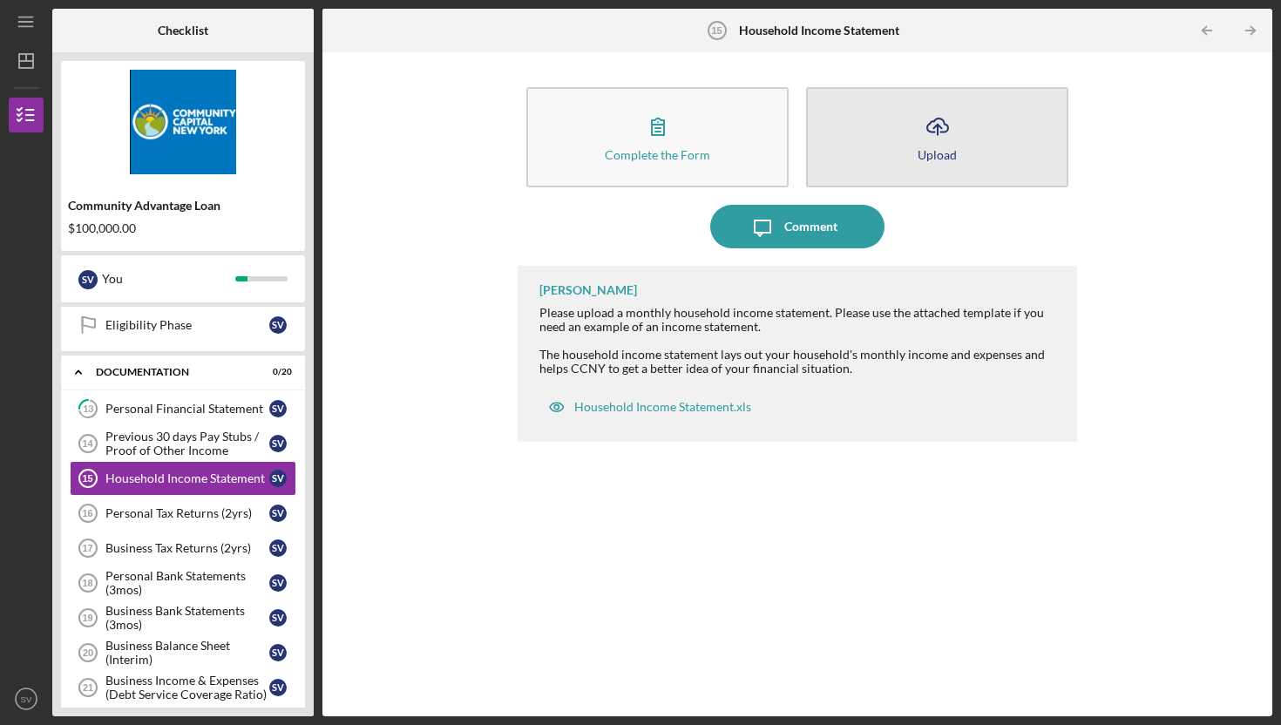
click at [953, 142] on icon "Icon/Upload" at bounding box center [938, 127] width 44 height 44
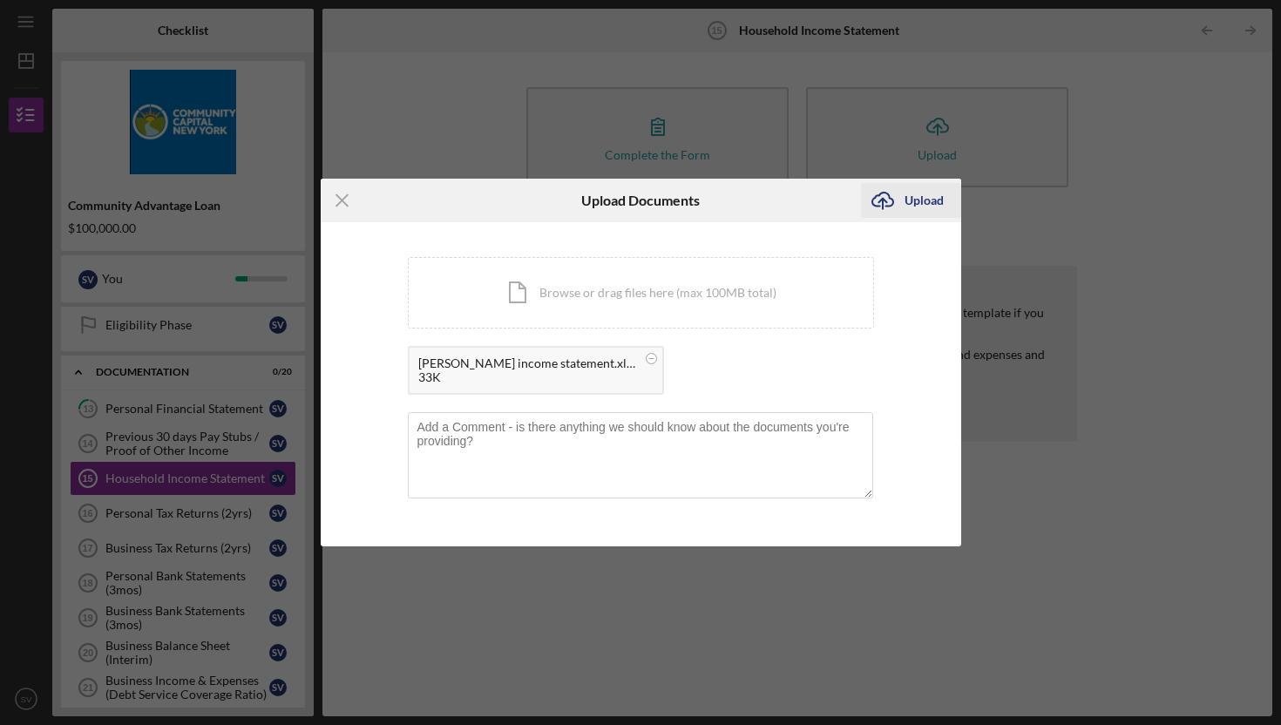
click at [910, 200] on div "Upload" at bounding box center [924, 200] width 39 height 35
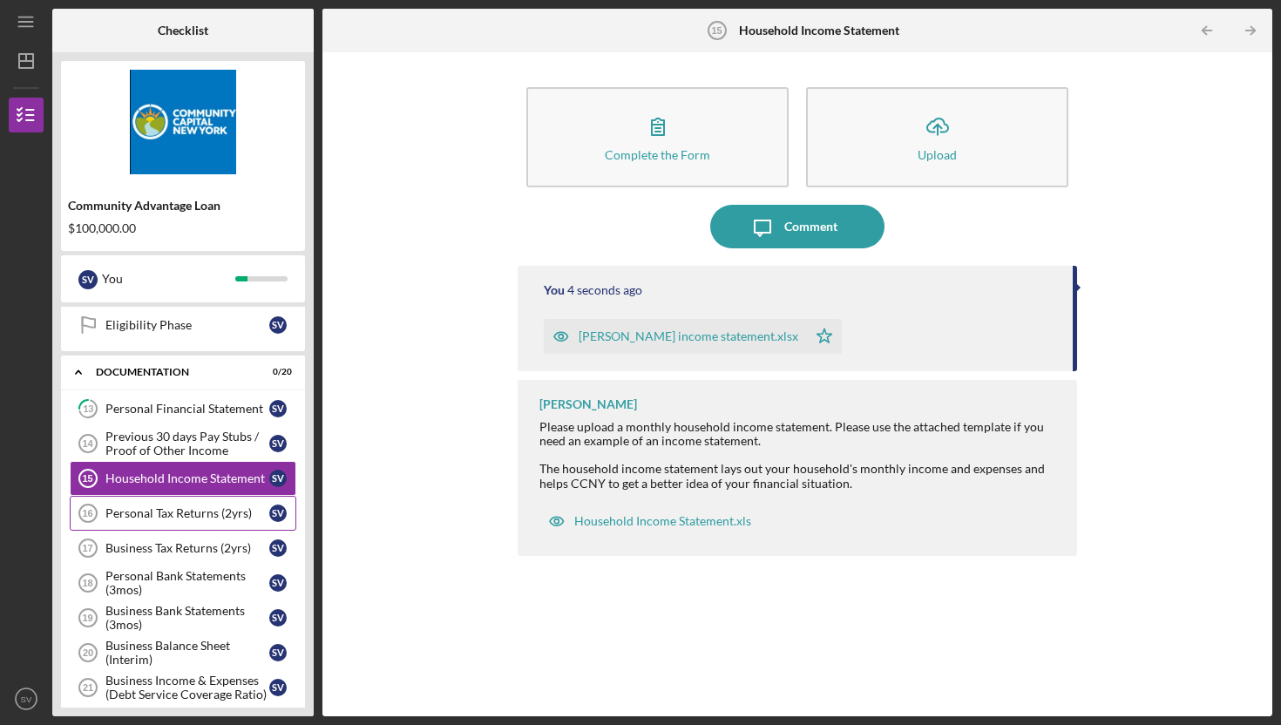
click at [131, 510] on div "Personal Tax Returns (2yrs)" at bounding box center [187, 513] width 164 height 14
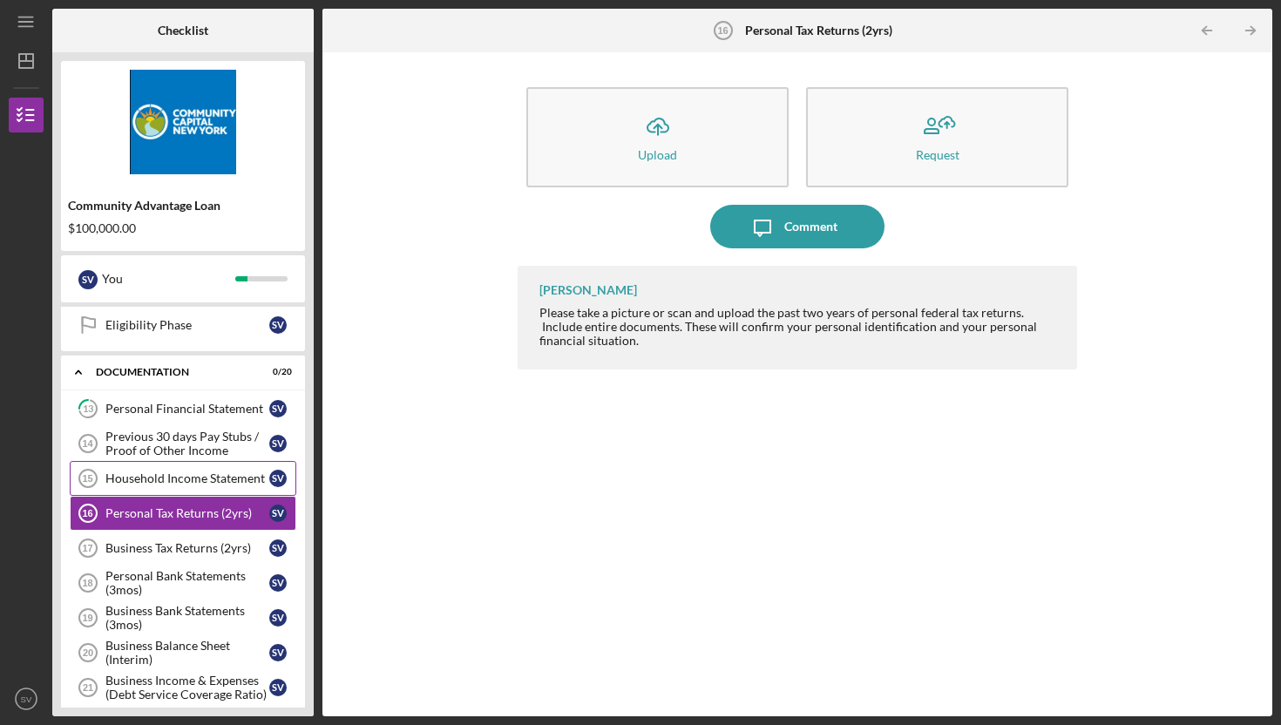
click at [138, 476] on div "Household Income Statement" at bounding box center [187, 479] width 164 height 14
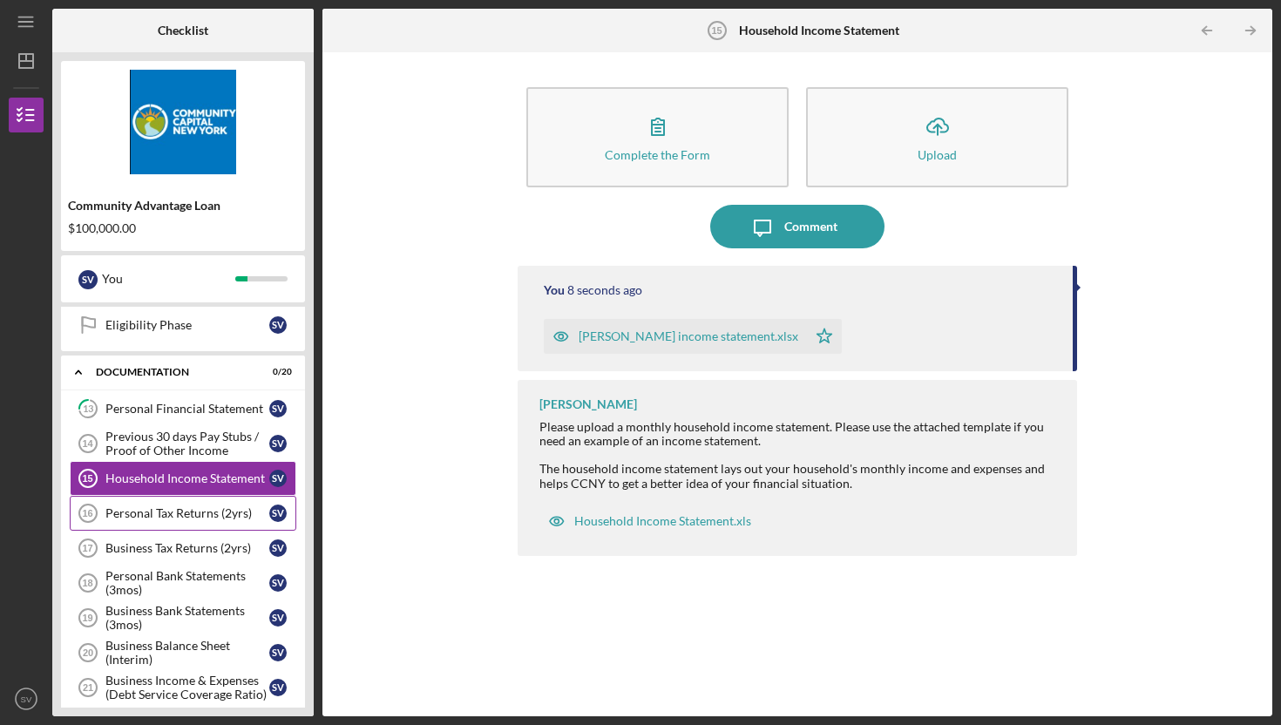
click at [140, 510] on div "Personal Tax Returns (2yrs)" at bounding box center [187, 513] width 164 height 14
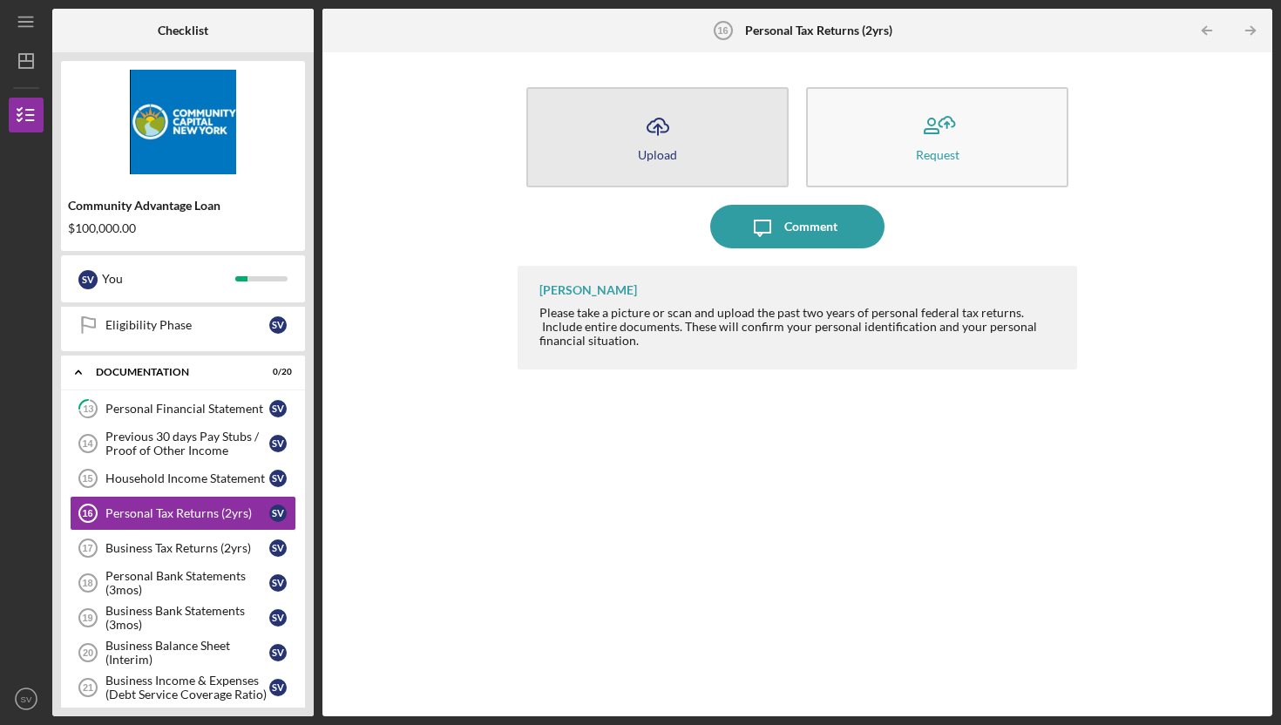
click at [638, 145] on icon "Icon/Upload" at bounding box center [658, 127] width 44 height 44
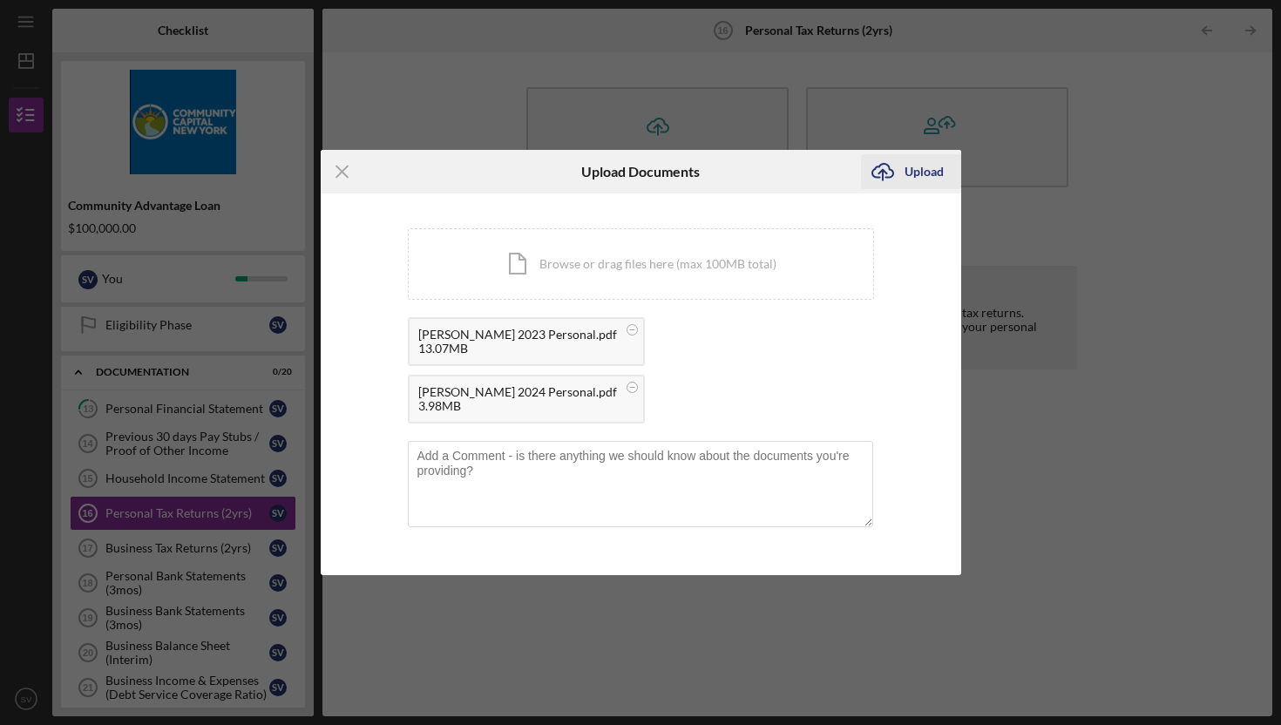
click at [900, 194] on icon "Icon/Upload" at bounding box center [883, 172] width 44 height 44
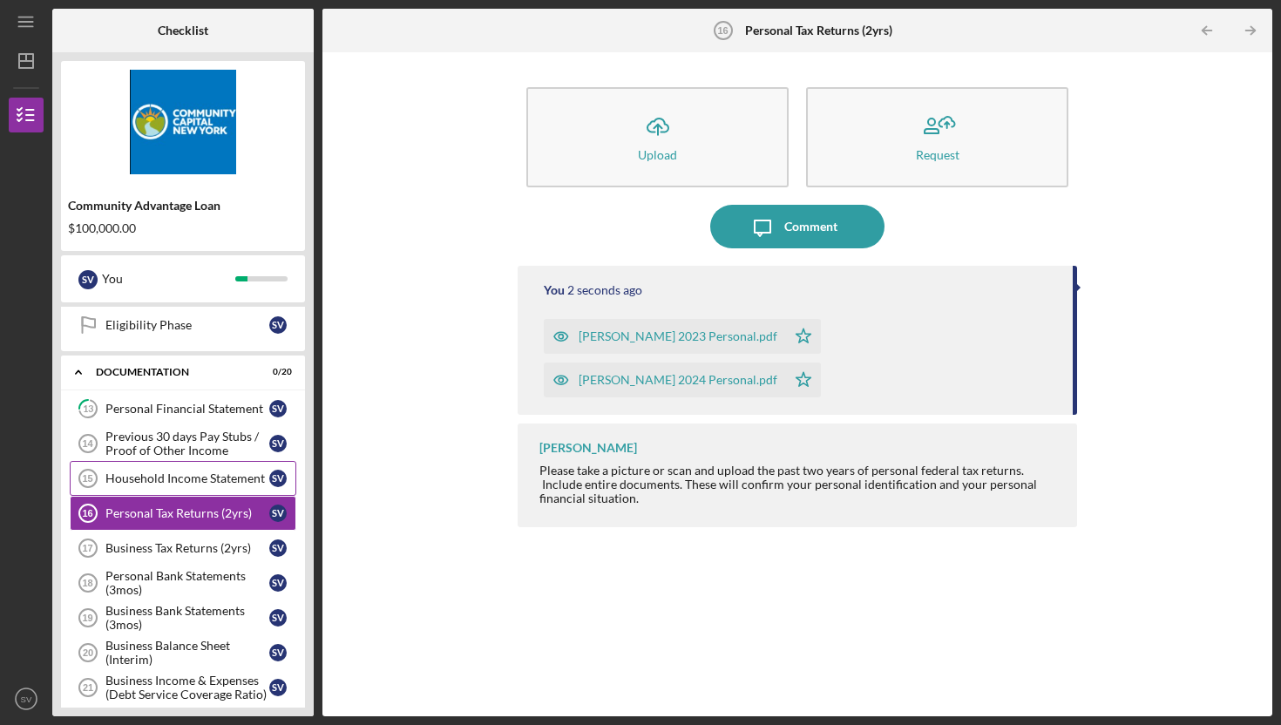
click at [157, 477] on div "Household Income Statement" at bounding box center [187, 479] width 164 height 14
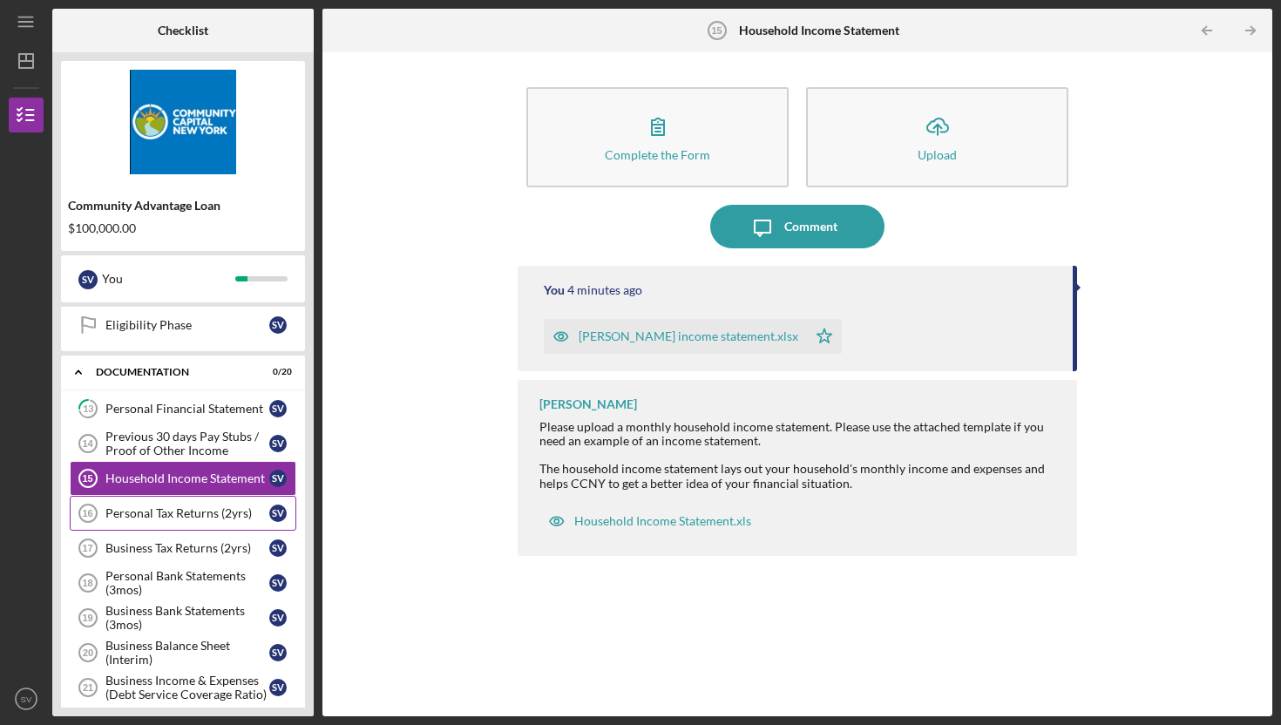
click at [147, 519] on div "Personal Tax Returns (2yrs)" at bounding box center [187, 513] width 164 height 14
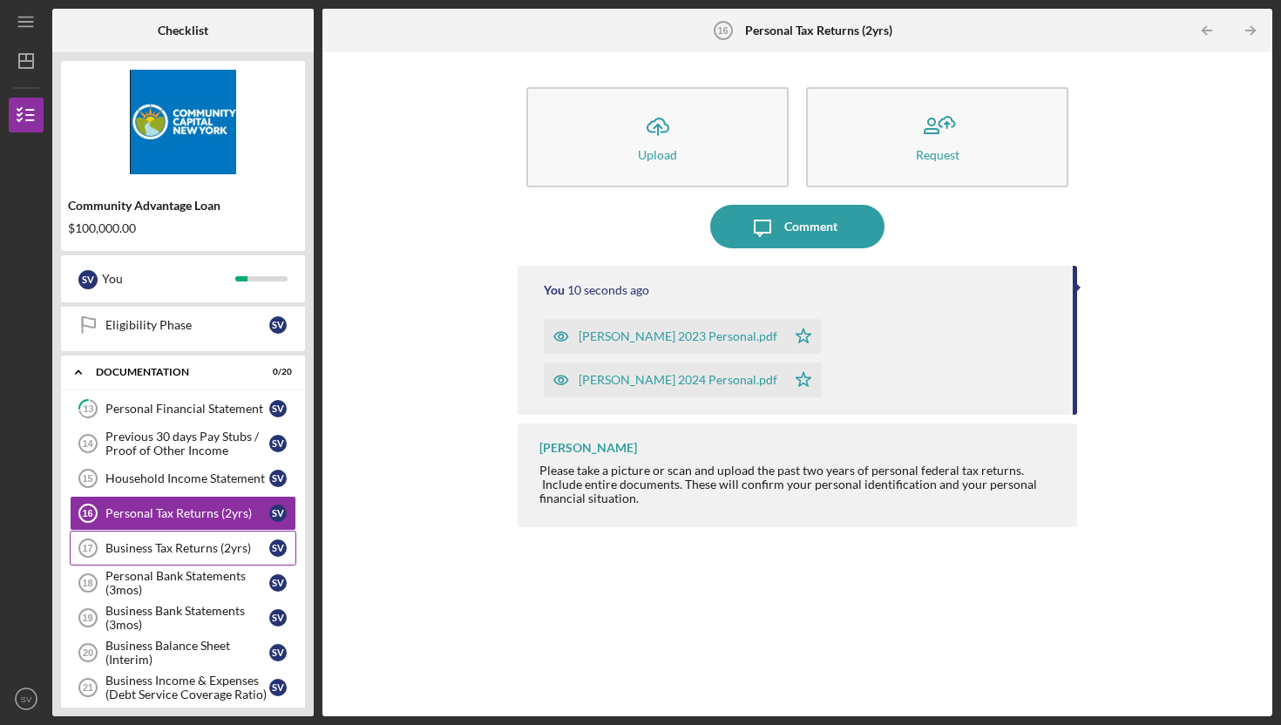
click at [158, 547] on div "Business Tax Returns (2yrs)" at bounding box center [187, 548] width 164 height 14
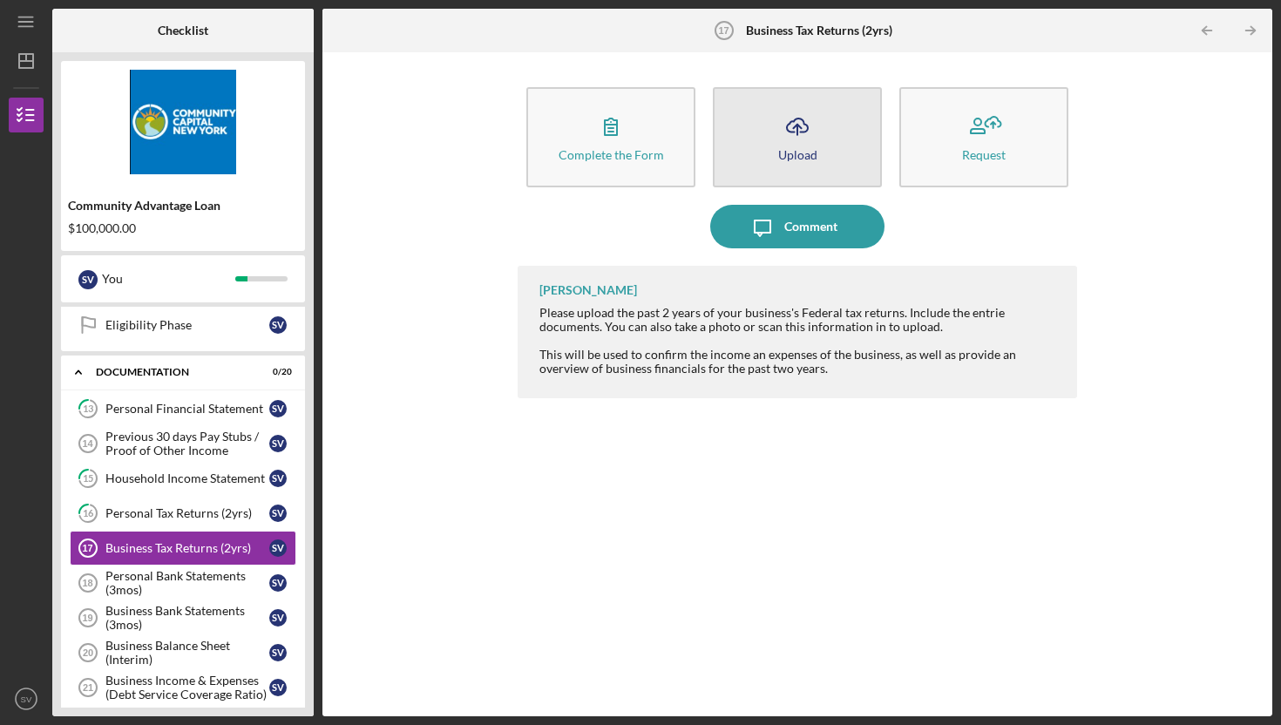
click at [834, 131] on button "Icon/Upload Upload" at bounding box center [797, 137] width 169 height 100
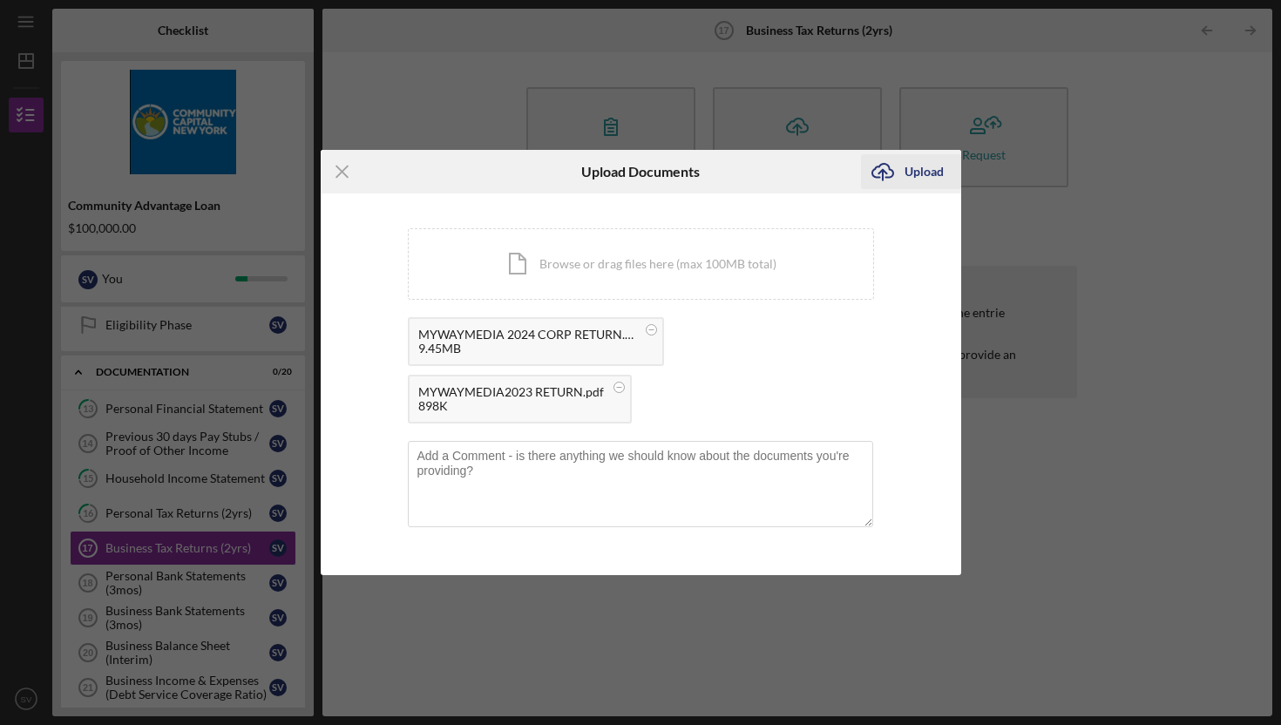
click at [914, 177] on div "Upload" at bounding box center [924, 171] width 39 height 35
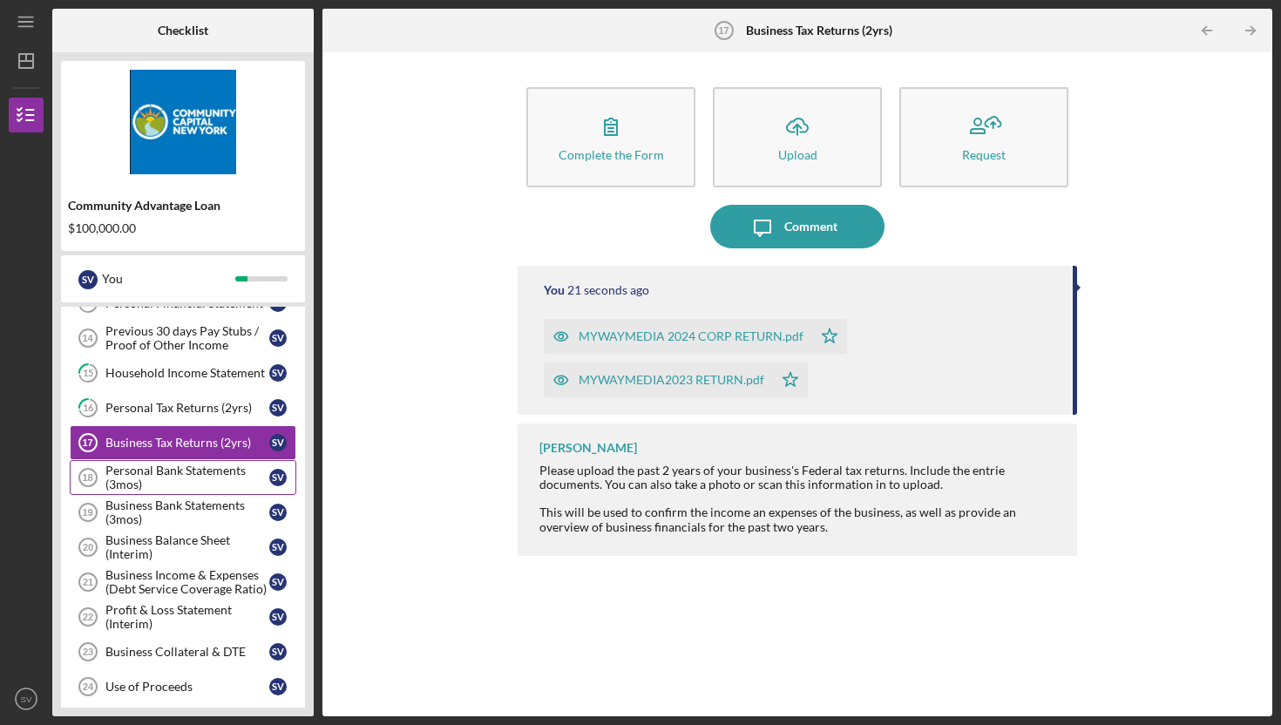
scroll to position [358, 0]
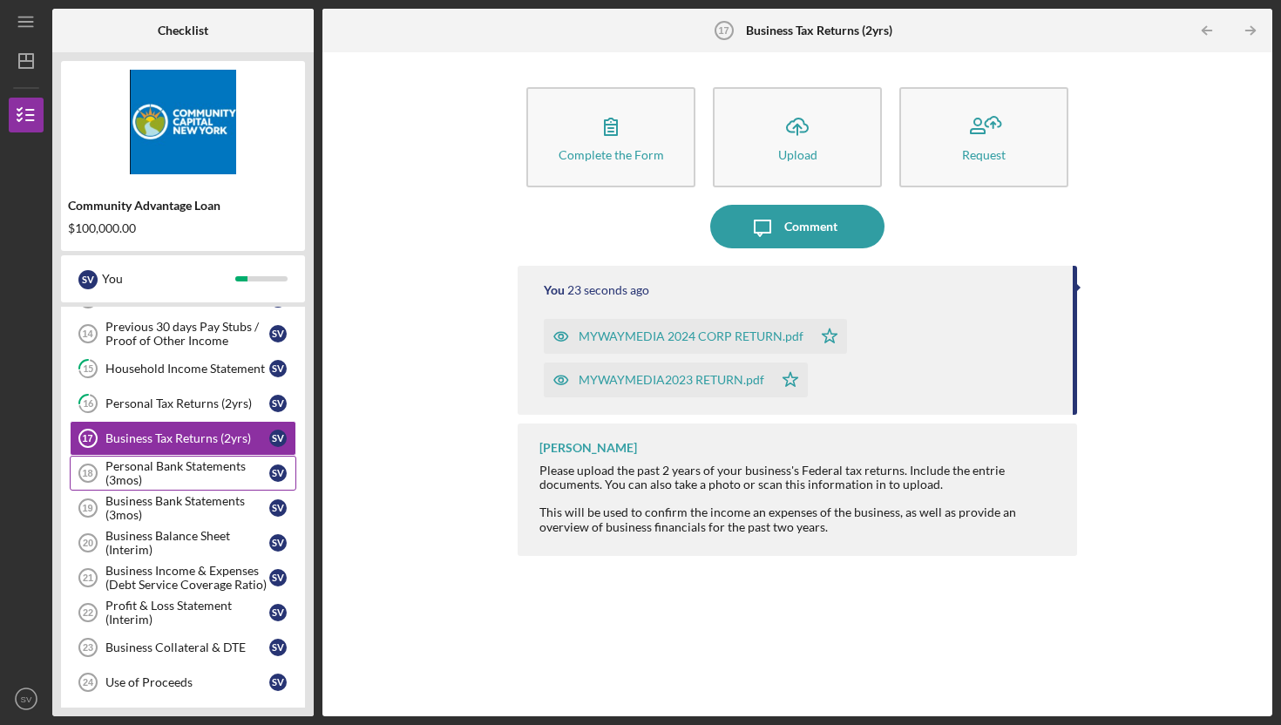
click at [166, 472] on div "Personal Bank Statements (3mos)" at bounding box center [187, 473] width 164 height 28
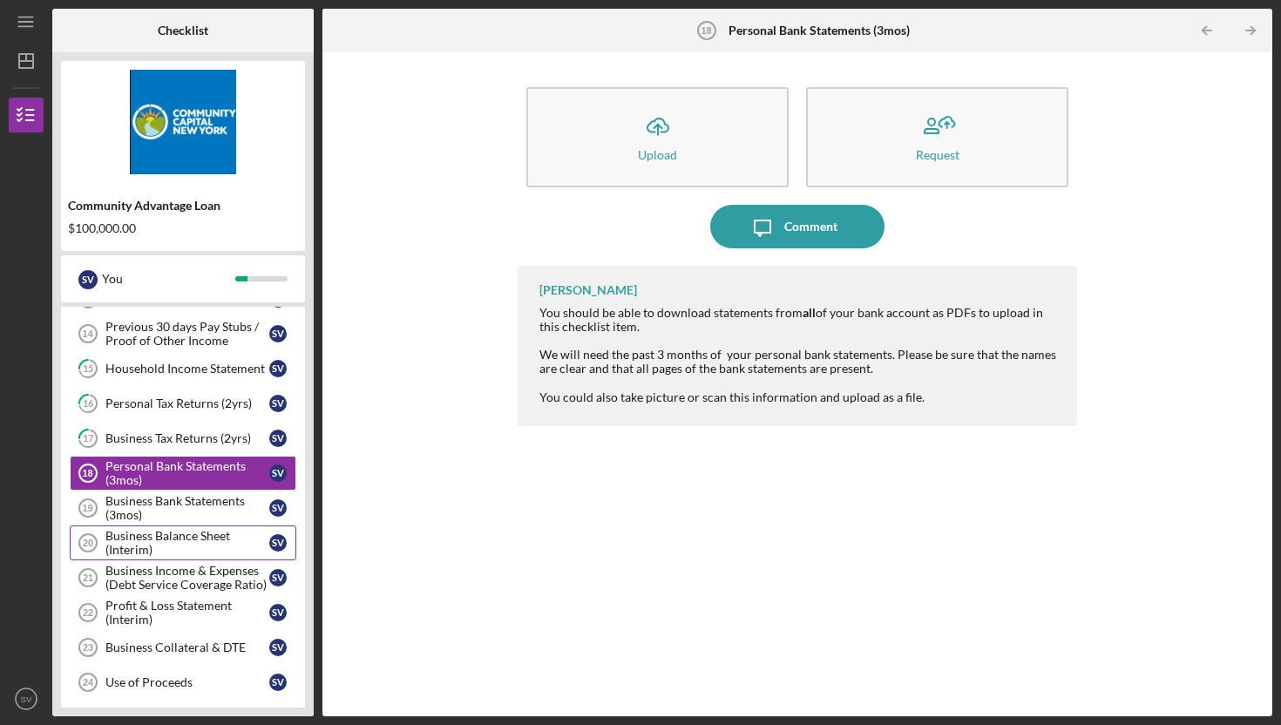
click at [189, 535] on div "Business Balance Sheet (Interim)" at bounding box center [187, 543] width 164 height 28
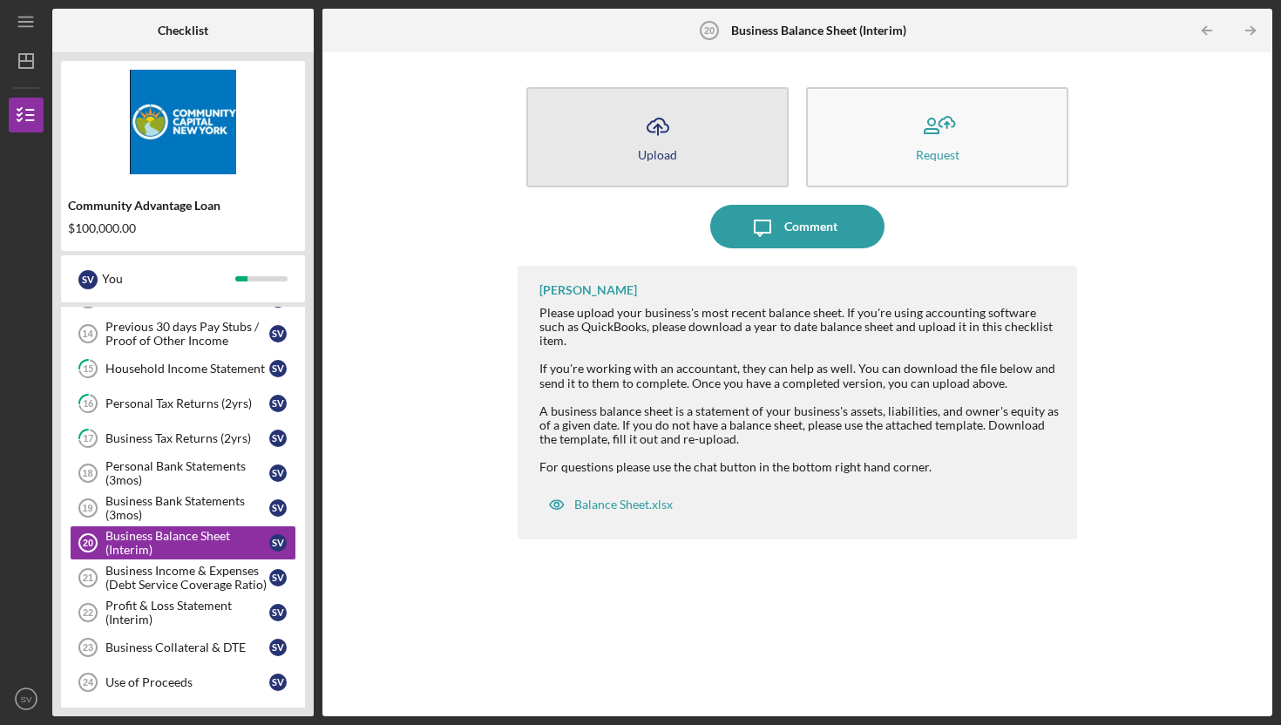
click at [662, 132] on icon "button" at bounding box center [658, 125] width 21 height 13
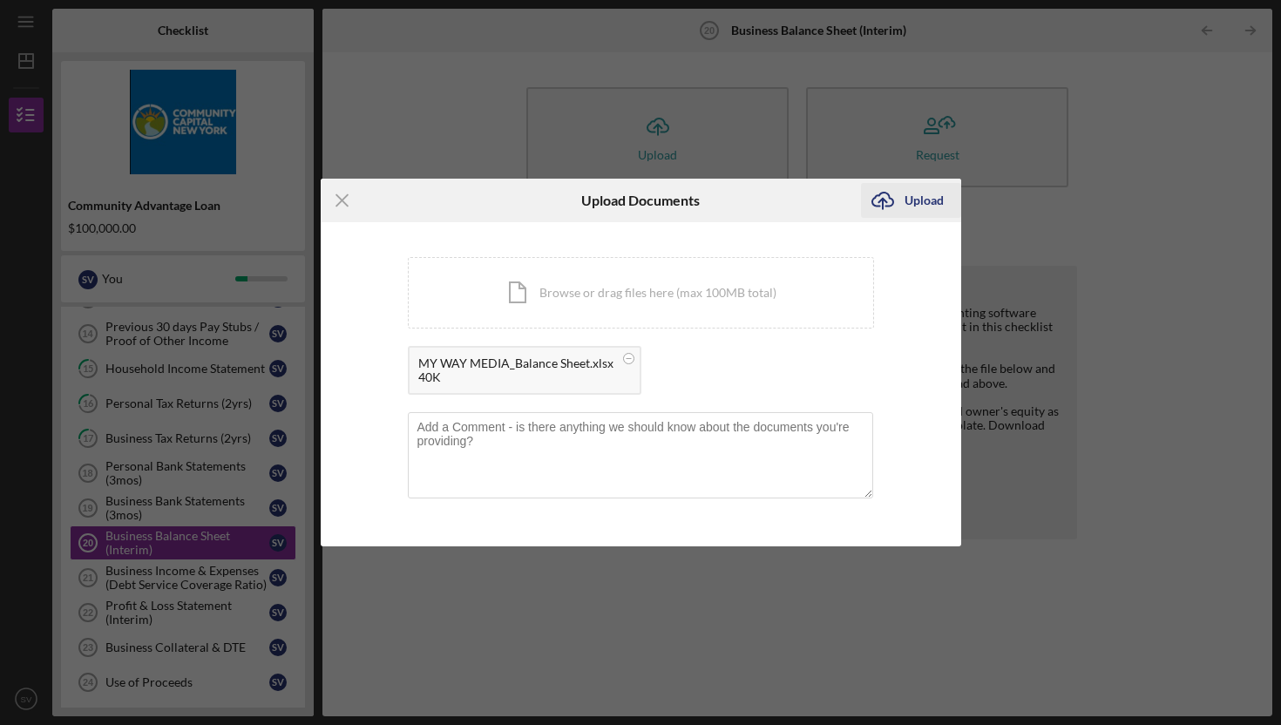
click at [910, 201] on div "Upload" at bounding box center [924, 200] width 39 height 35
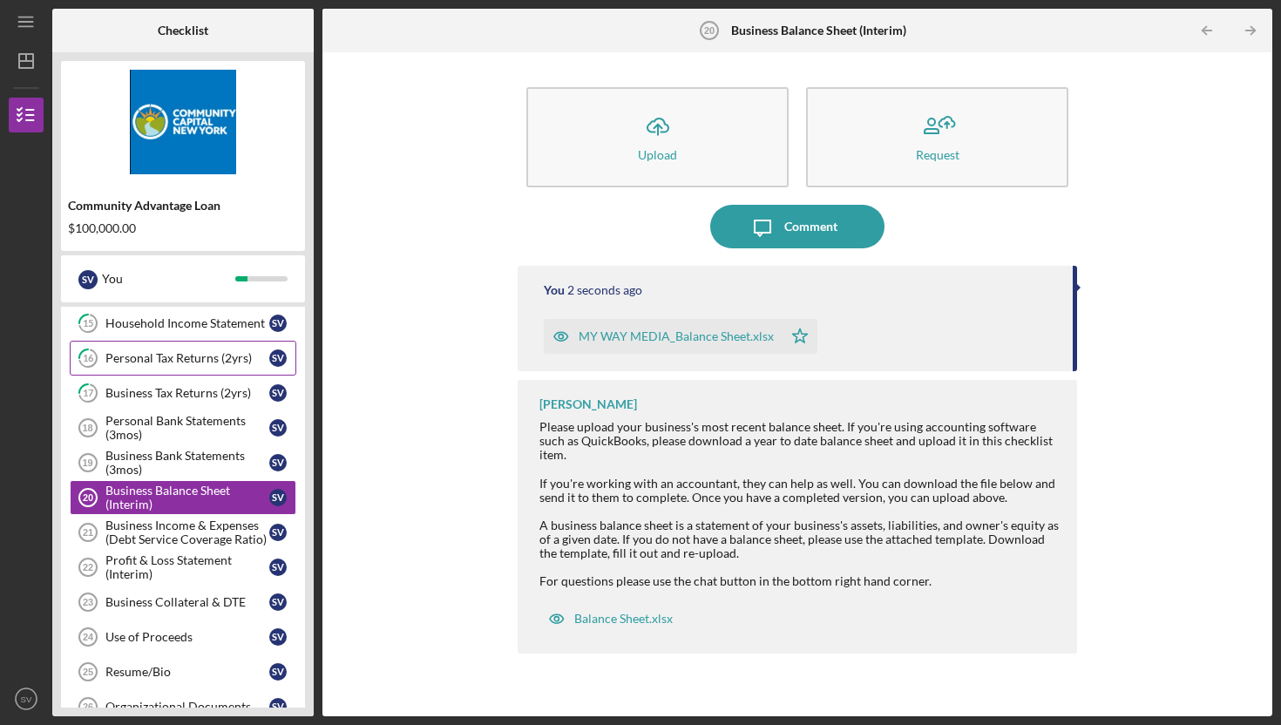
scroll to position [444, 0]
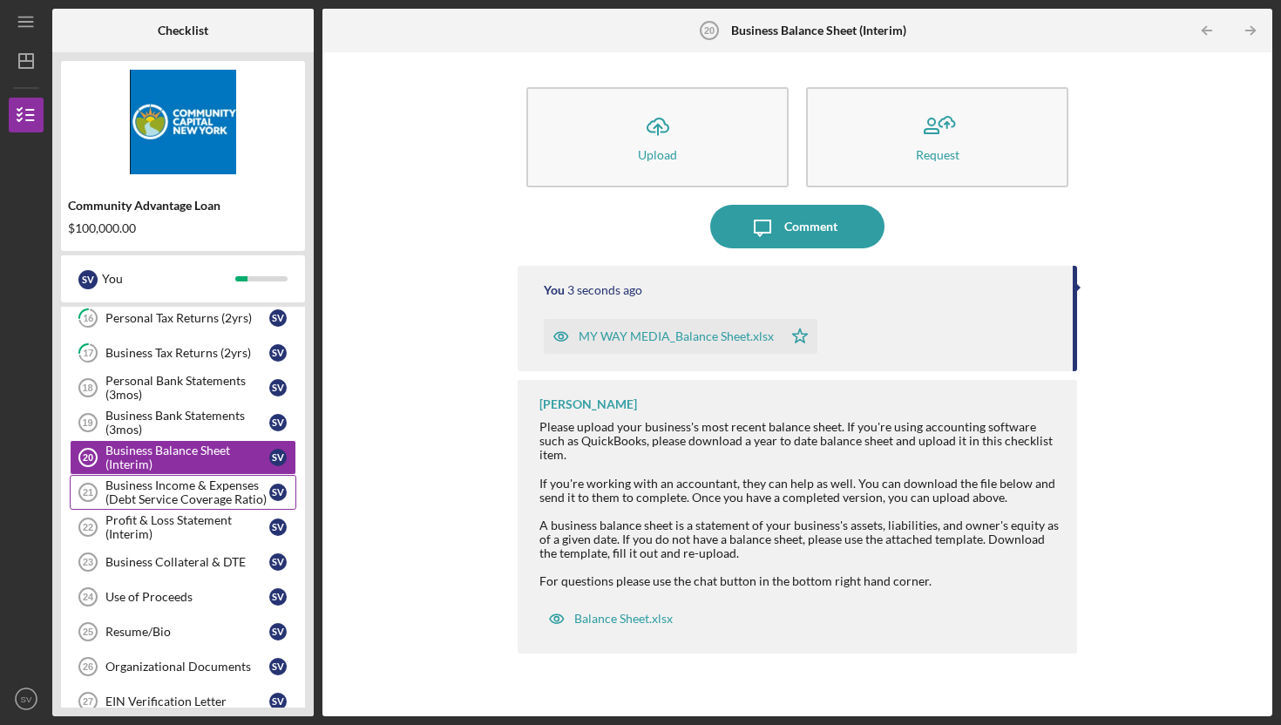
click at [201, 495] on div "Business Income & Expenses (Debt Service Coverage Ratio)" at bounding box center [187, 493] width 164 height 28
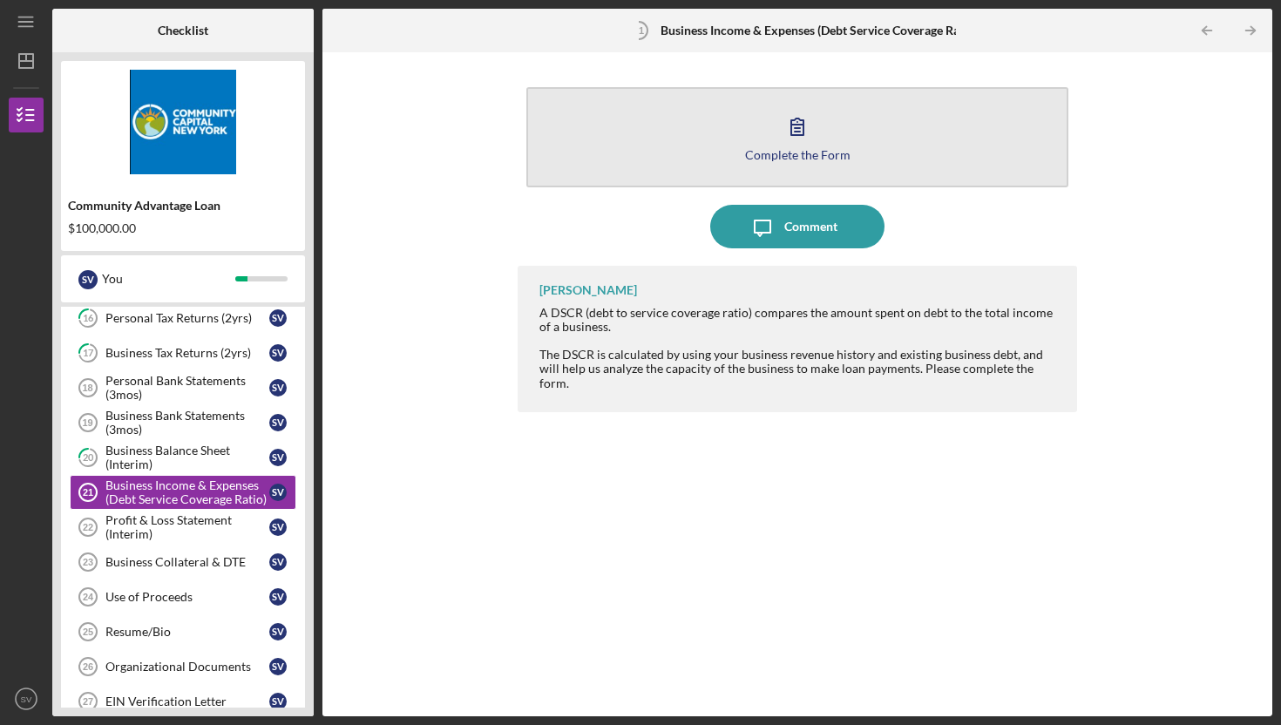
click at [733, 163] on button "Complete the Form Form" at bounding box center [798, 137] width 542 height 100
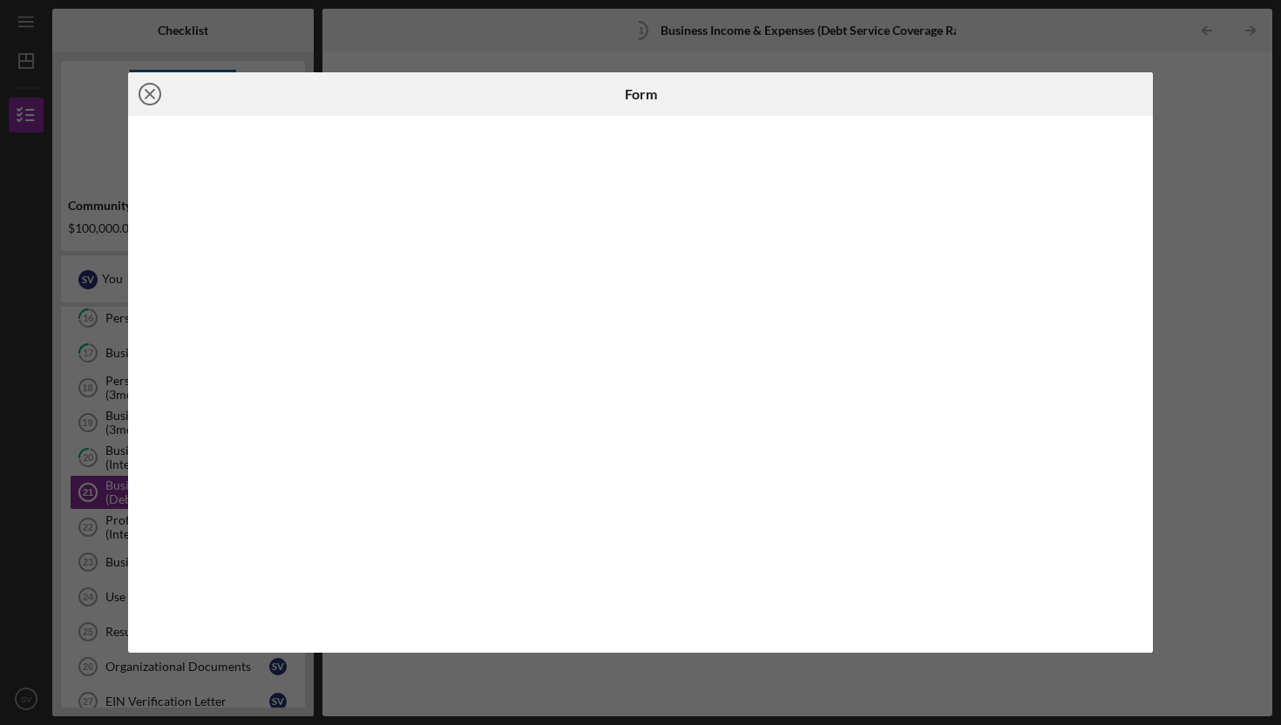
click at [156, 97] on icon "Icon/Close" at bounding box center [150, 94] width 44 height 44
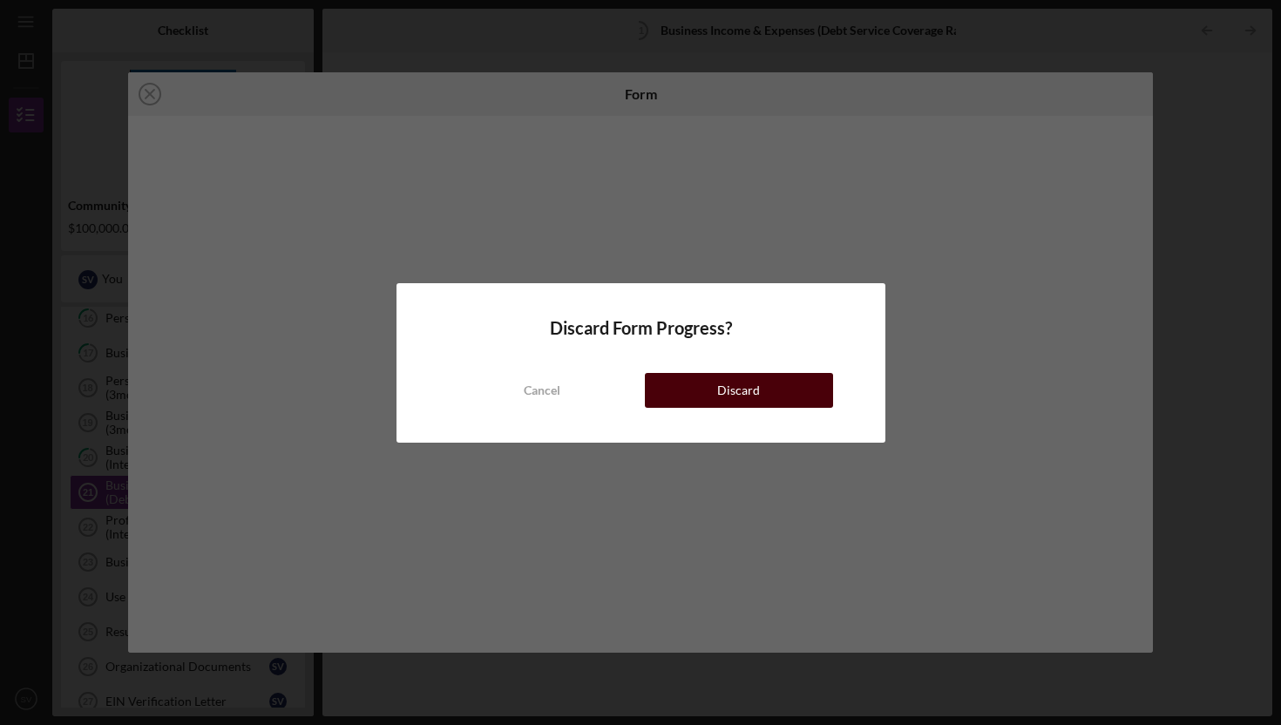
click at [762, 378] on button "Discard" at bounding box center [739, 390] width 188 height 35
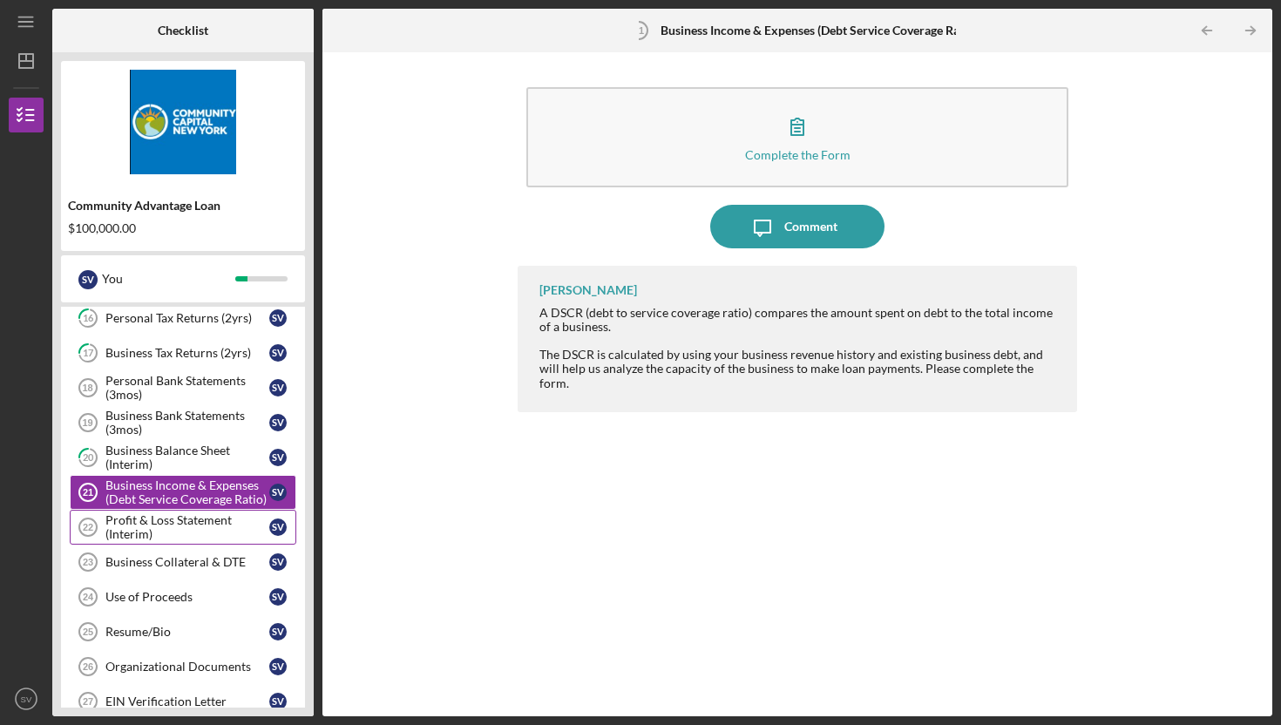
click at [210, 526] on div "Profit & Loss Statement (Interim)" at bounding box center [187, 527] width 164 height 28
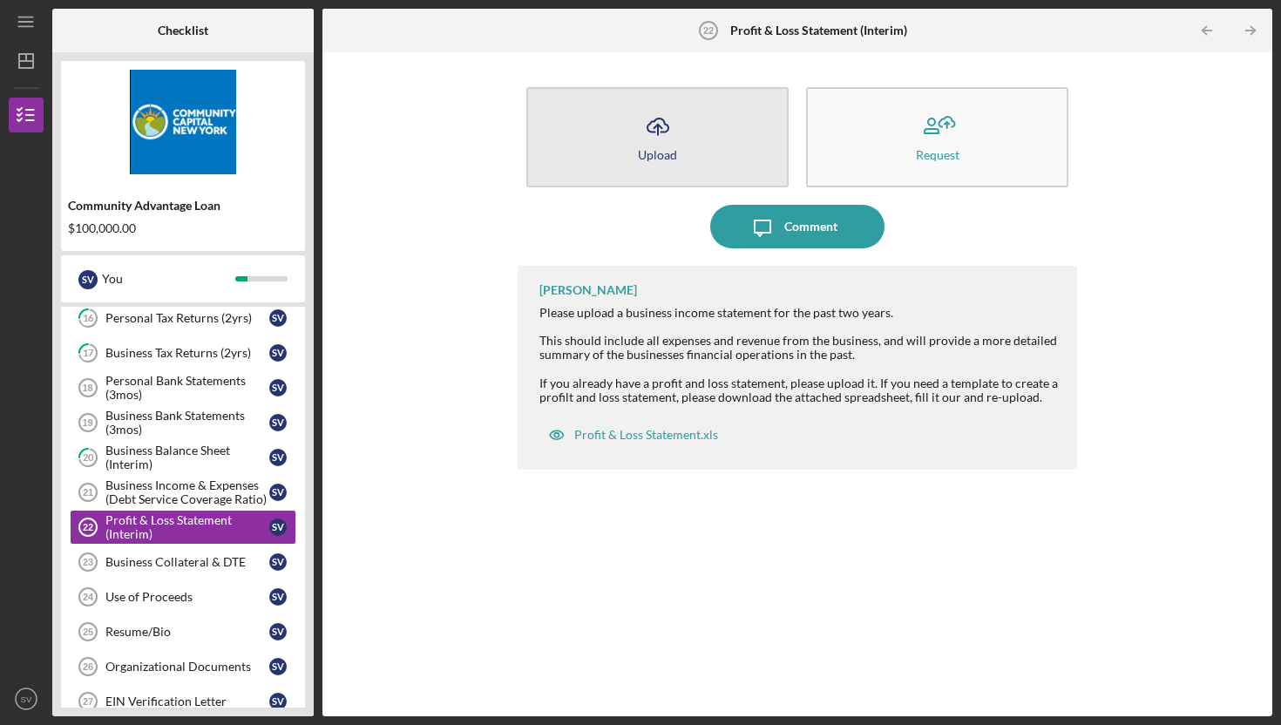
click at [623, 150] on button "Icon/Upload Upload" at bounding box center [658, 137] width 262 height 100
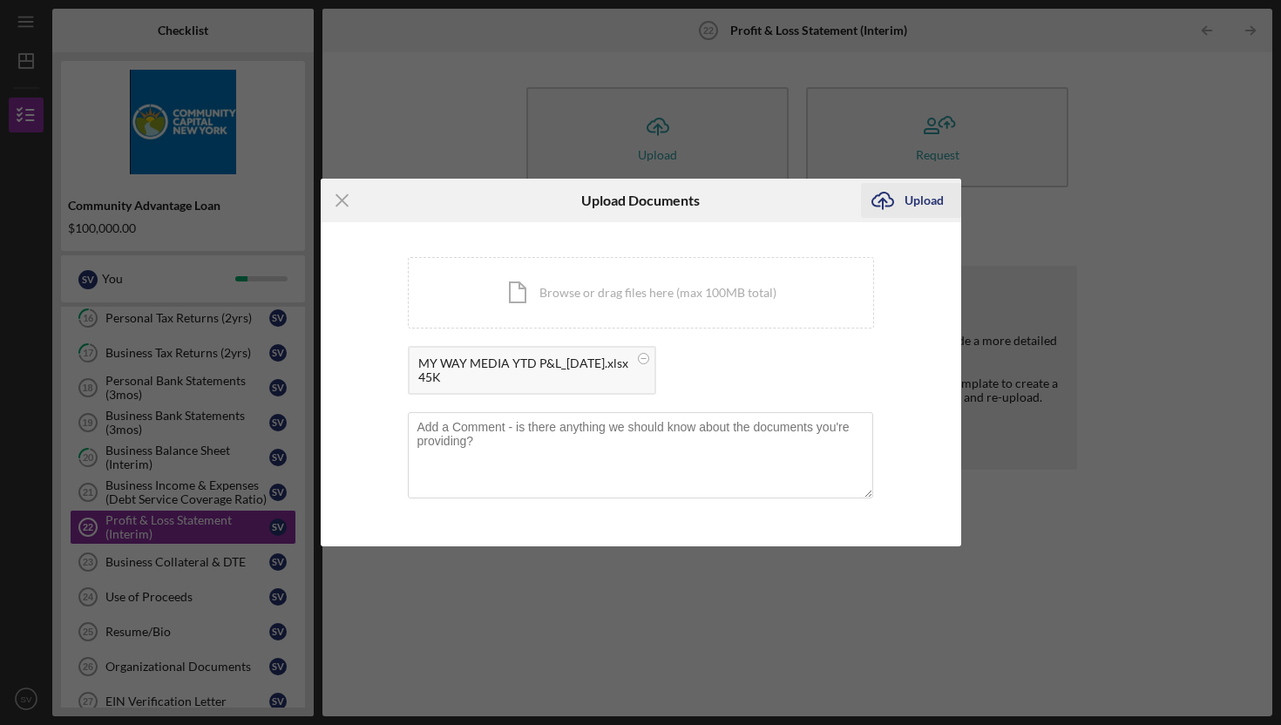
click at [907, 199] on div "Upload" at bounding box center [924, 200] width 39 height 35
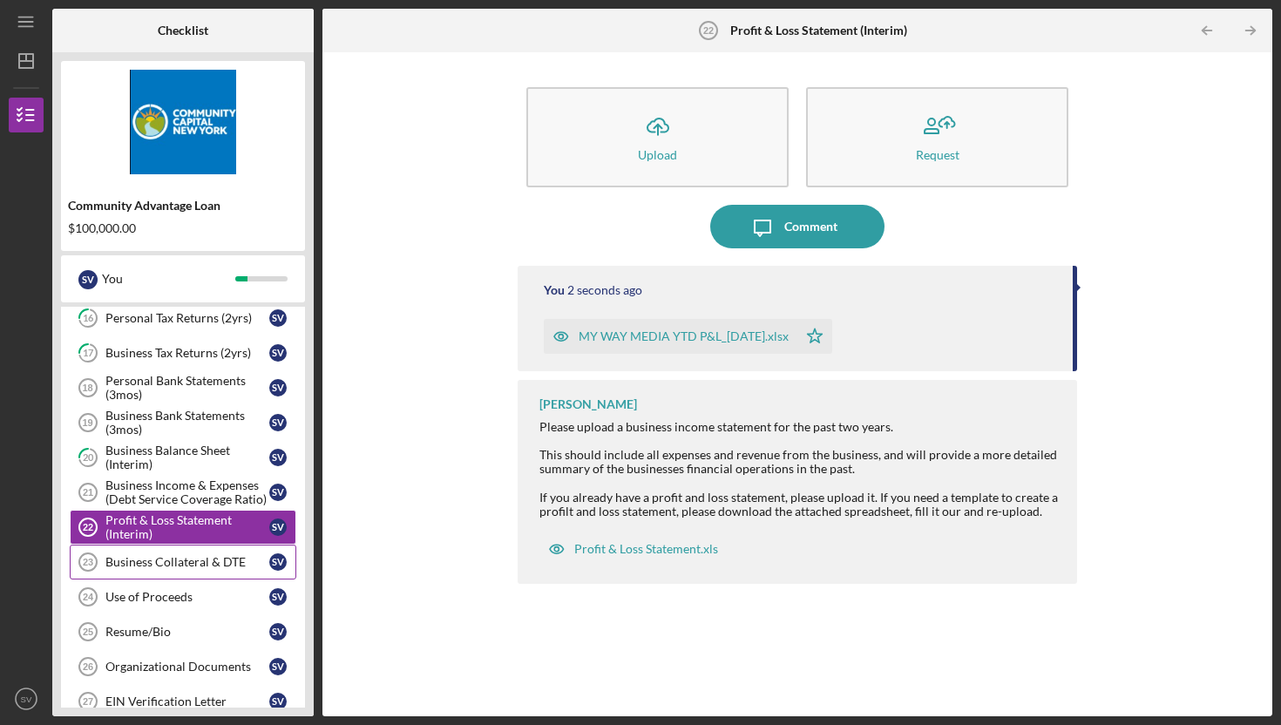
click at [197, 568] on div "Business Collateral & DTE" at bounding box center [187, 562] width 164 height 14
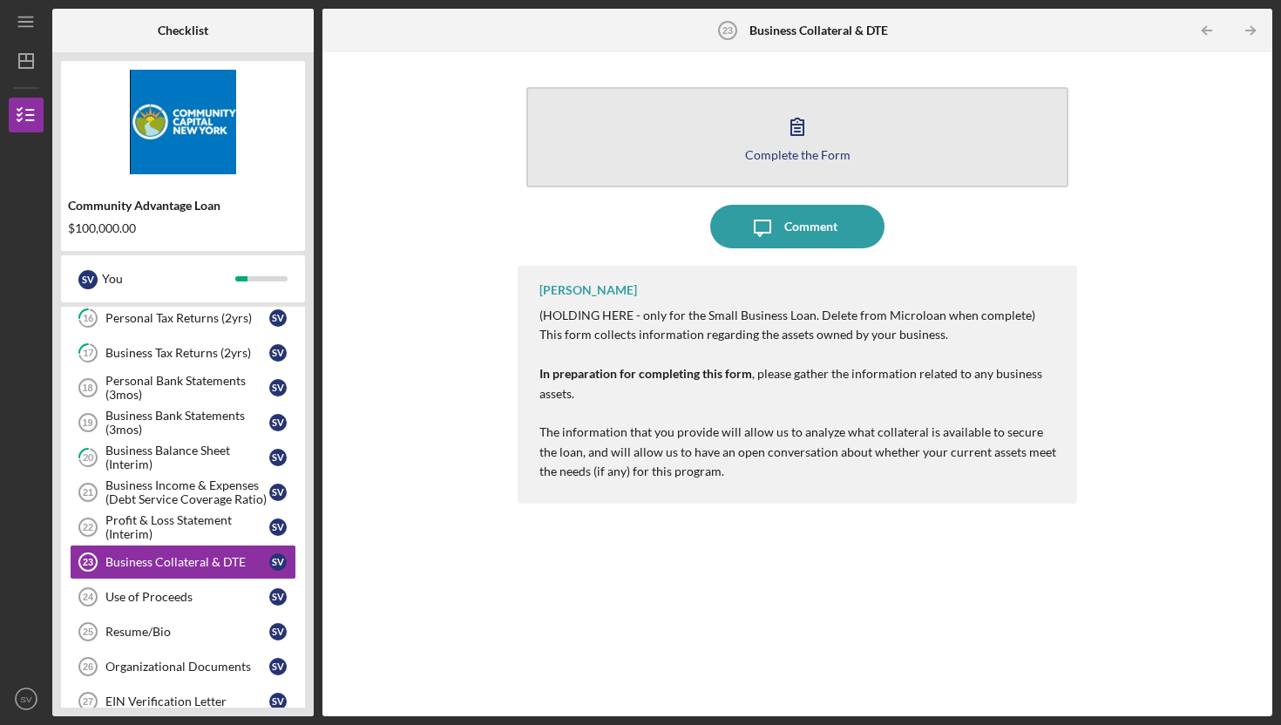
click at [659, 156] on button "Complete the Form Form" at bounding box center [798, 137] width 542 height 100
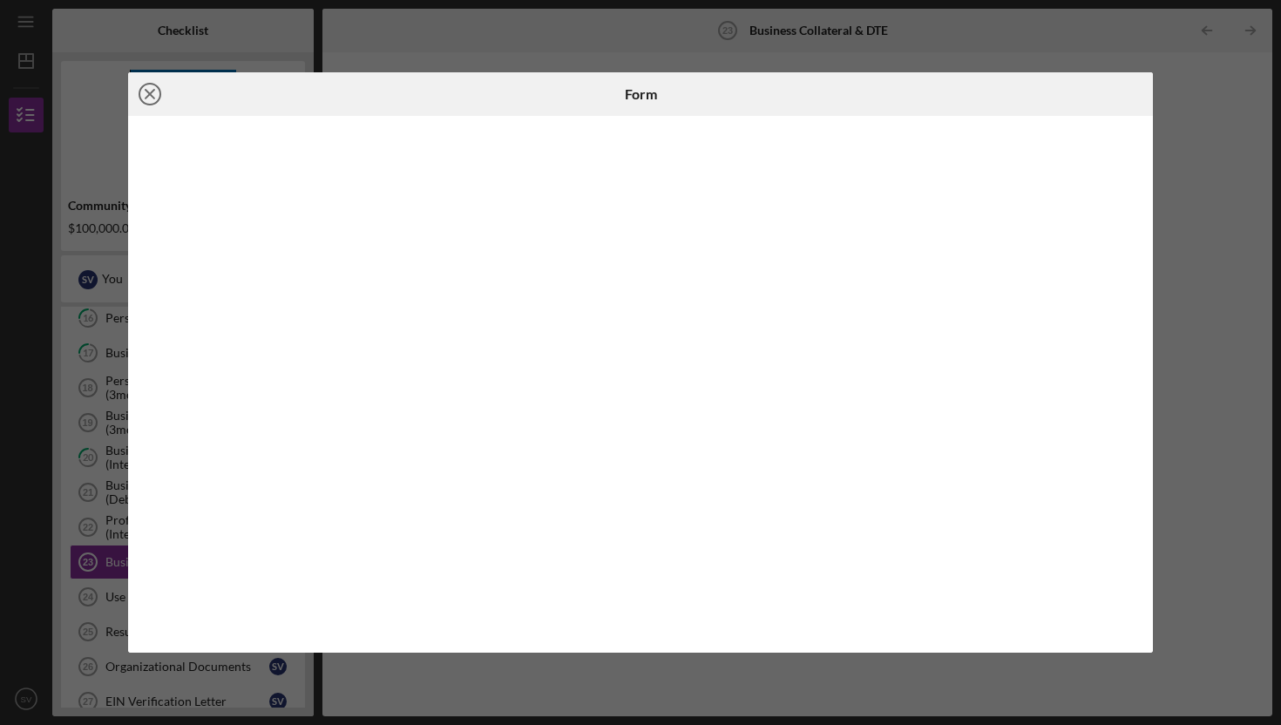
click at [146, 94] on icon "Icon/Close" at bounding box center [150, 94] width 44 height 44
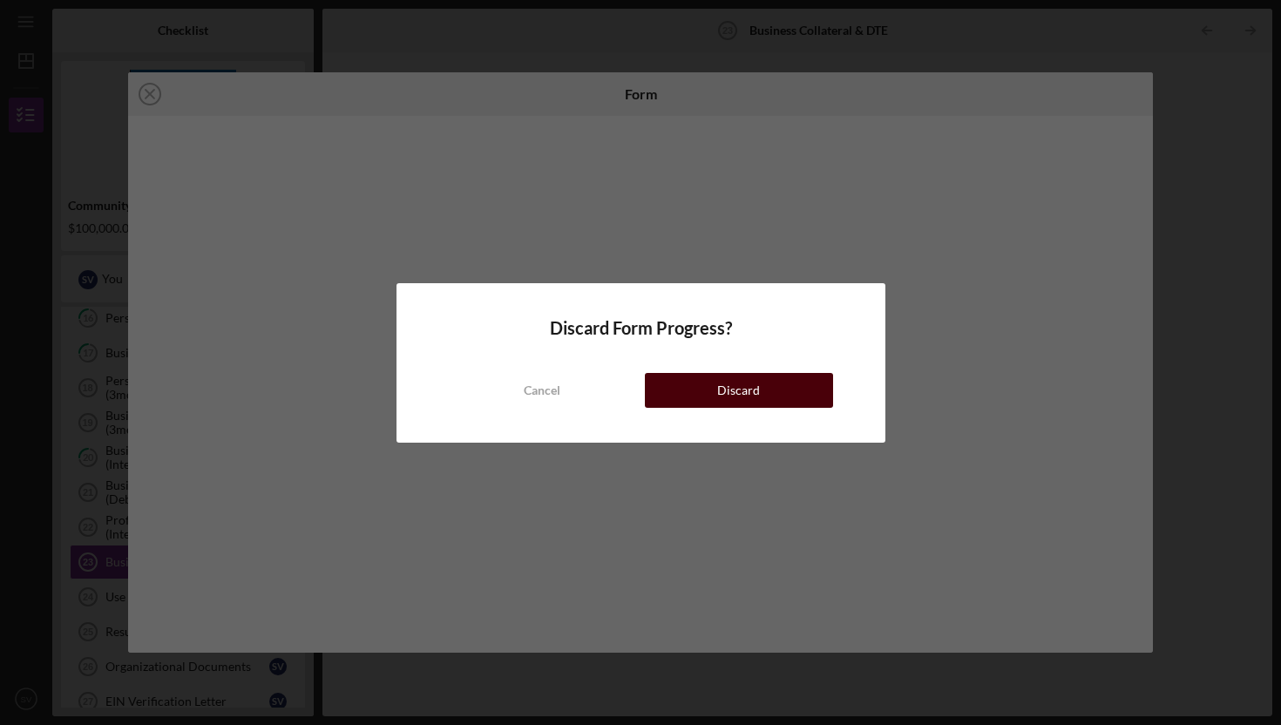
click at [724, 392] on div "Discard" at bounding box center [738, 390] width 43 height 35
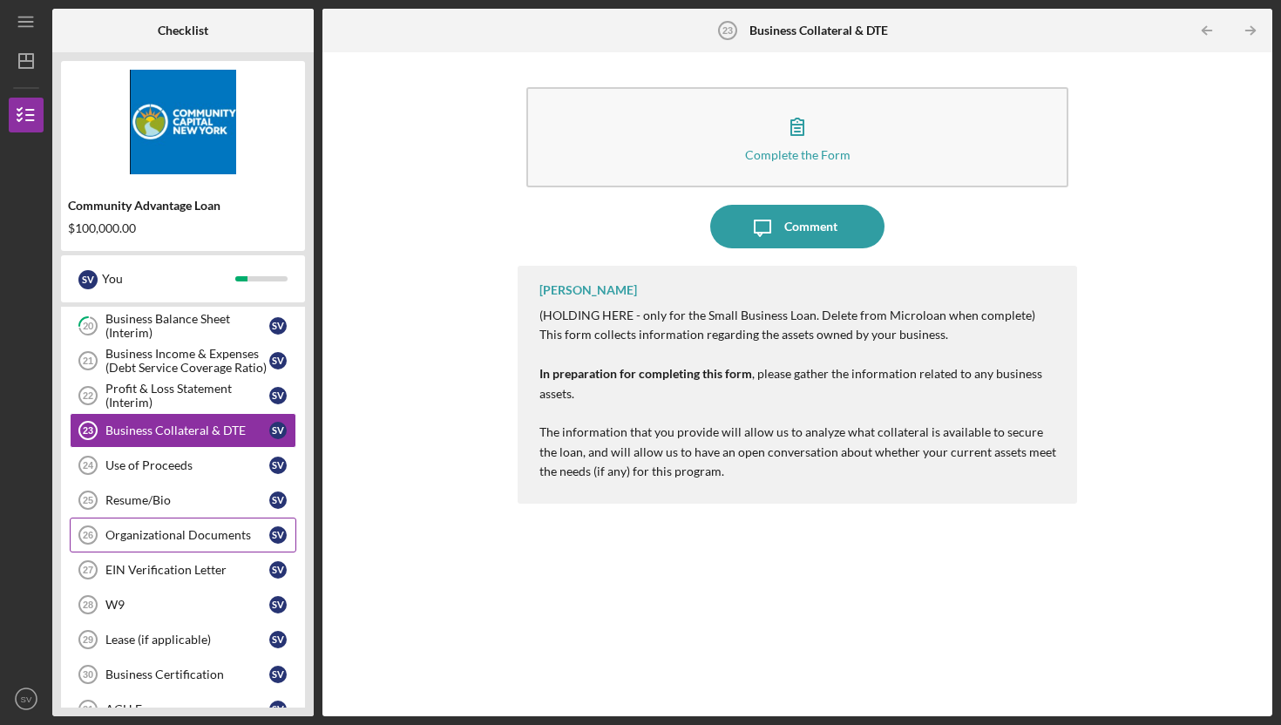
scroll to position [576, 0]
click at [163, 467] on div "Use of Proceeds" at bounding box center [187, 465] width 164 height 14
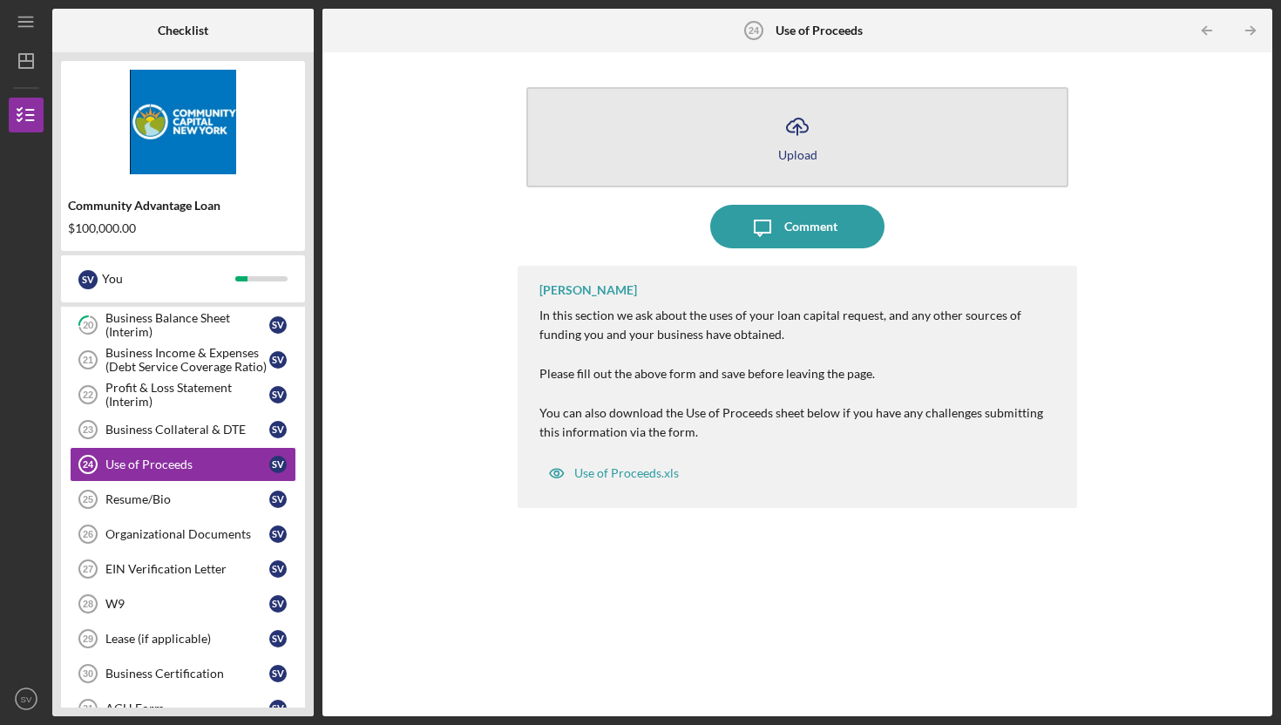
click at [801, 152] on div "Upload" at bounding box center [797, 154] width 39 height 13
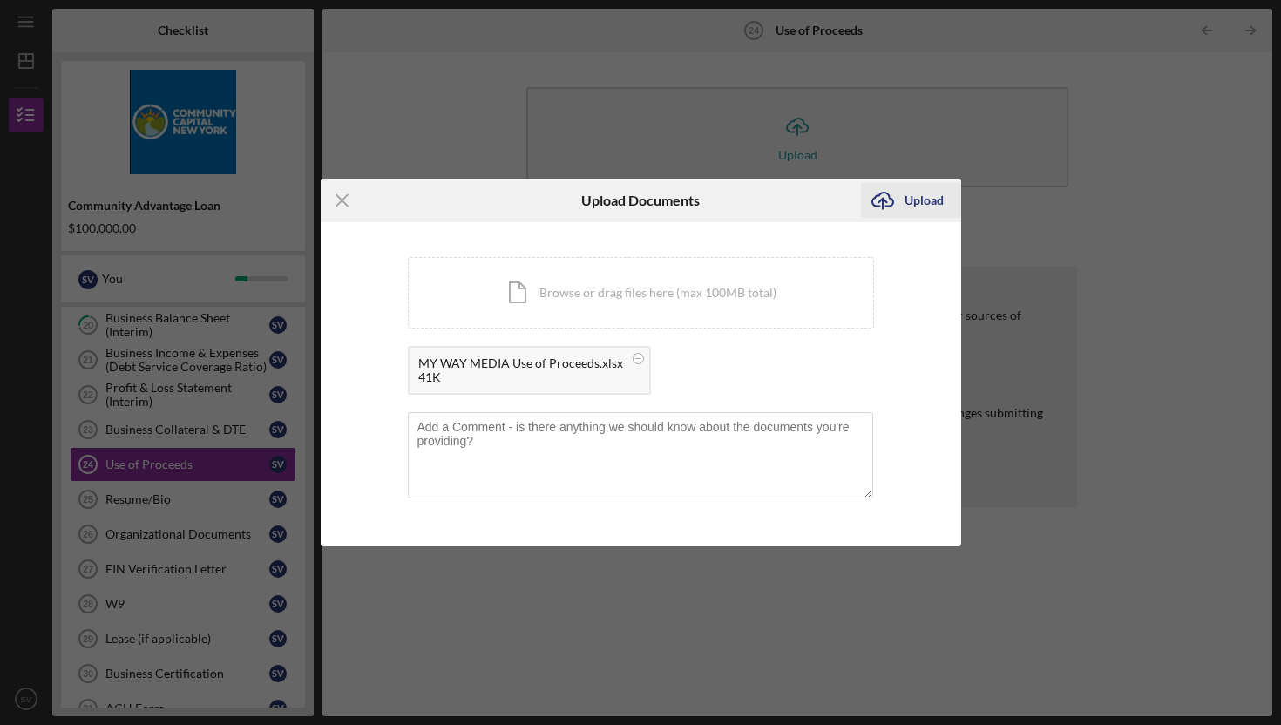
click at [915, 202] on div "Upload" at bounding box center [924, 200] width 39 height 35
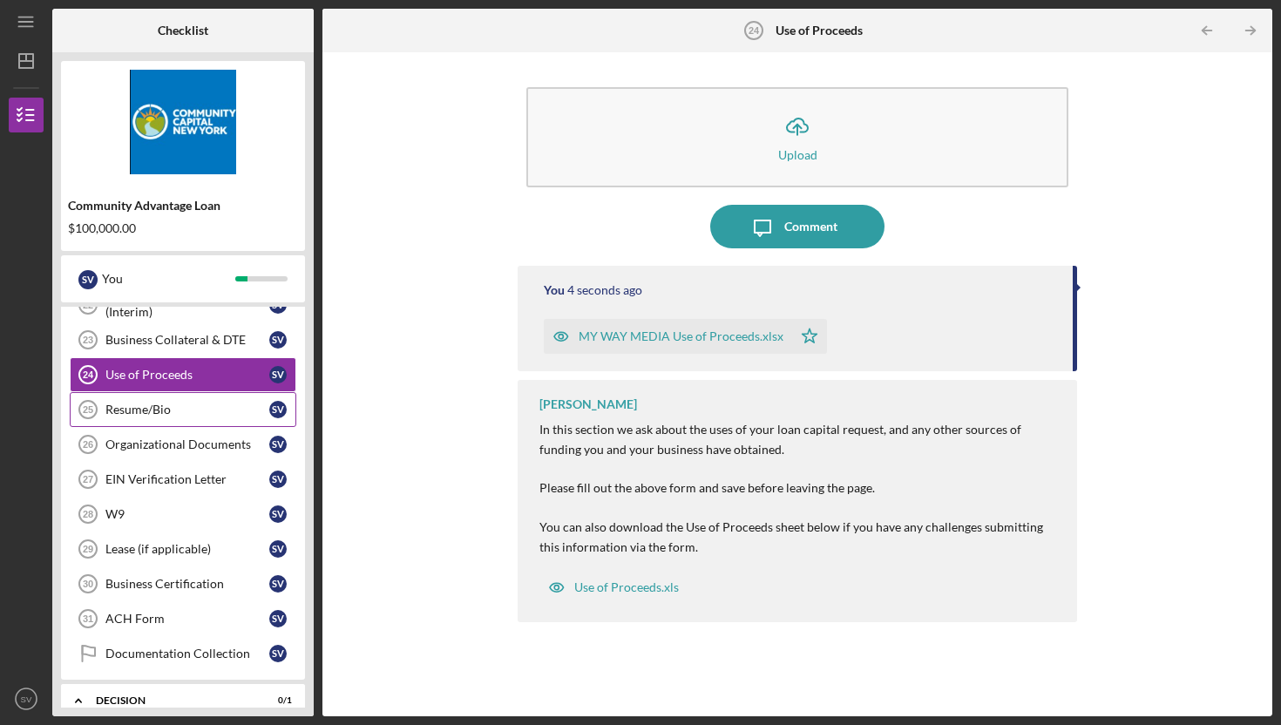
scroll to position [670, 0]
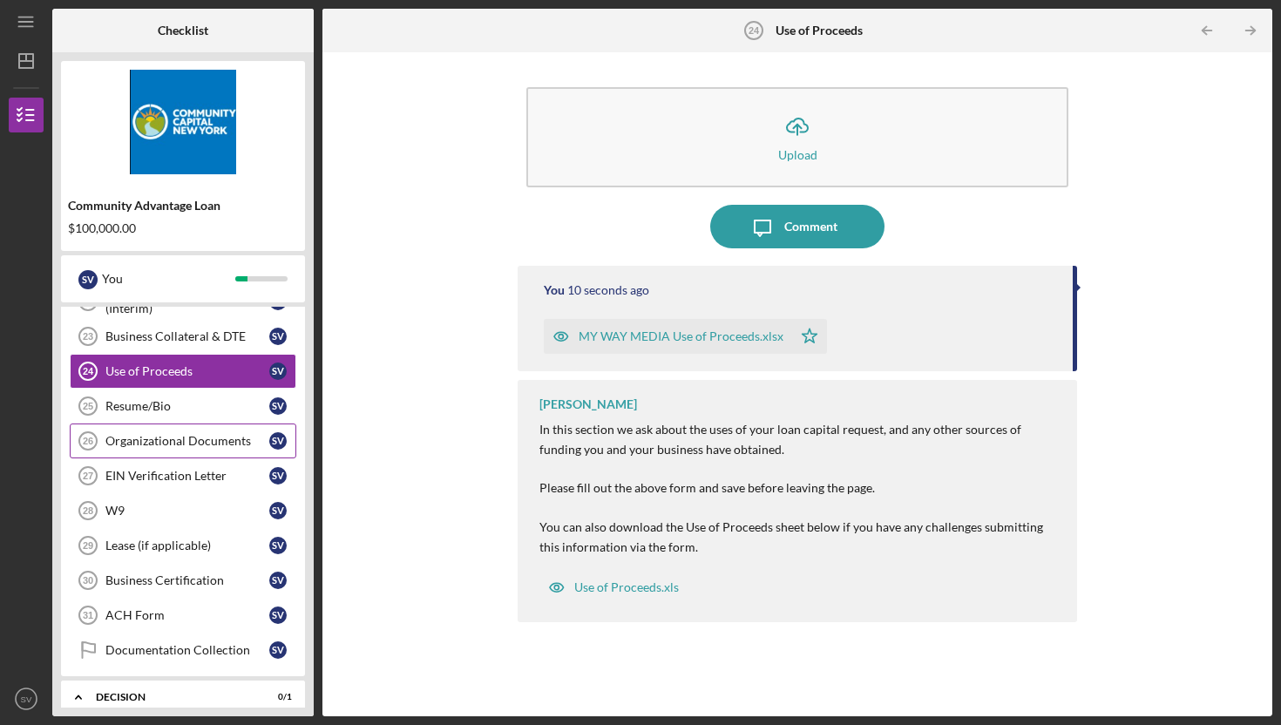
click at [211, 432] on link "Organizational Documents 26 Organizational Documents S V" at bounding box center [183, 441] width 227 height 35
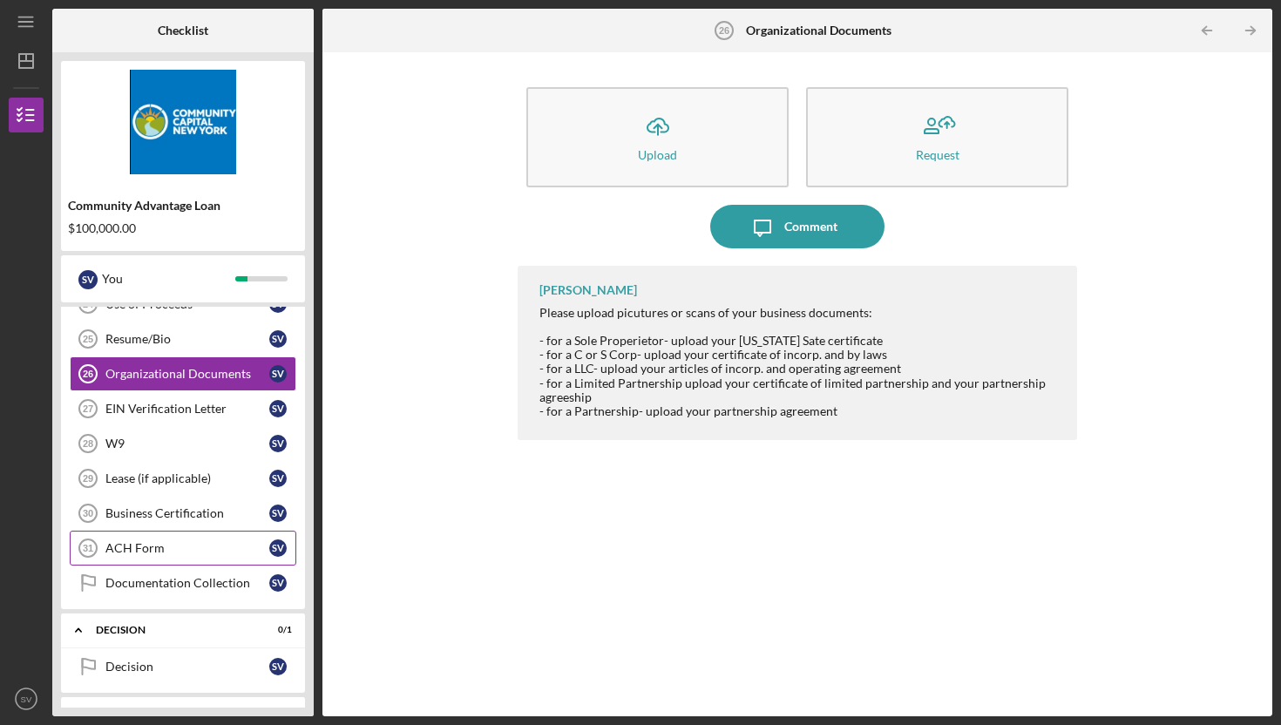
scroll to position [738, 0]
click at [160, 548] on div "ACH Form" at bounding box center [187, 547] width 164 height 14
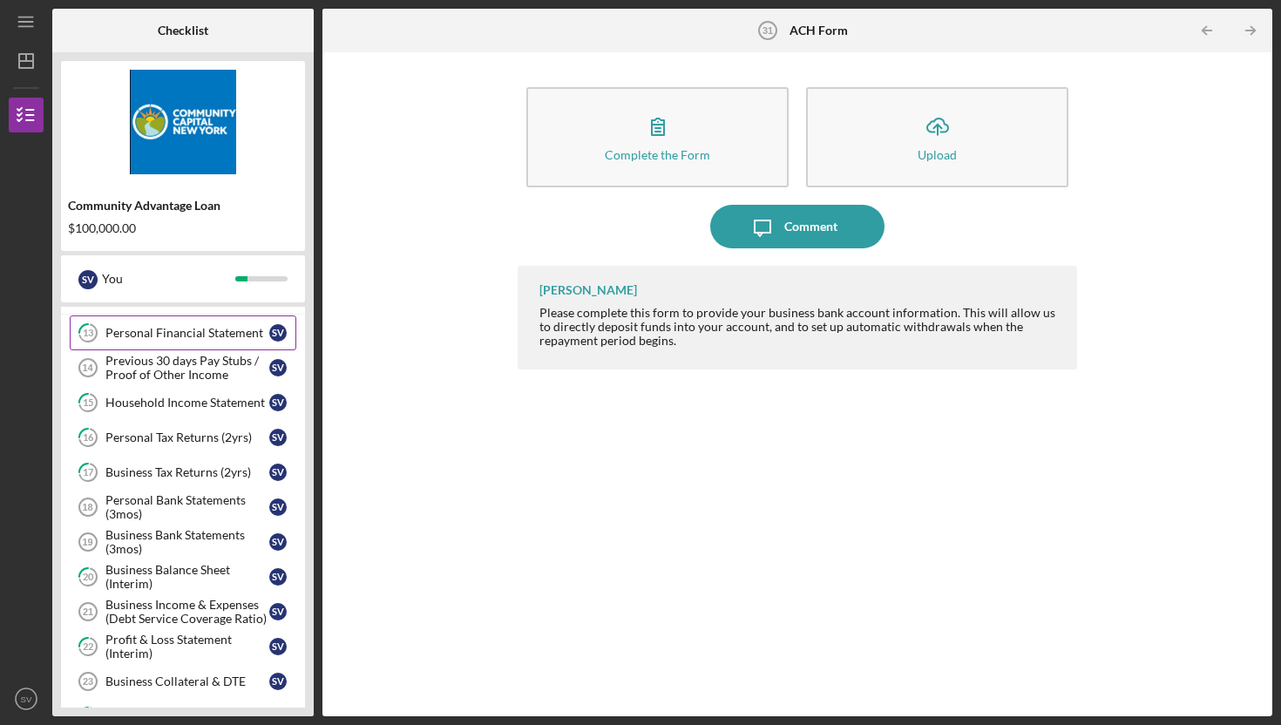
scroll to position [350, 0]
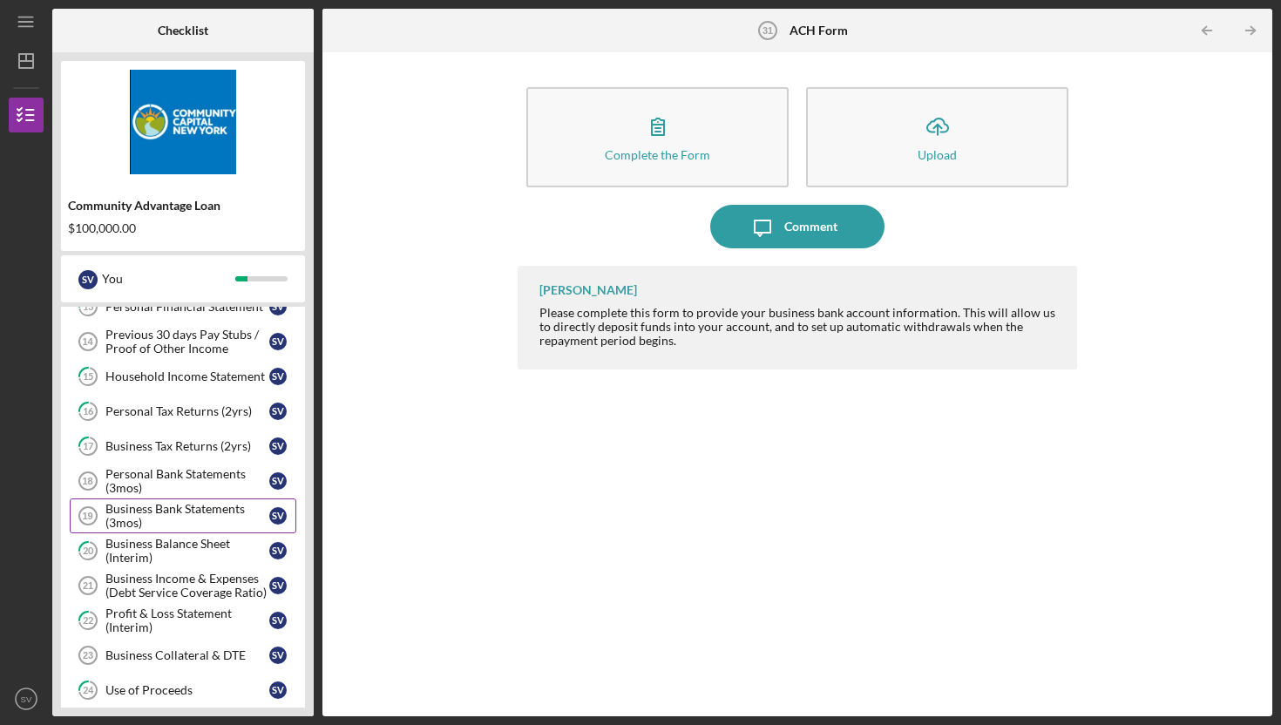
click at [195, 513] on div "Business Bank Statements (3mos)" at bounding box center [187, 516] width 164 height 28
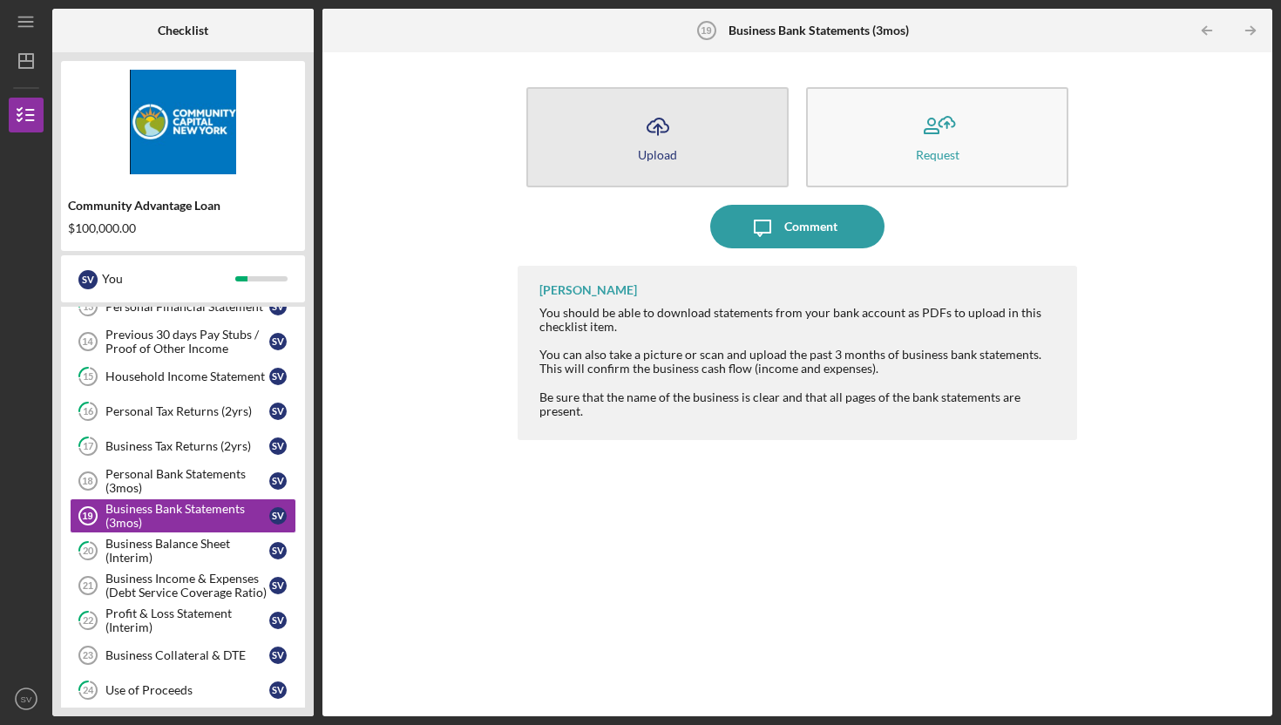
click at [615, 150] on button "Icon/Upload Upload" at bounding box center [658, 137] width 262 height 100
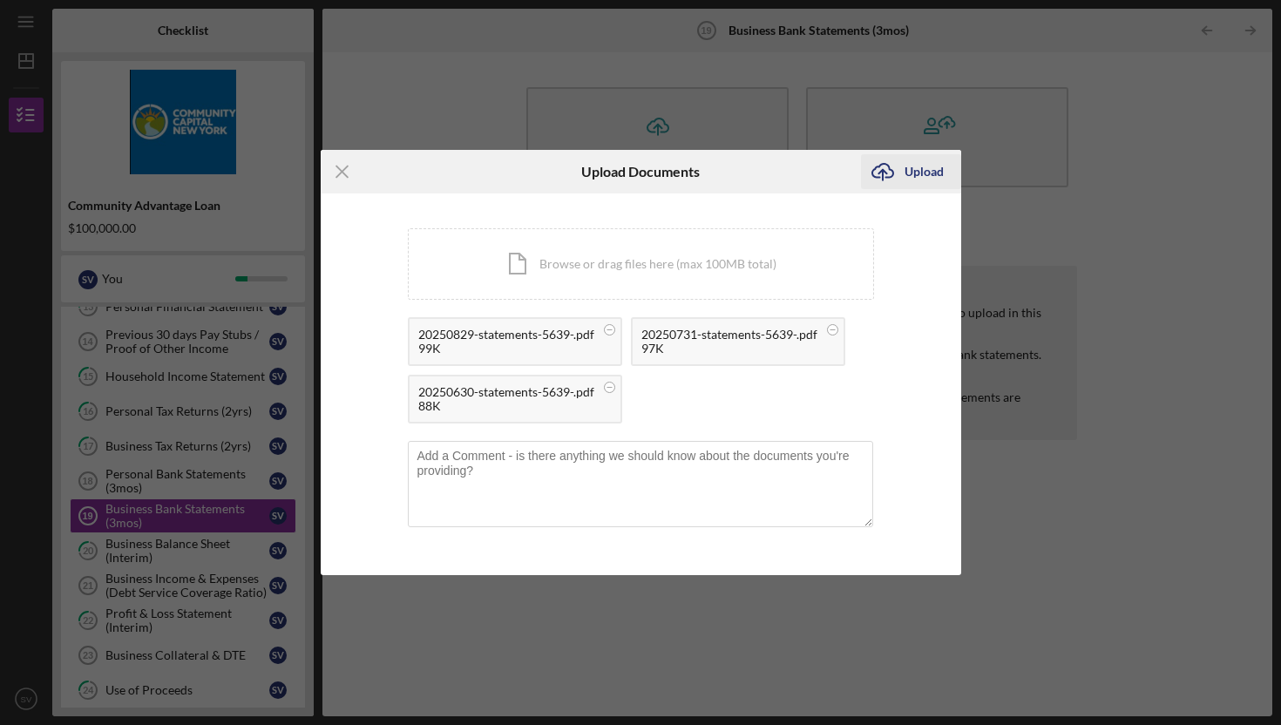
click at [917, 176] on div "Upload" at bounding box center [924, 171] width 39 height 35
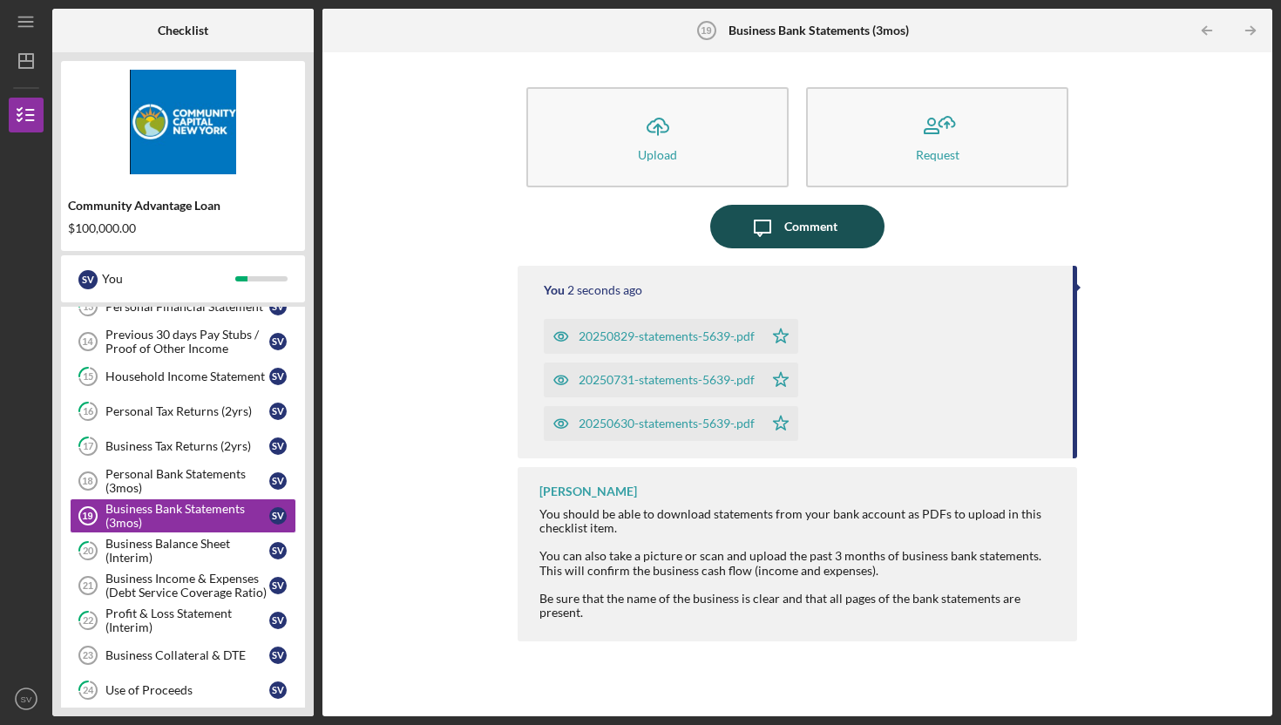
click at [793, 230] on div "Comment" at bounding box center [811, 227] width 53 height 44
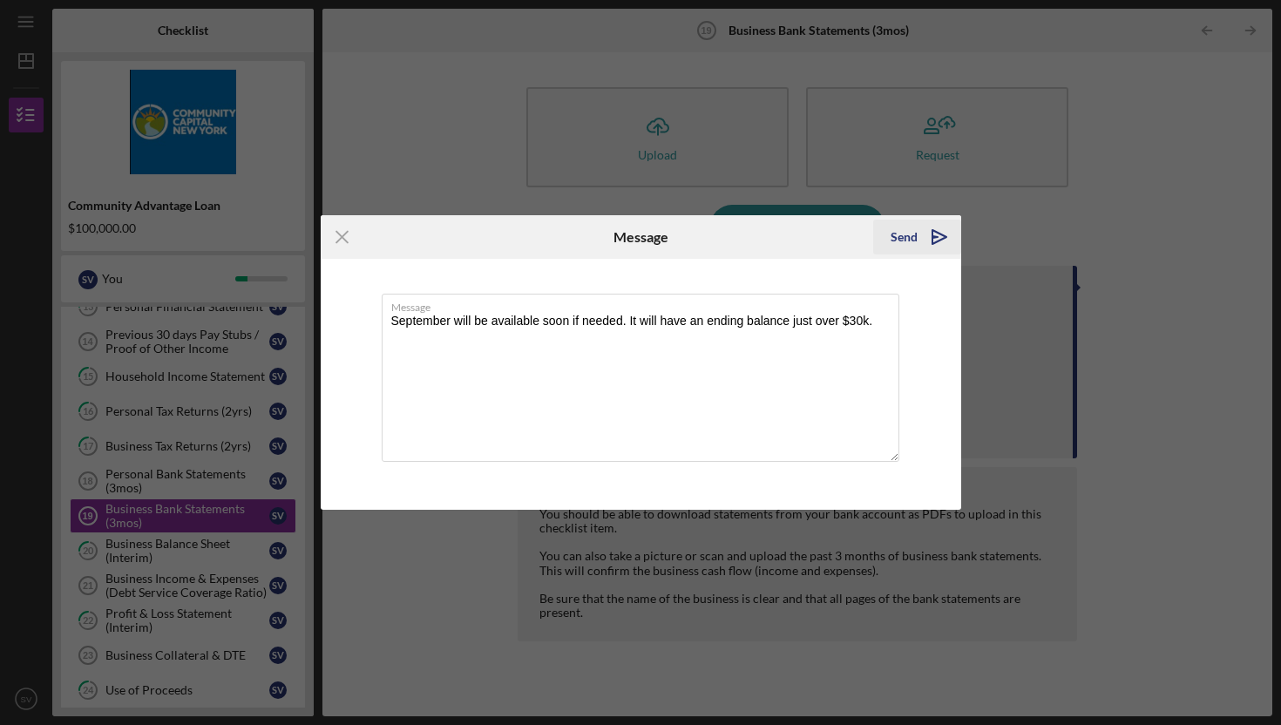
type textarea "September will be available soon if needed. It will have an ending balance just…"
click at [930, 241] on icon "Icon/icon-invite-send" at bounding box center [940, 237] width 44 height 44
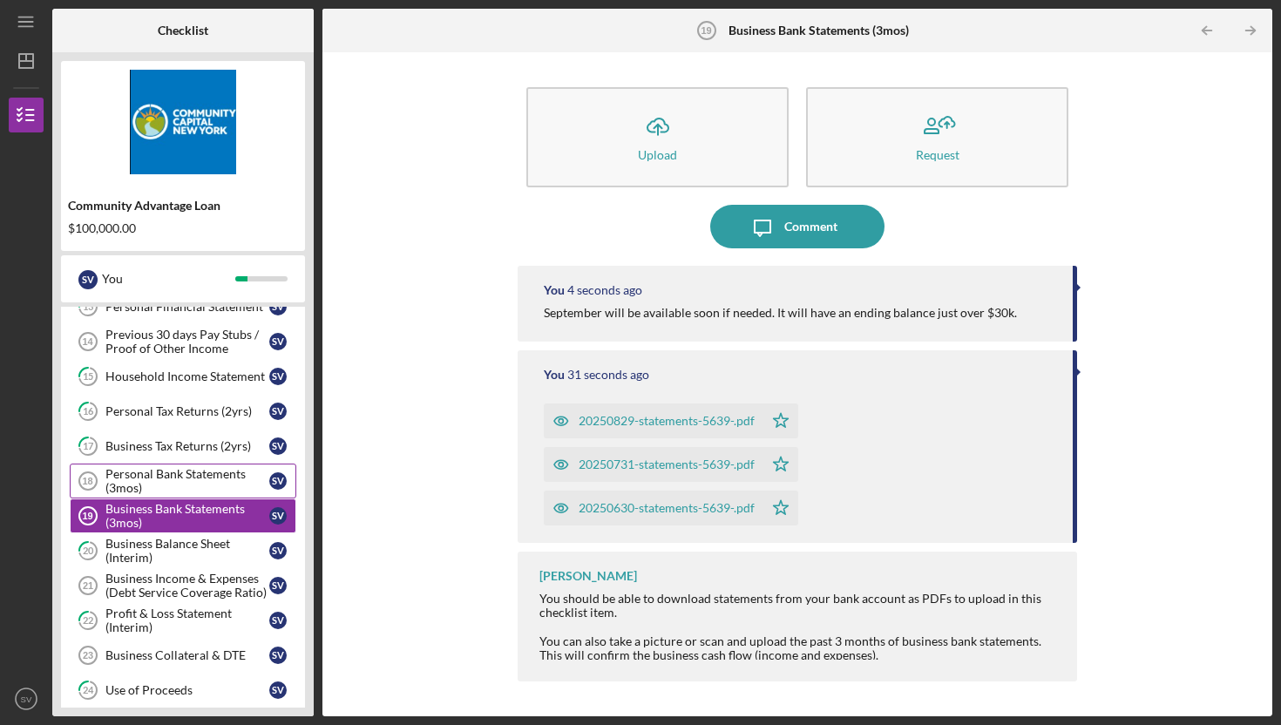
click at [137, 470] on div "Personal Bank Statements (3mos)" at bounding box center [187, 481] width 164 height 28
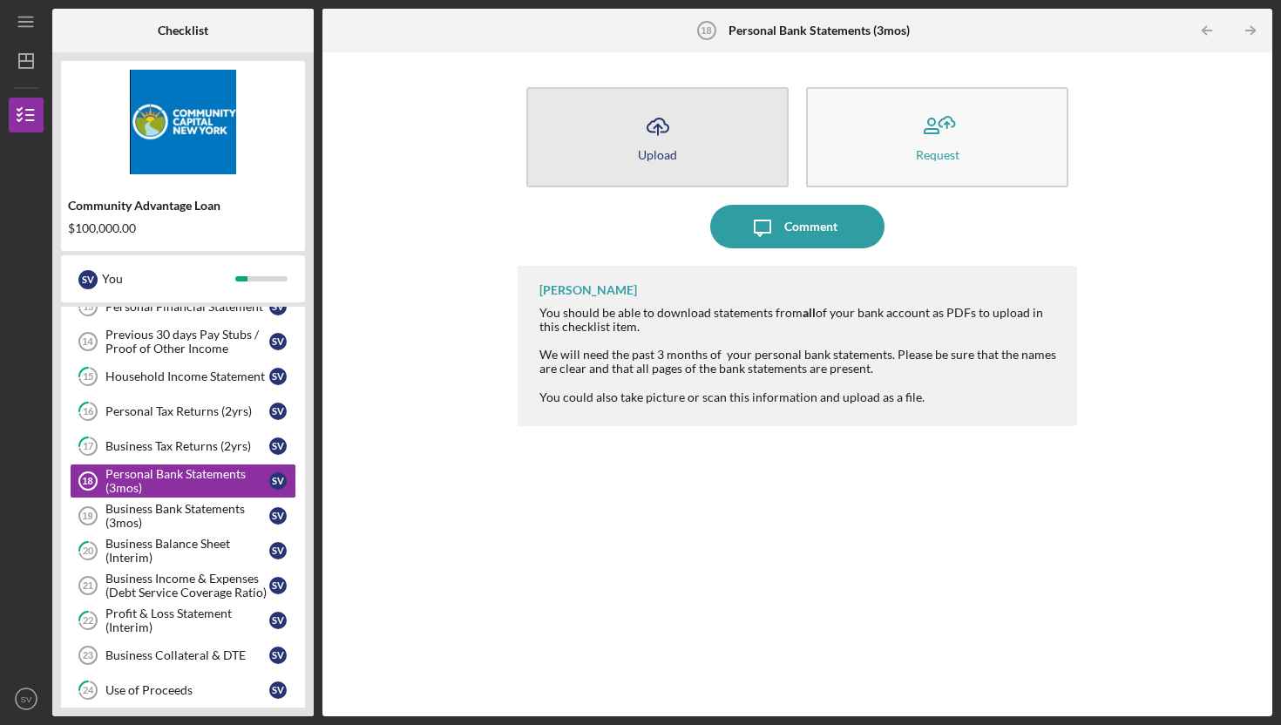
click at [681, 138] on button "Icon/Upload Upload" at bounding box center [658, 137] width 262 height 100
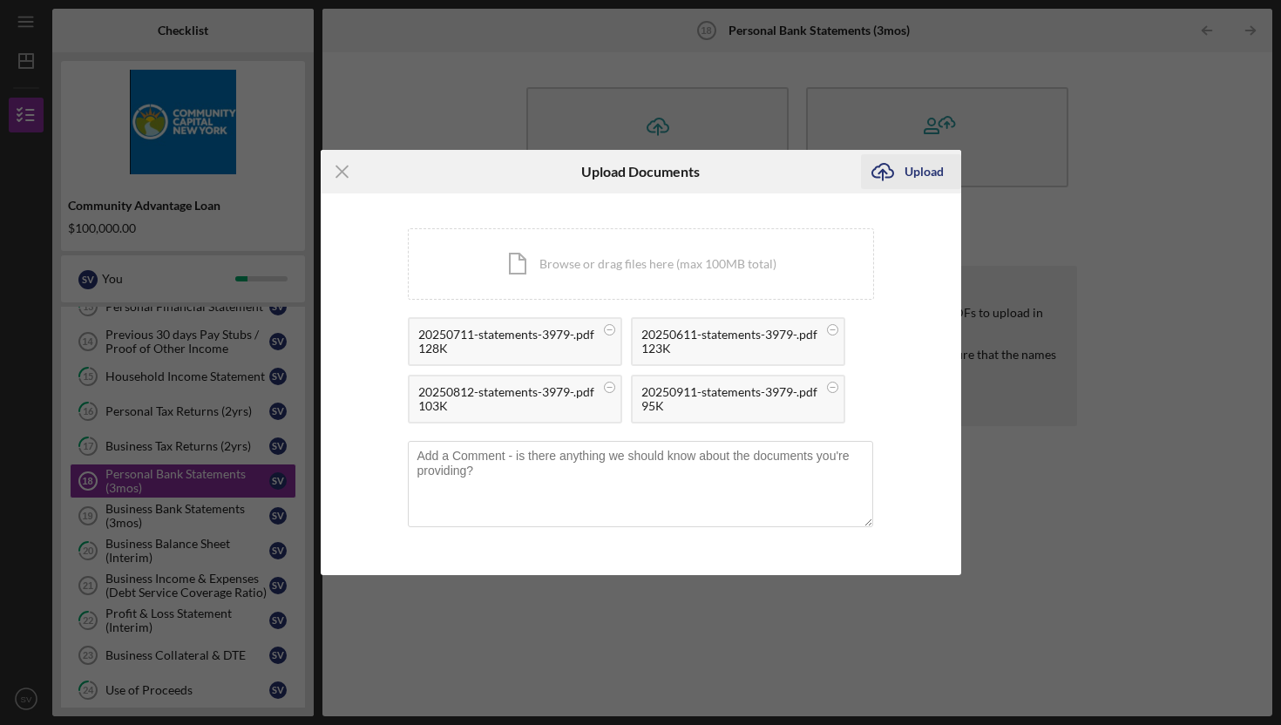
click at [908, 175] on div "Upload" at bounding box center [924, 171] width 39 height 35
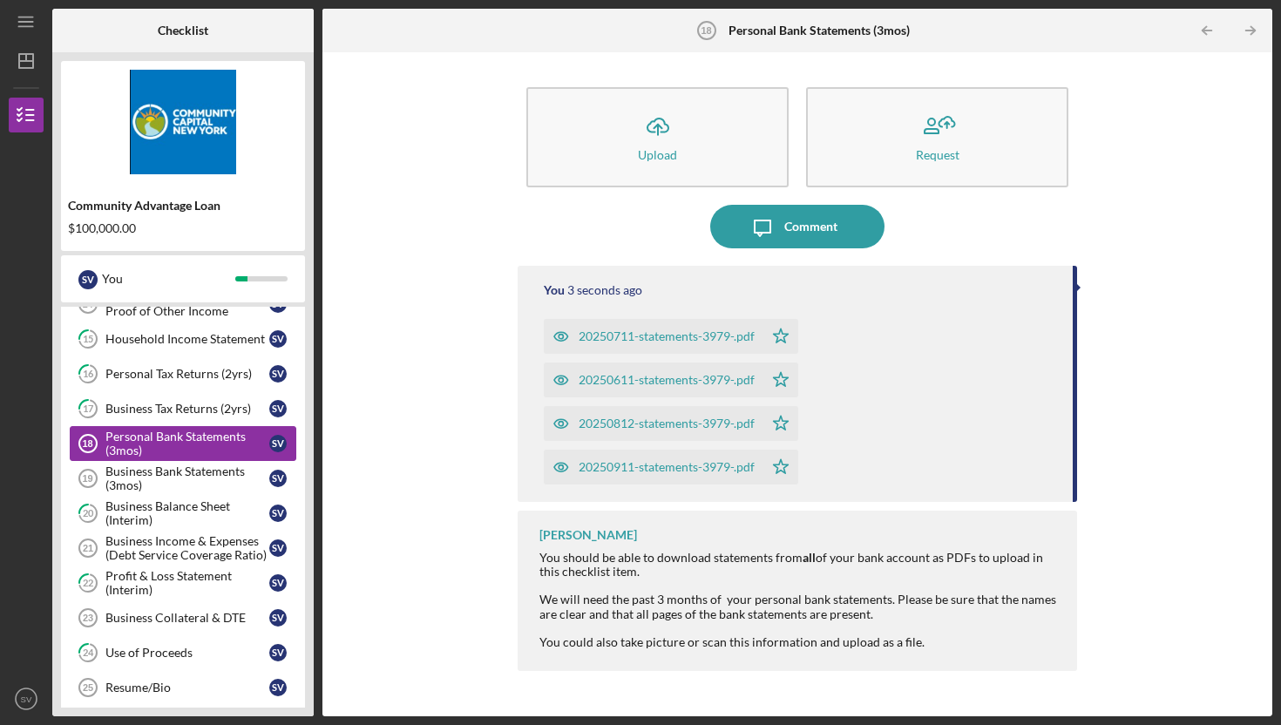
scroll to position [390, 0]
click at [154, 472] on div "Business Bank Statements (3mos)" at bounding box center [187, 477] width 164 height 28
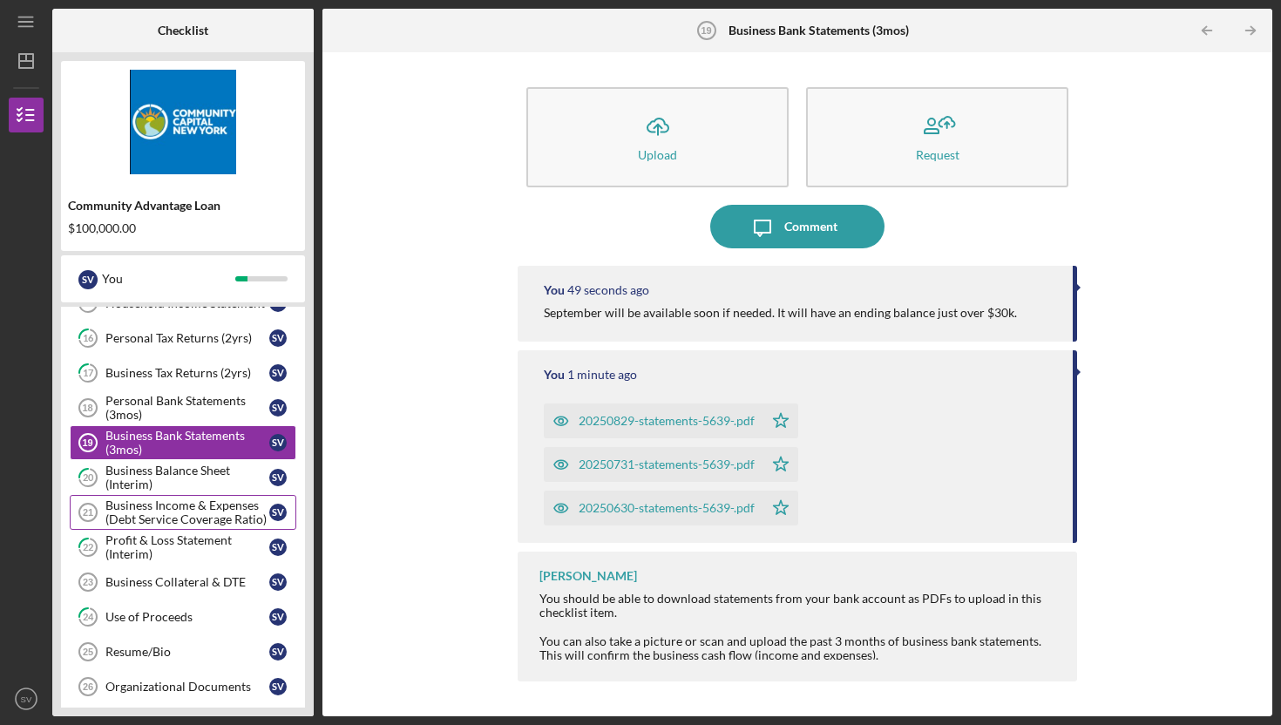
scroll to position [440, 0]
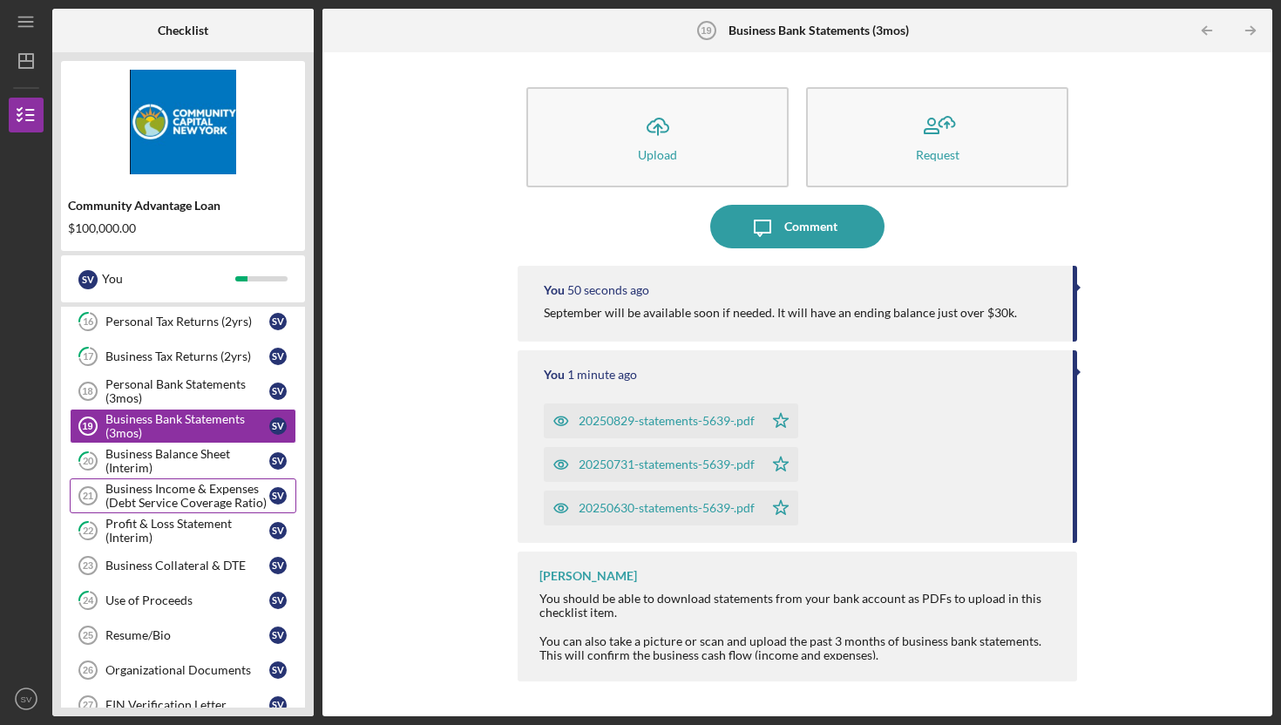
click at [149, 504] on div "Business Income & Expenses (Debt Service Coverage Ratio)" at bounding box center [187, 496] width 164 height 28
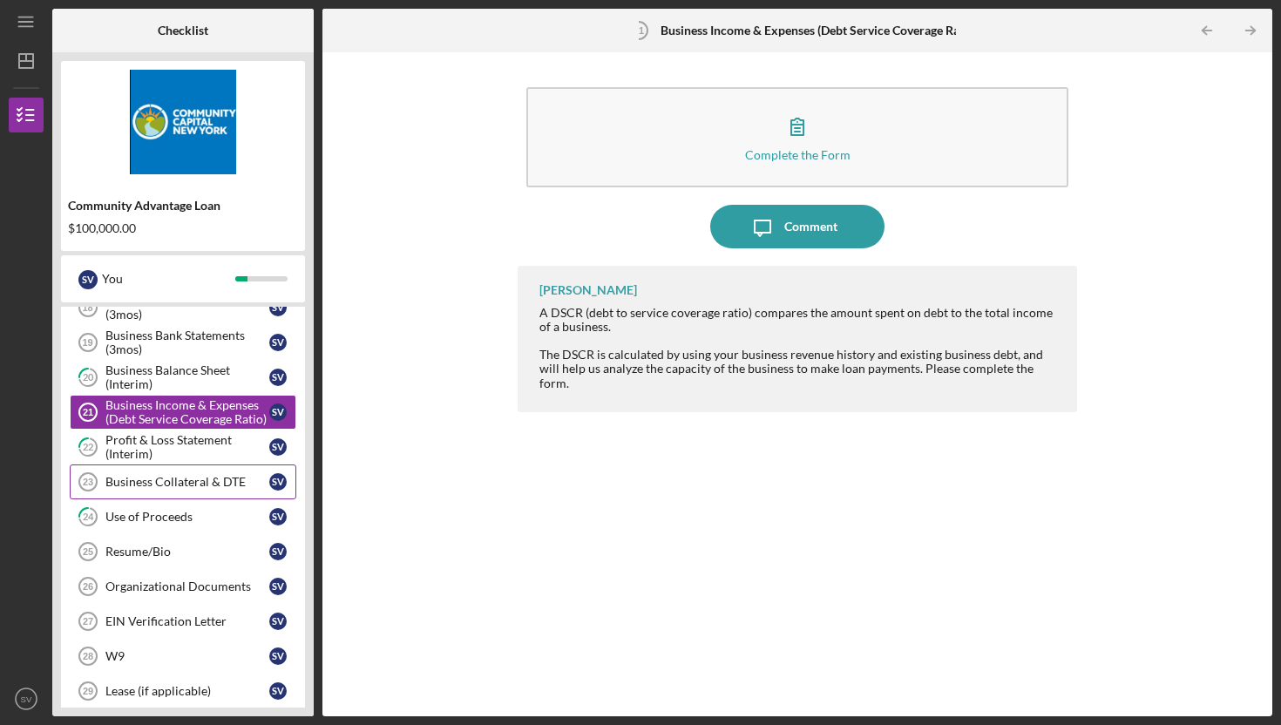
scroll to position [525, 0]
click at [157, 480] on div "Business Collateral & DTE" at bounding box center [187, 481] width 164 height 14
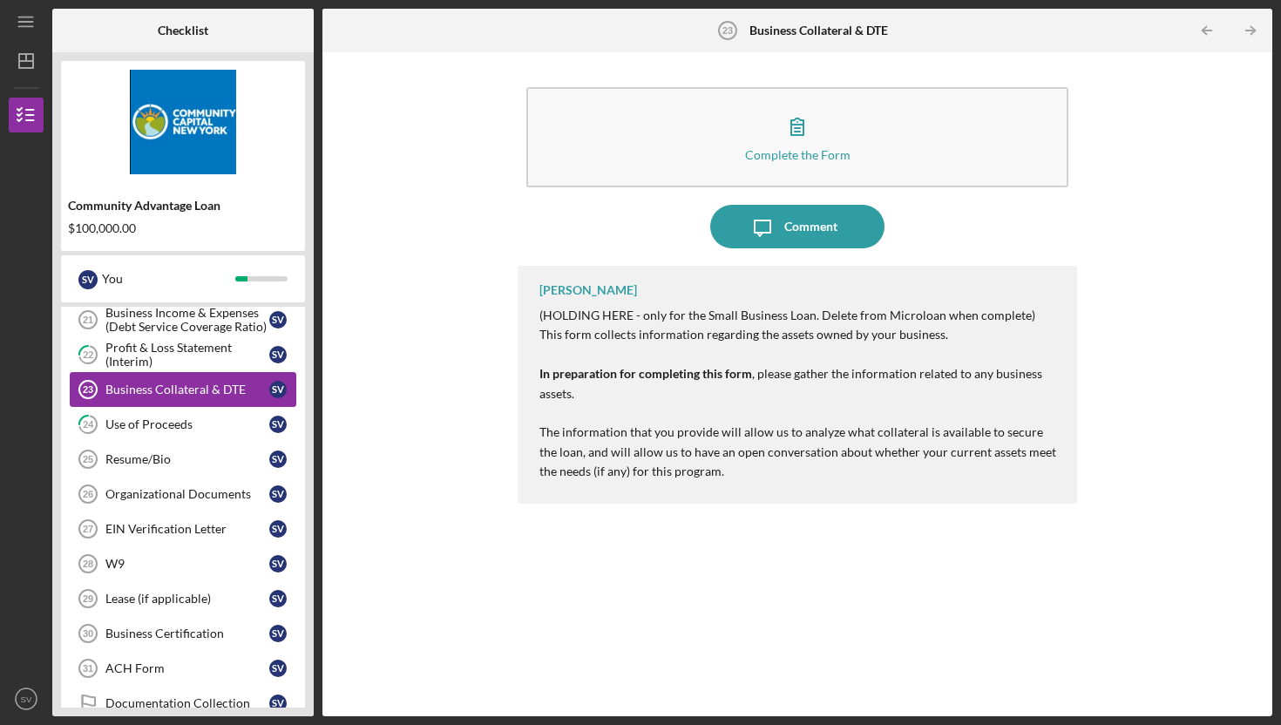
scroll to position [622, 0]
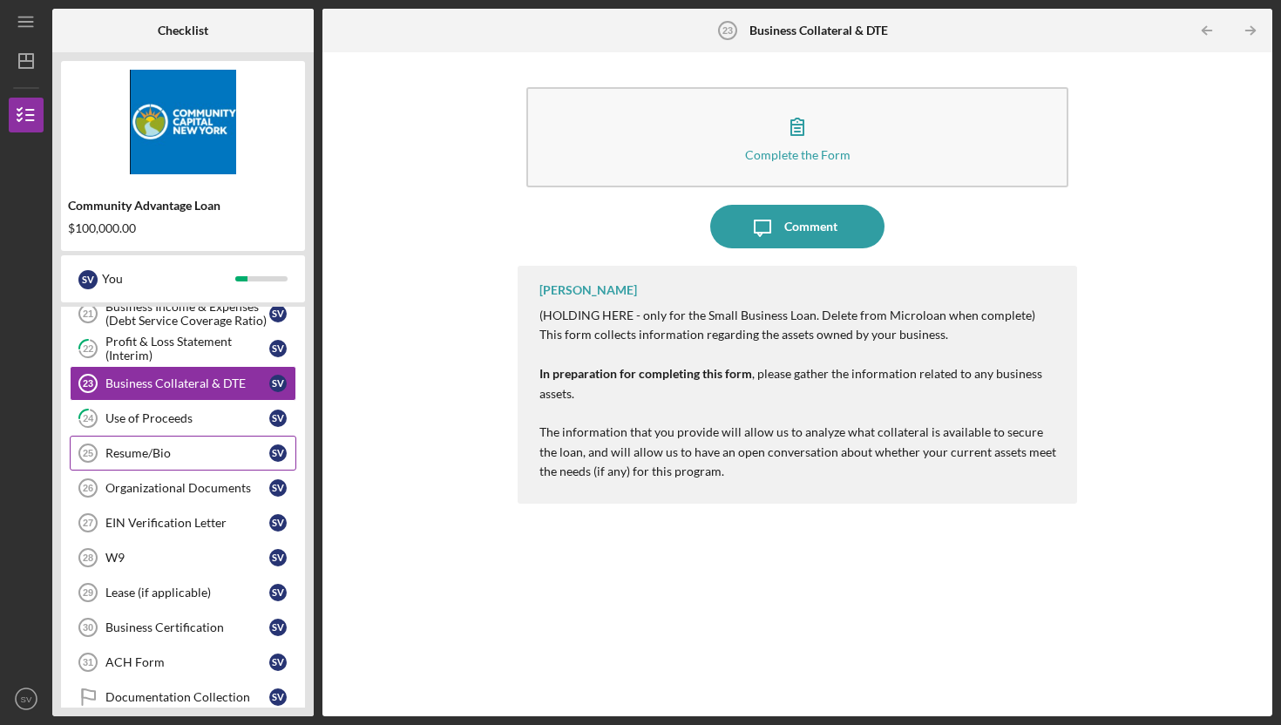
click at [138, 447] on div "Resume/Bio" at bounding box center [187, 453] width 164 height 14
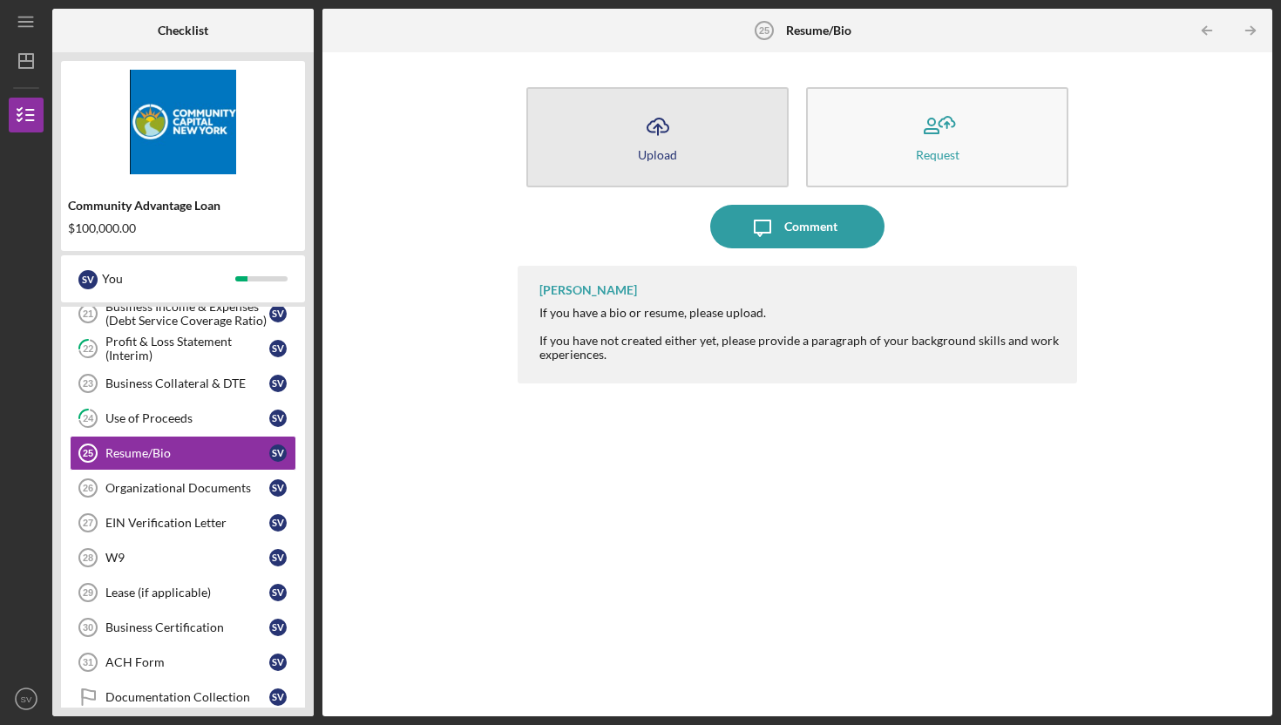
click at [694, 149] on button "Icon/Upload Upload" at bounding box center [658, 137] width 262 height 100
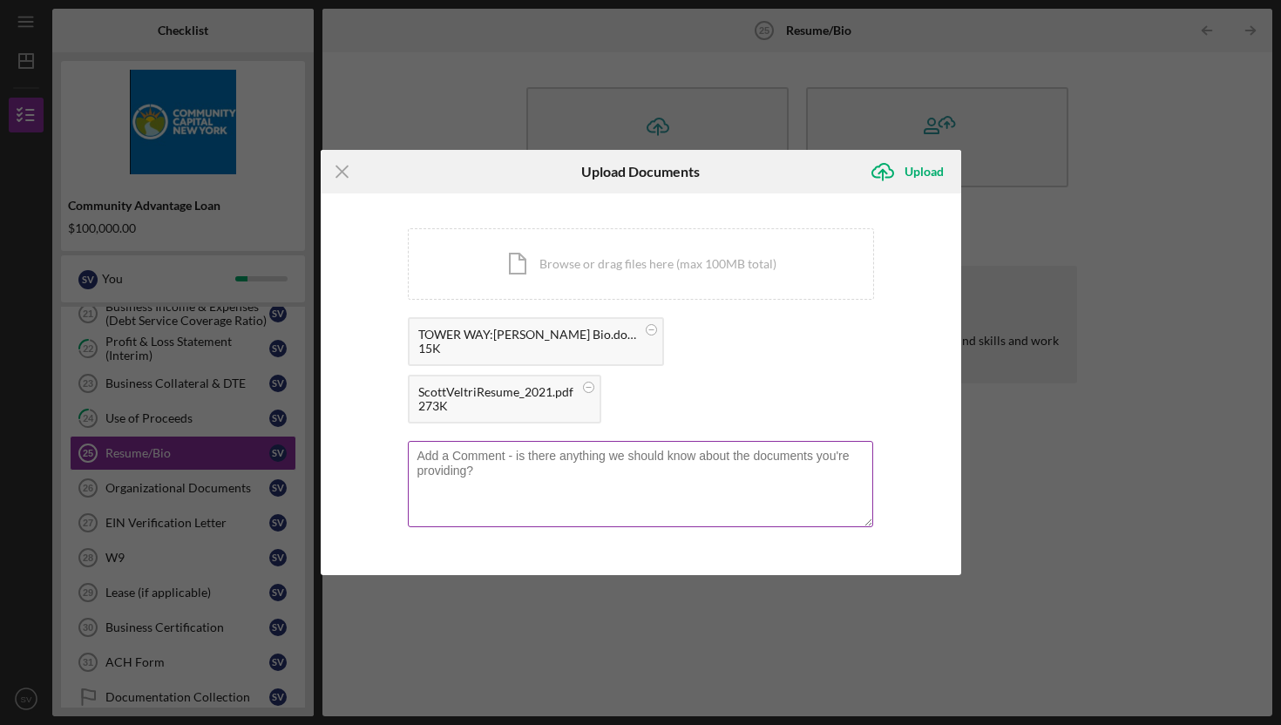
click at [500, 441] on textarea at bounding box center [641, 483] width 466 height 85
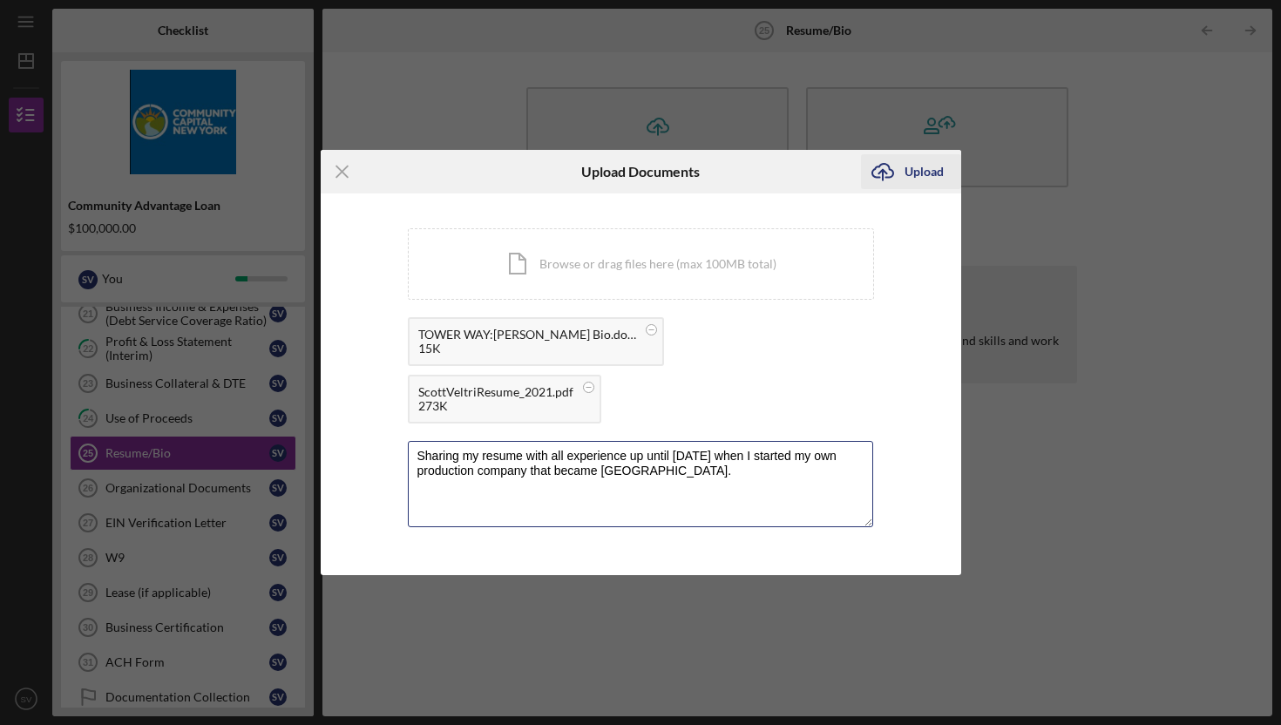
type textarea "Sharing my resume with all experience up until [DATE] when I started my own pro…"
click at [913, 189] on div "Upload" at bounding box center [924, 171] width 39 height 35
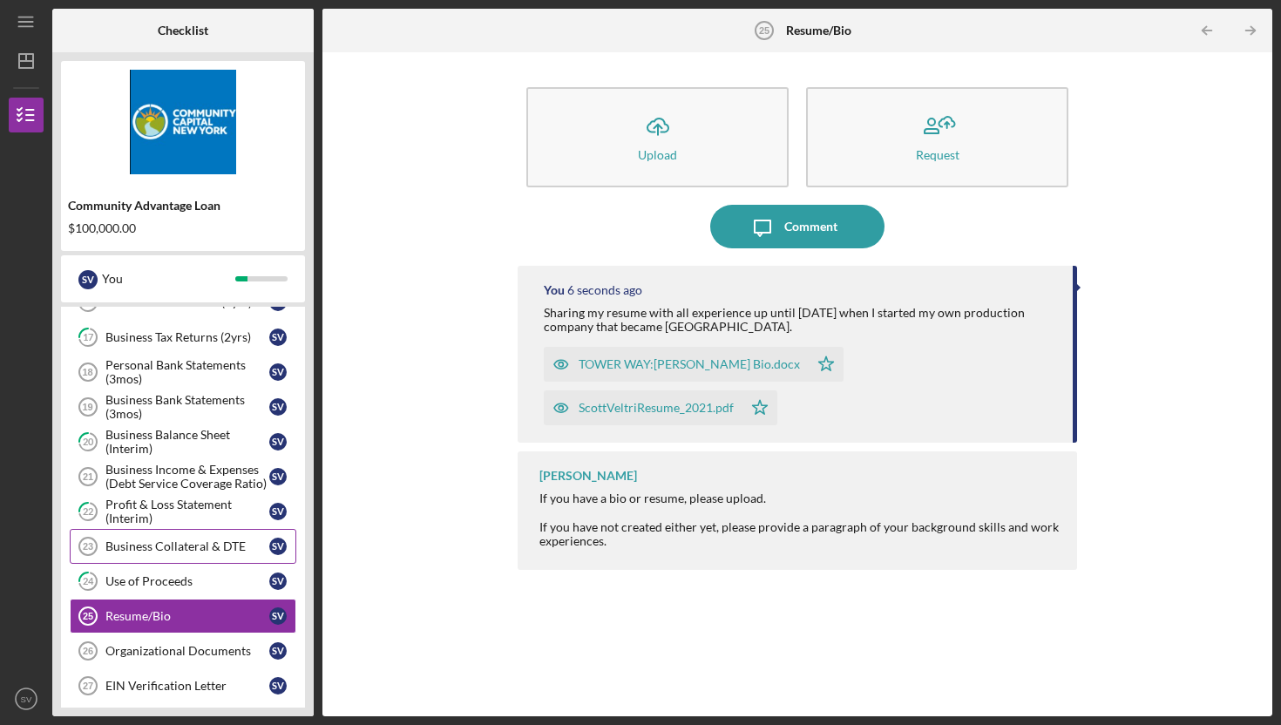
scroll to position [440, 0]
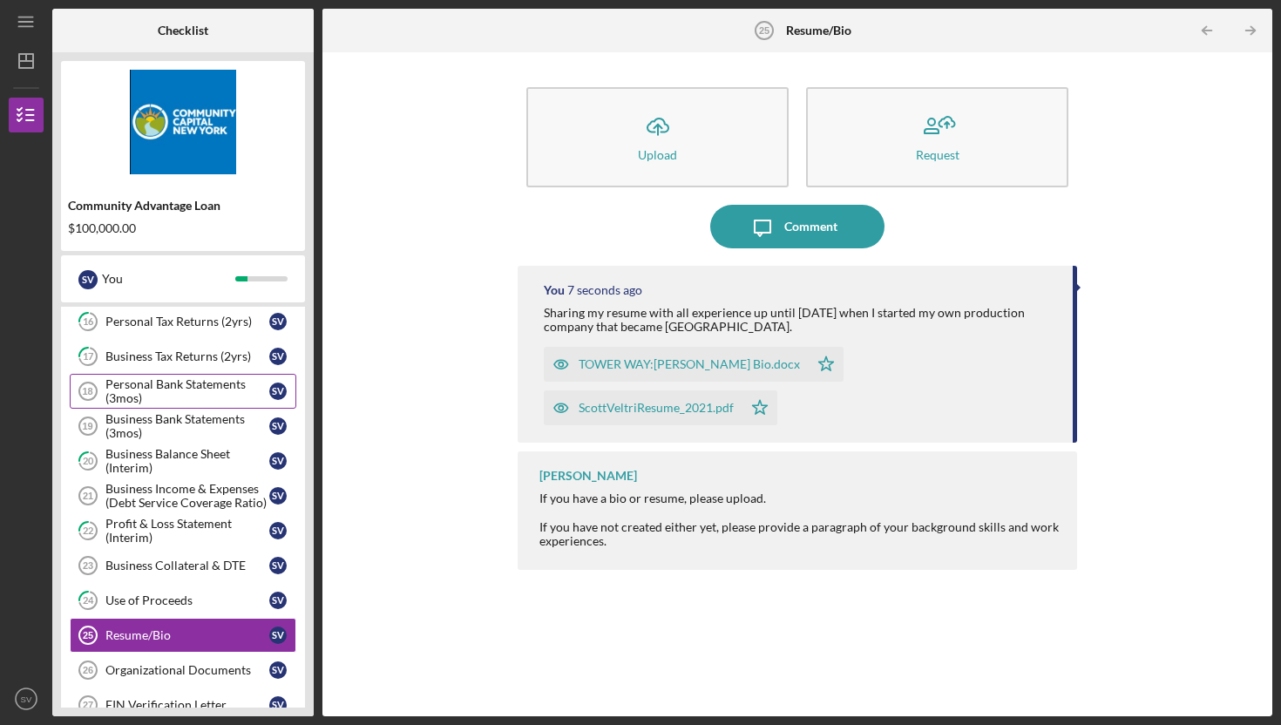
click at [178, 388] on div "Personal Bank Statements (3mos)" at bounding box center [187, 391] width 164 height 28
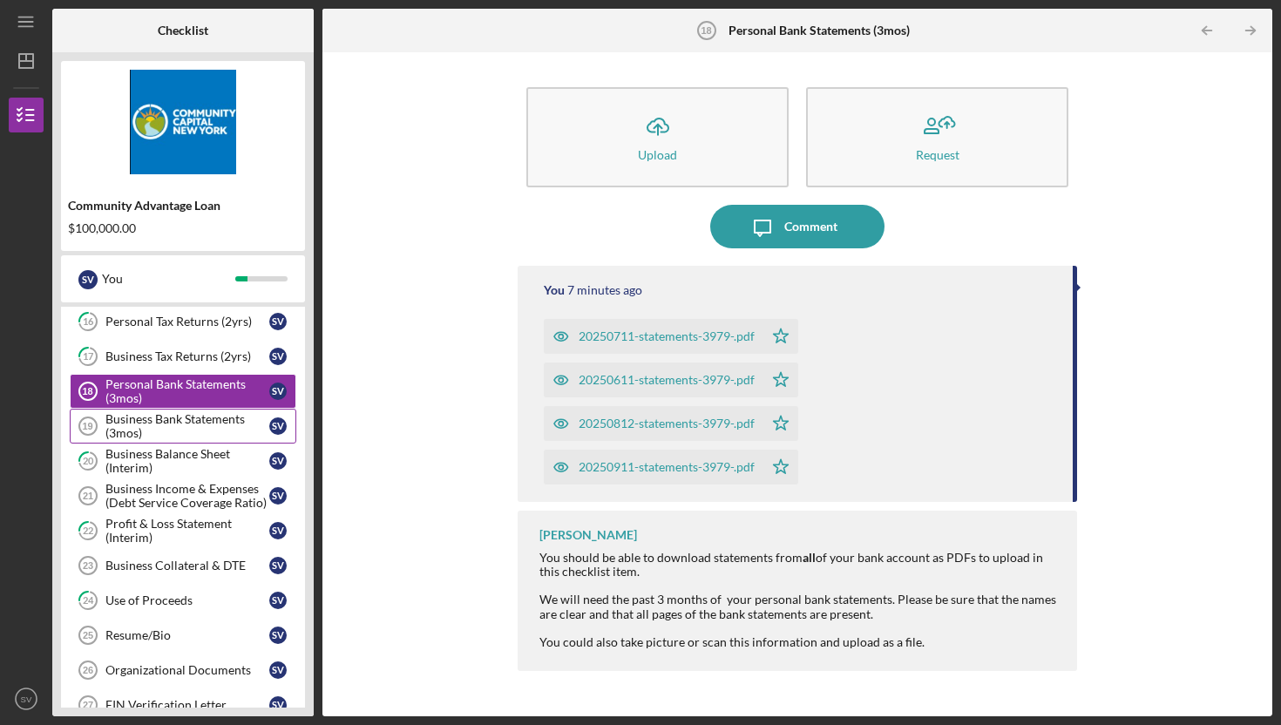
click at [232, 432] on div "Business Bank Statements (3mos)" at bounding box center [187, 426] width 164 height 28
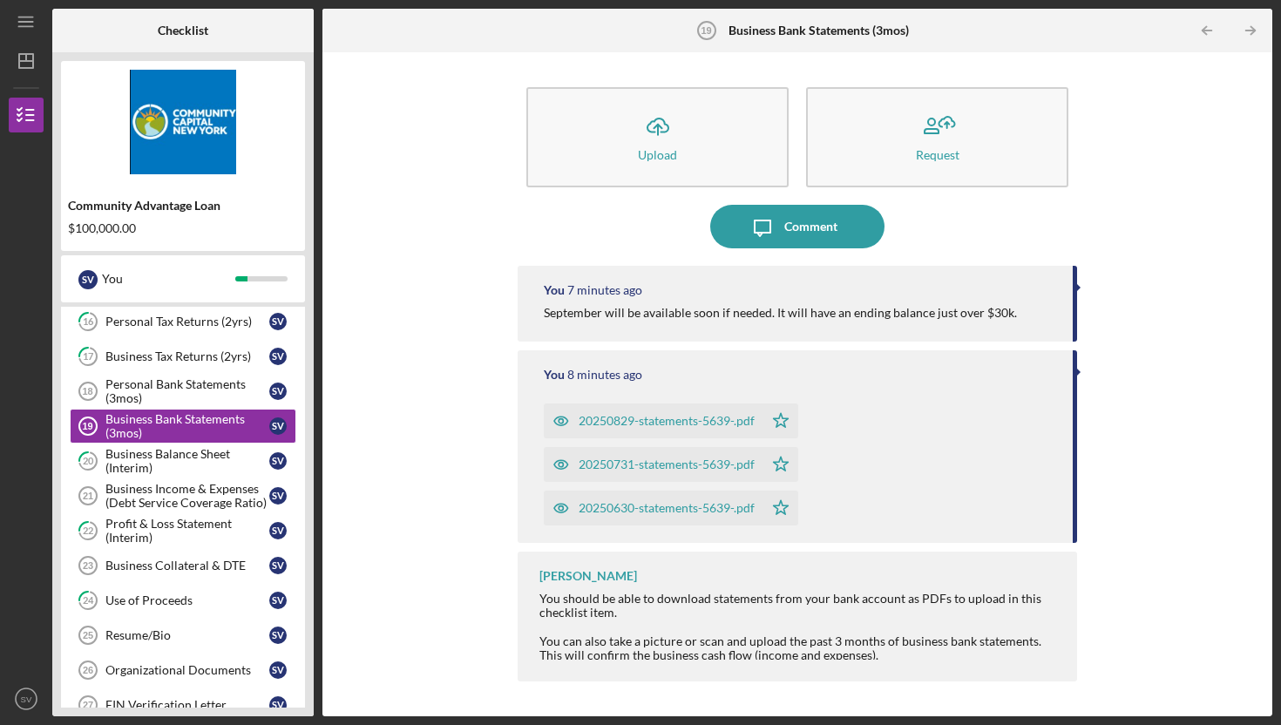
click at [443, 397] on div "Icon/Upload Upload Request Icon/Message Comment You 7 minutes ago September wil…" at bounding box center [797, 384] width 933 height 647
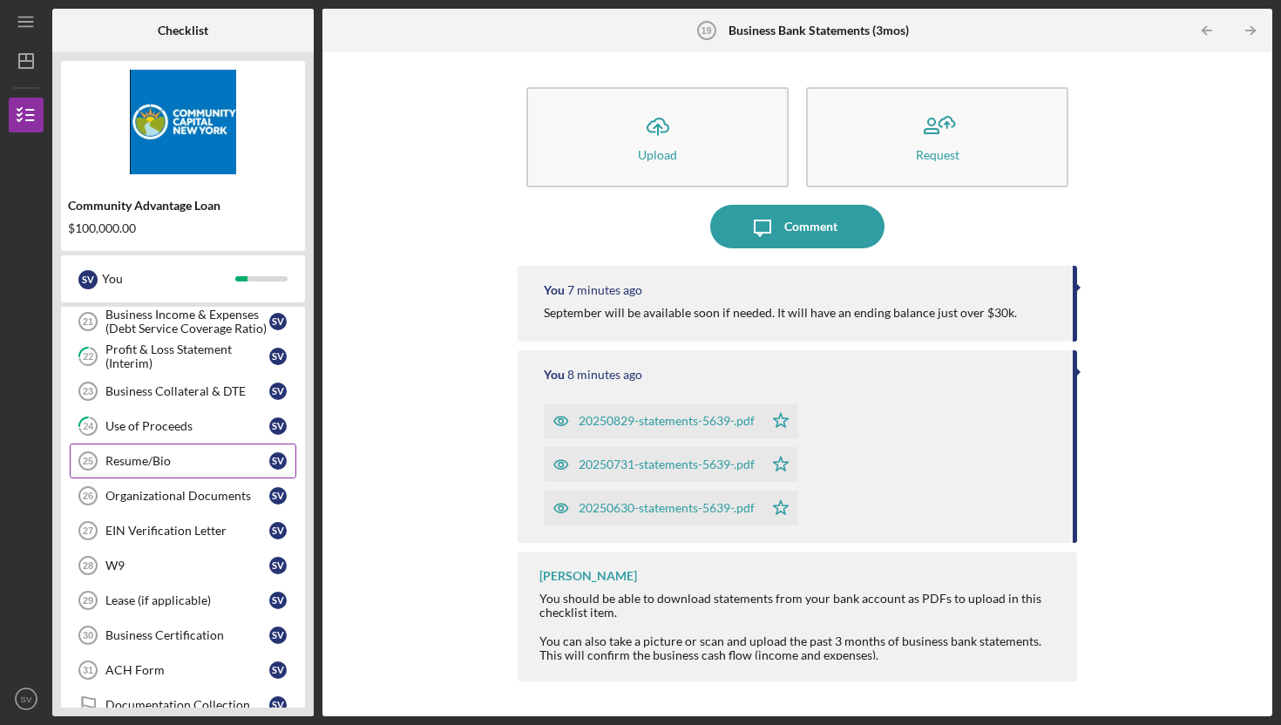
scroll to position [622, 0]
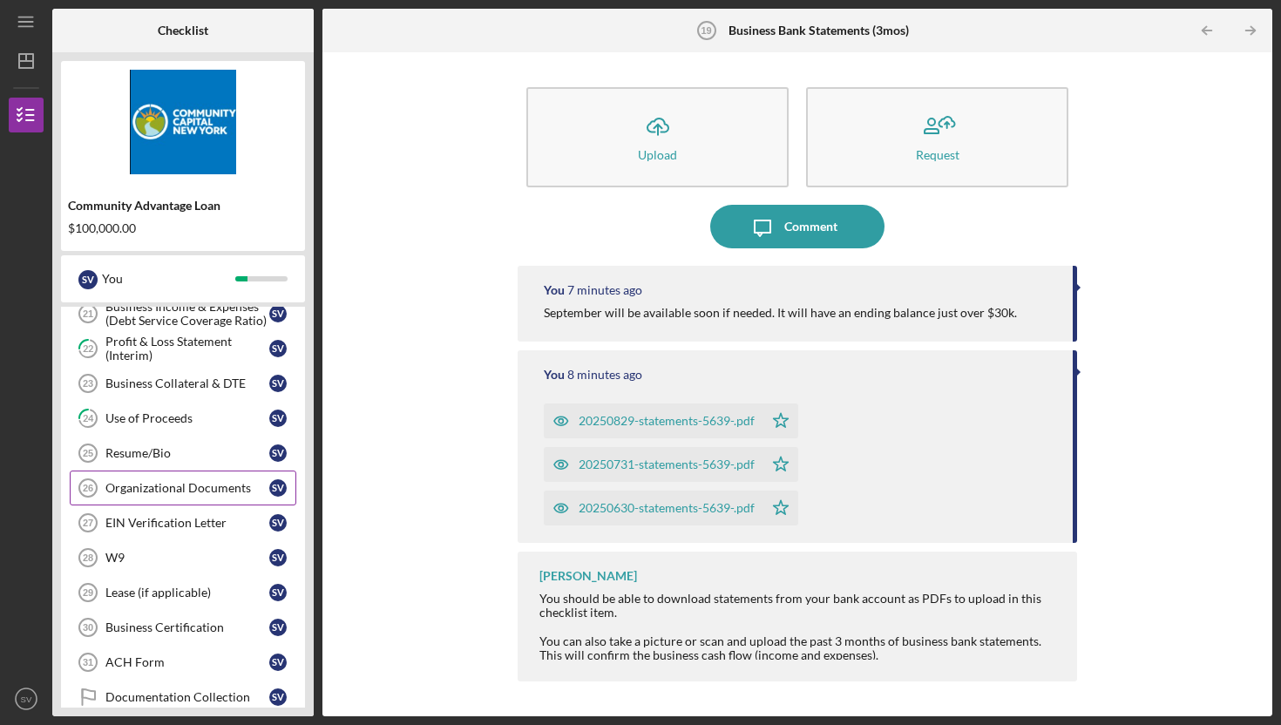
click at [184, 481] on div "Organizational Documents" at bounding box center [187, 488] width 164 height 14
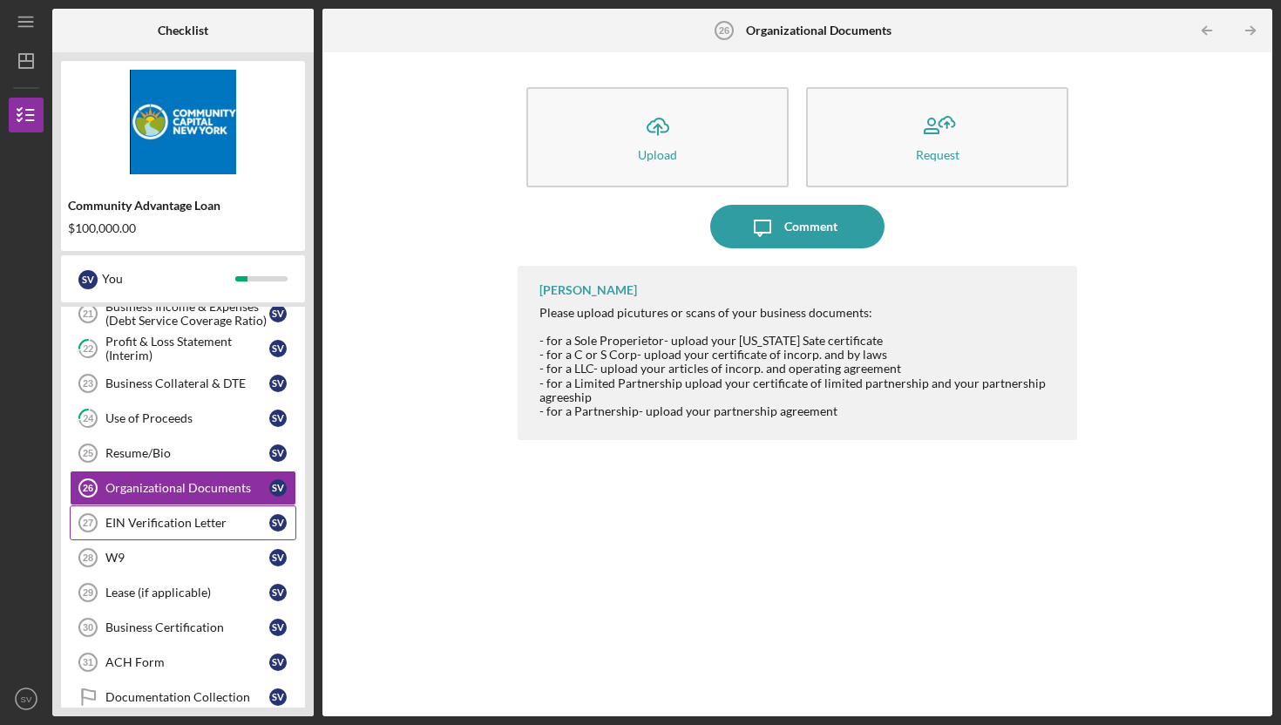
click at [186, 518] on div "EIN Verification Letter" at bounding box center [187, 523] width 164 height 14
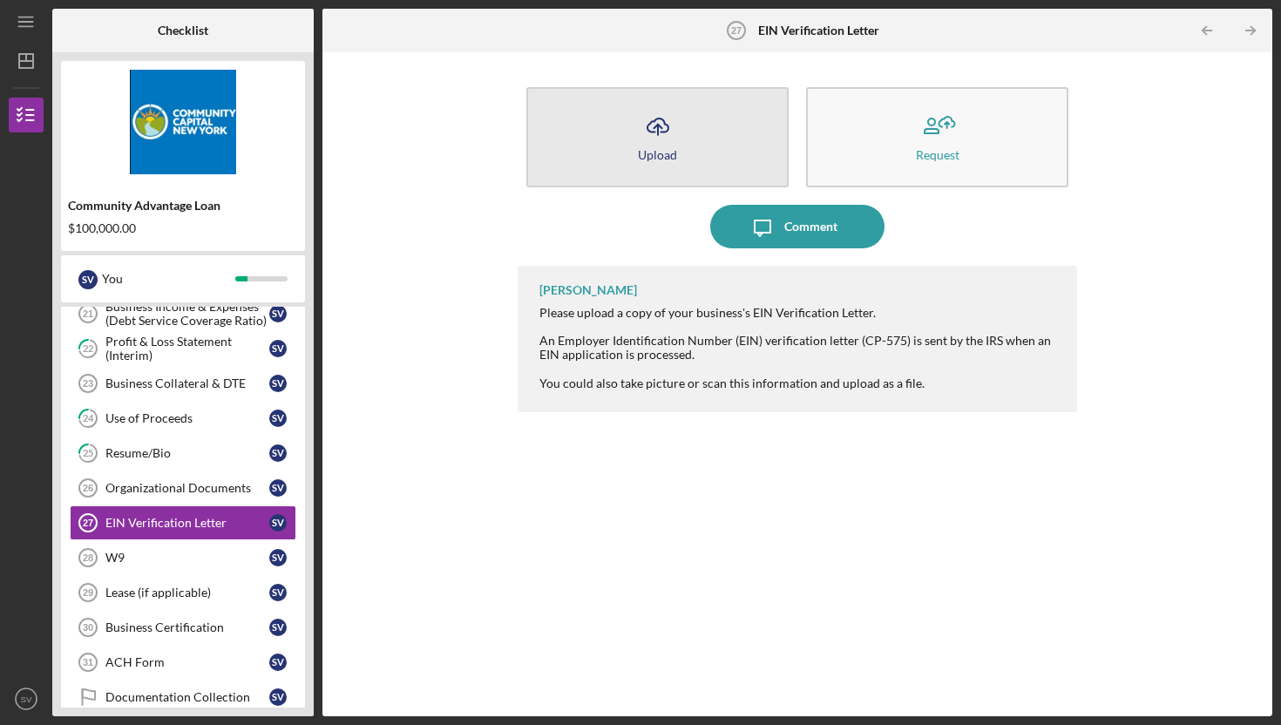
click at [672, 153] on div "Upload" at bounding box center [657, 154] width 39 height 13
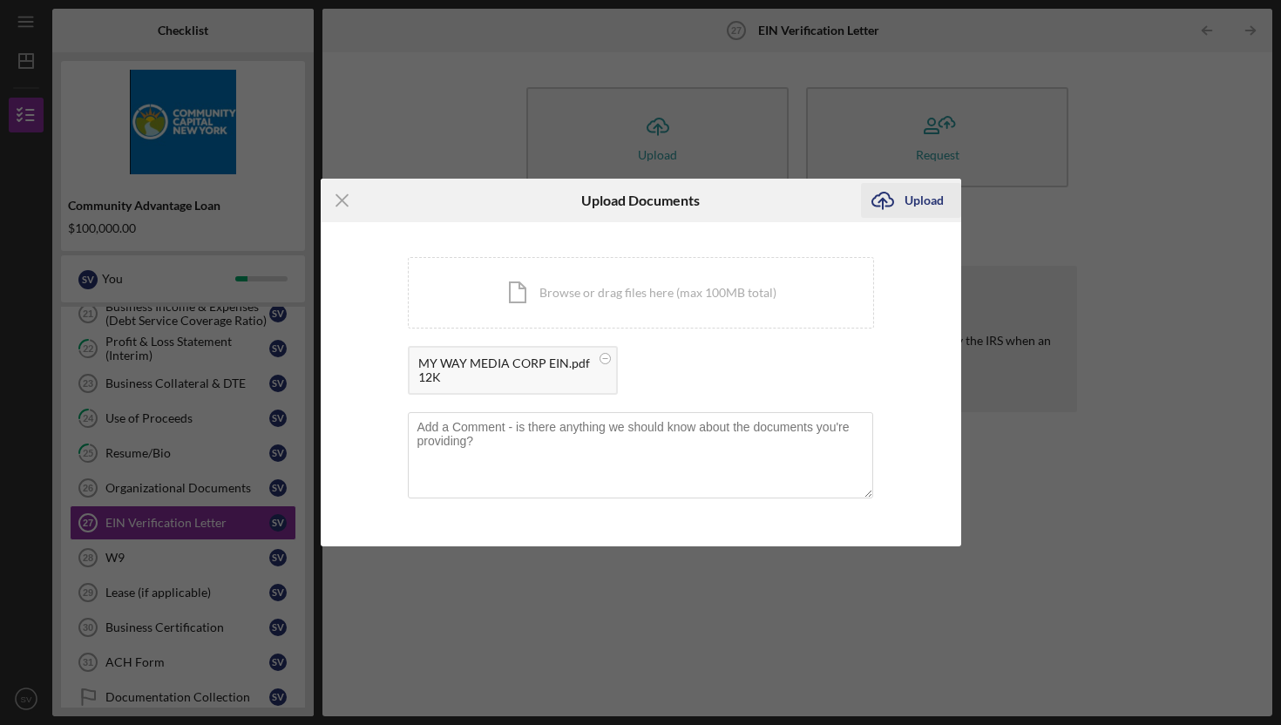
click at [909, 206] on div "Upload" at bounding box center [924, 200] width 39 height 35
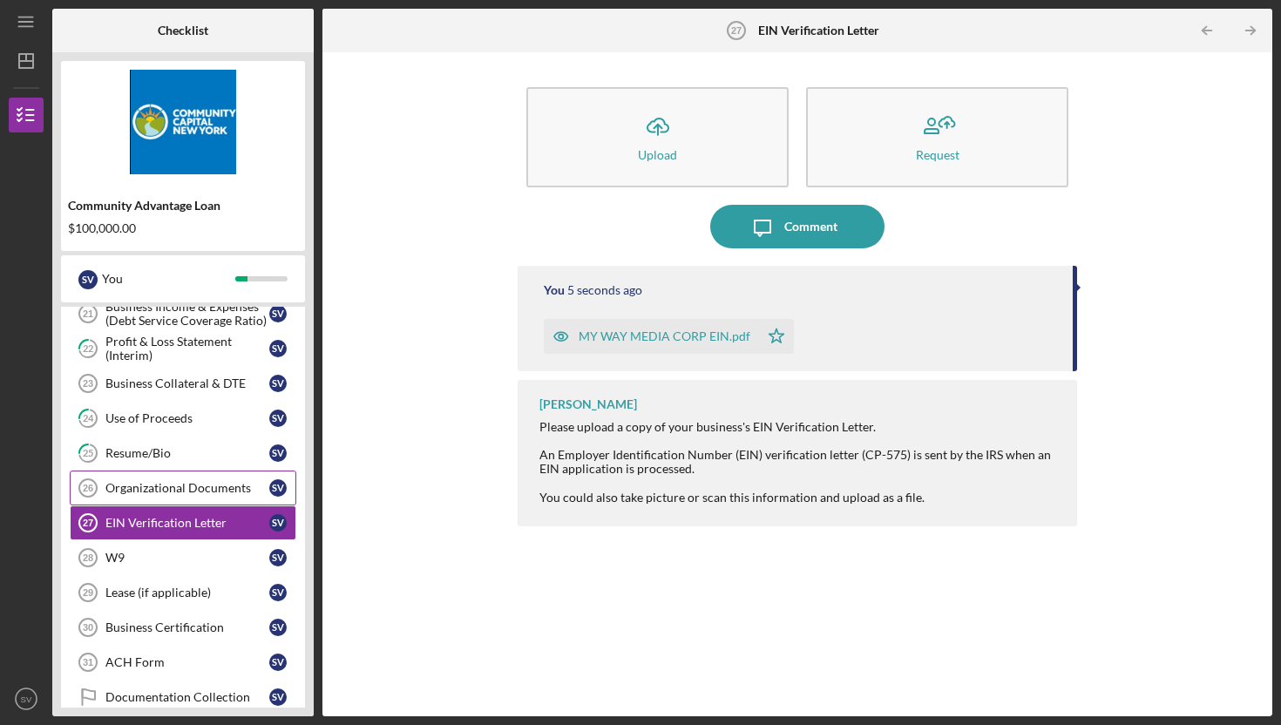
click at [181, 485] on div "Organizational Documents" at bounding box center [187, 488] width 164 height 14
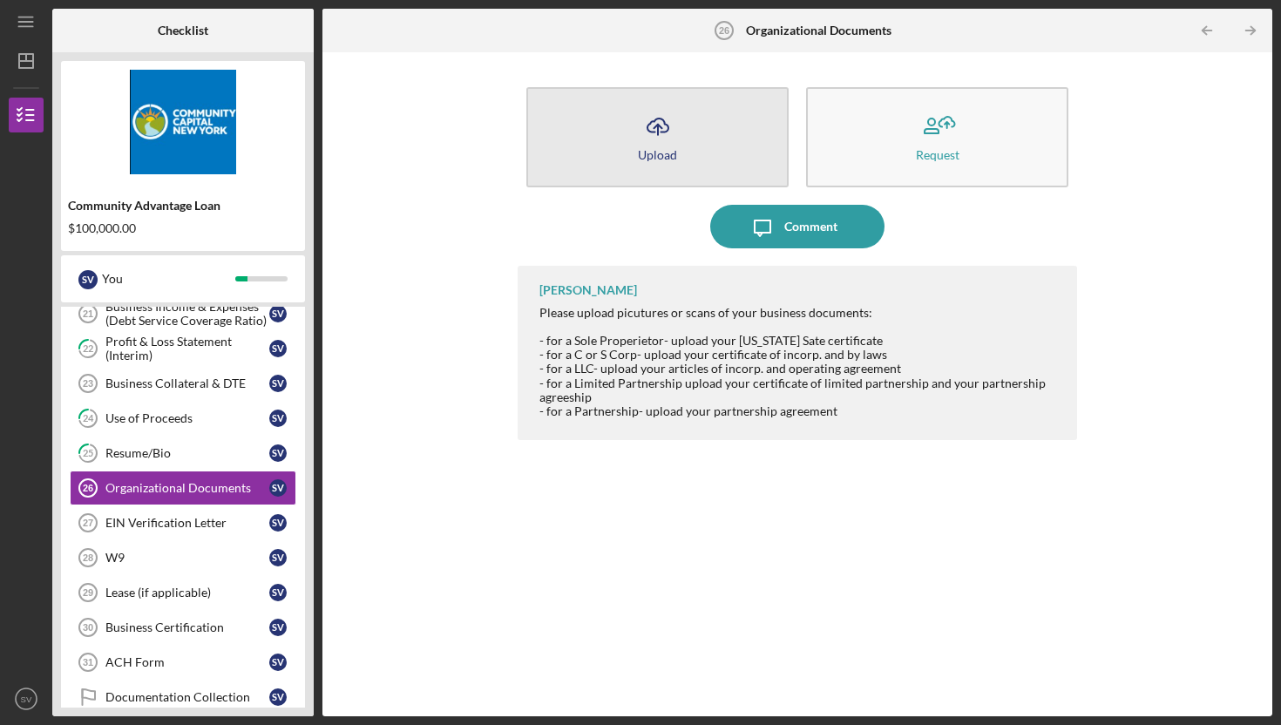
click at [616, 130] on button "Icon/Upload Upload" at bounding box center [658, 137] width 262 height 100
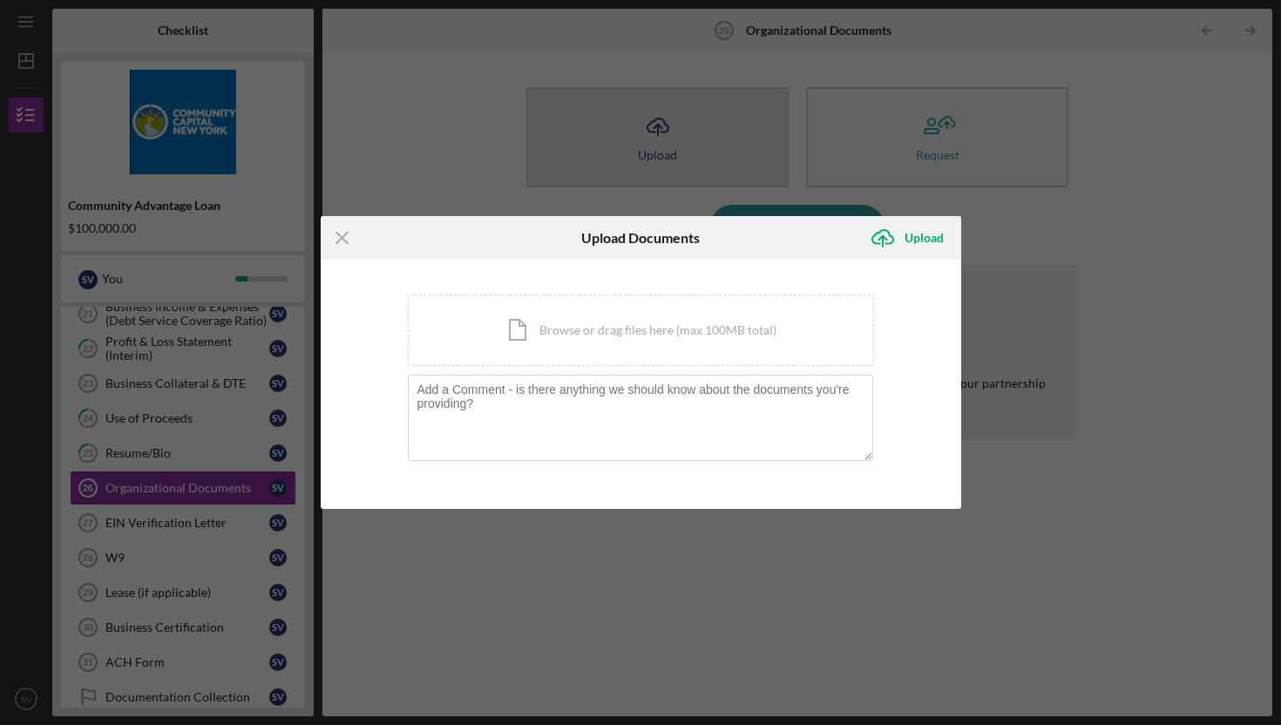
click at [616, 130] on body "Icon/Menu Organizational Documents 26 Organizational Documents Checklist Commun…" at bounding box center [640, 362] width 1281 height 725
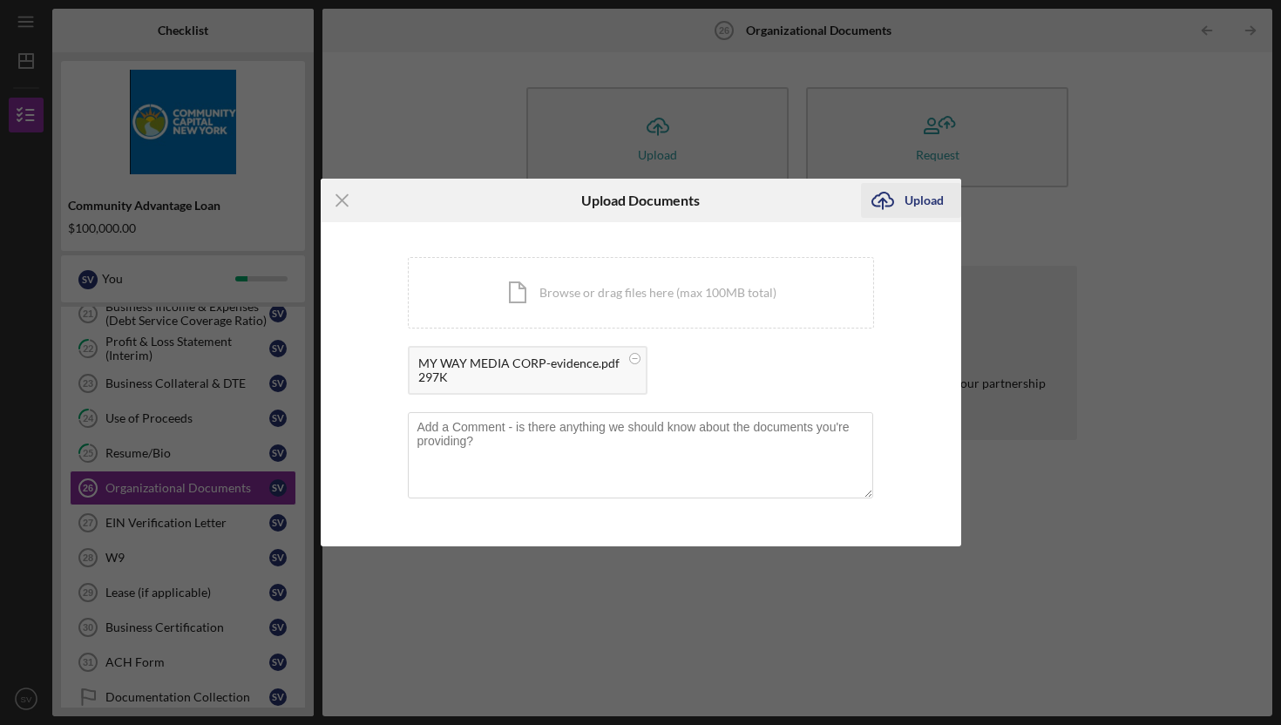
click at [908, 210] on div "Upload" at bounding box center [924, 200] width 39 height 35
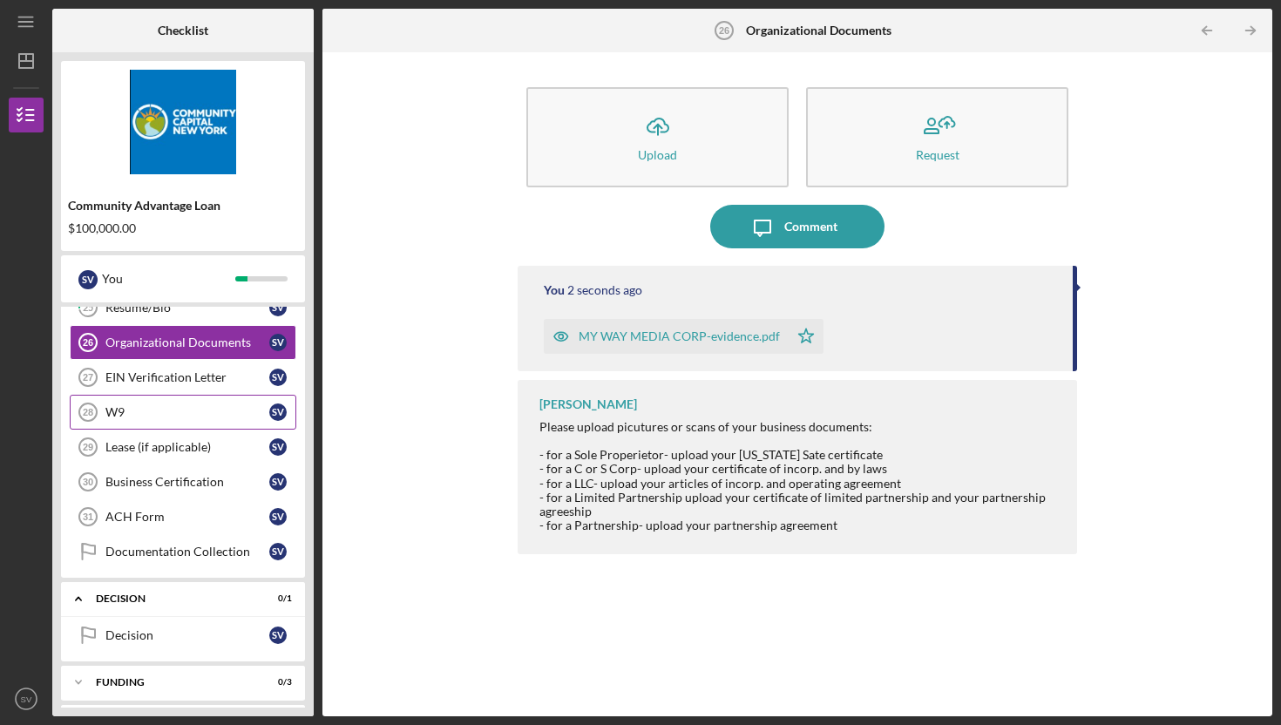
scroll to position [776, 0]
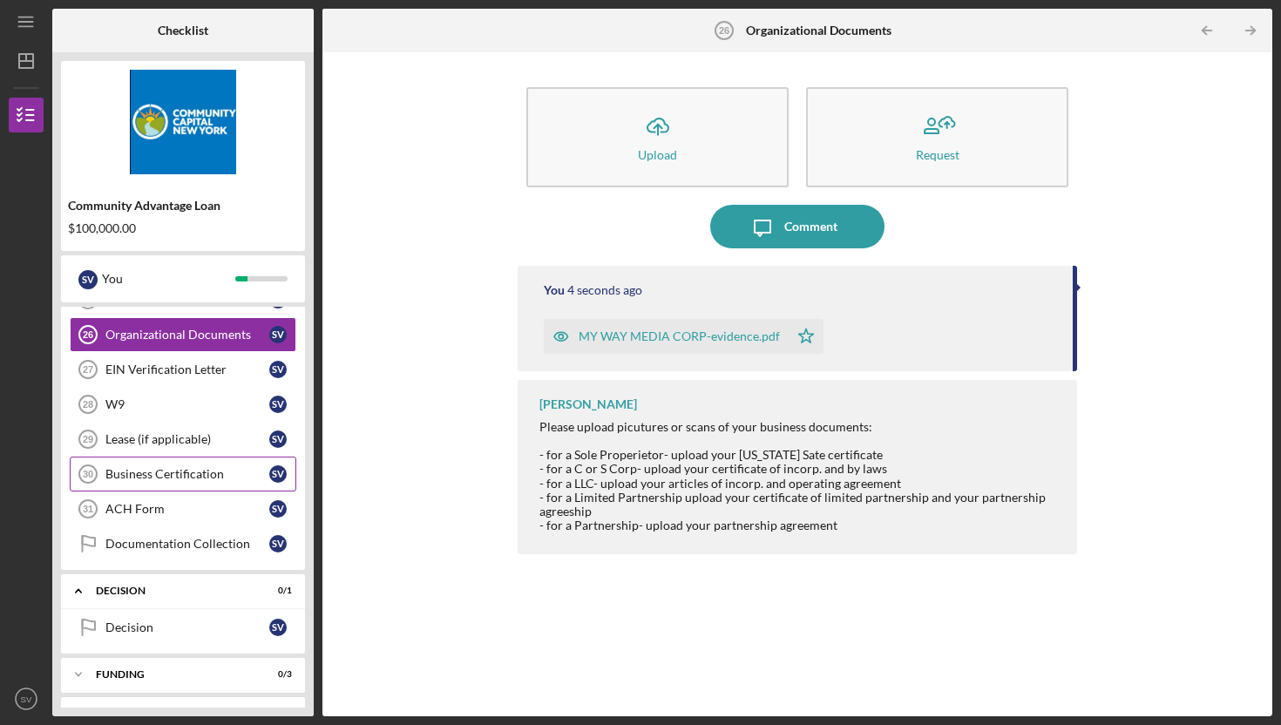
click at [200, 476] on div "Business Certification" at bounding box center [187, 474] width 164 height 14
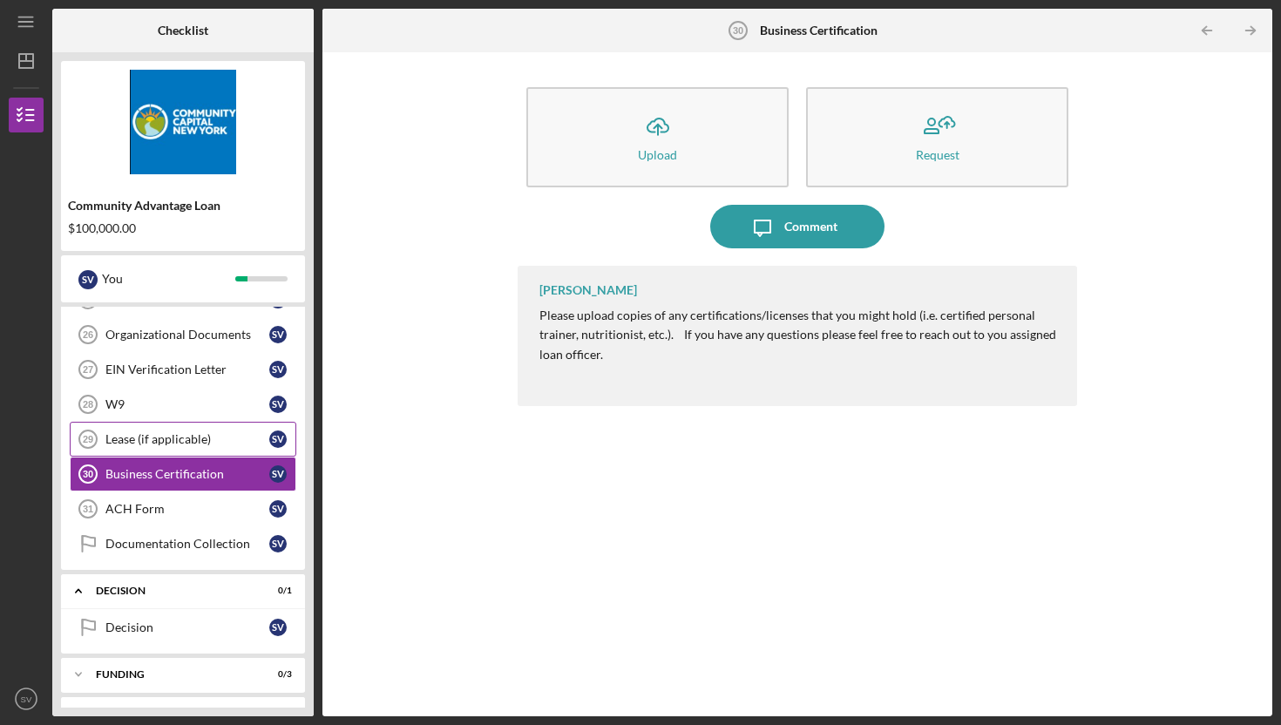
click at [189, 442] on div "Lease (if applicable)" at bounding box center [187, 439] width 164 height 14
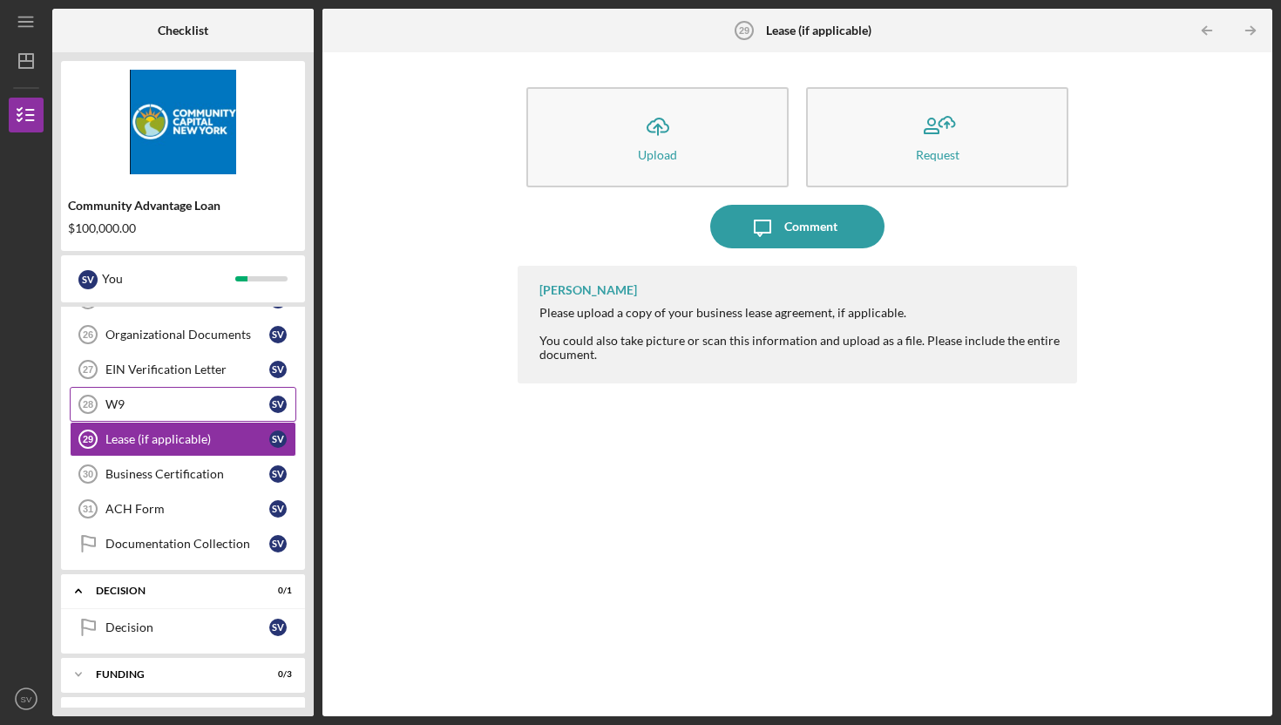
click at [184, 409] on div "W9" at bounding box center [187, 405] width 164 height 14
